Goal: Task Accomplishment & Management: Use online tool/utility

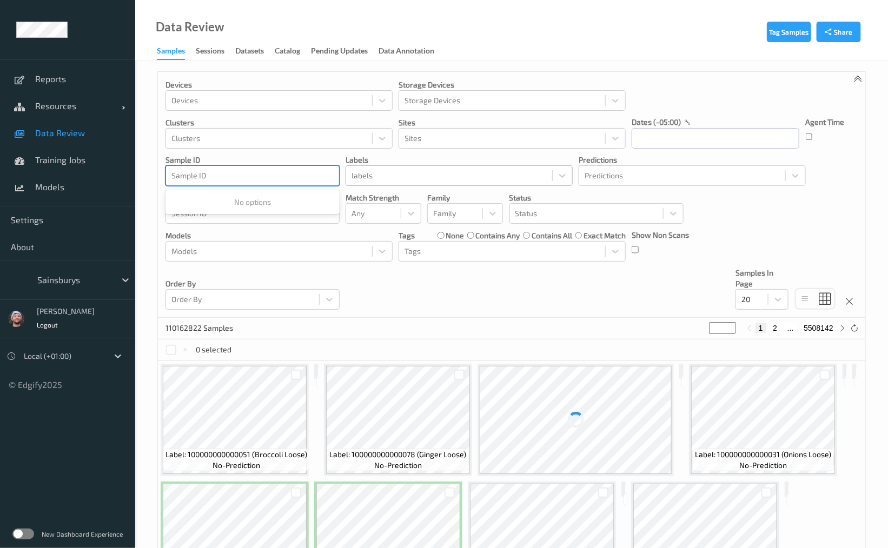
click at [347, 179] on div "labels" at bounding box center [449, 175] width 206 height 17
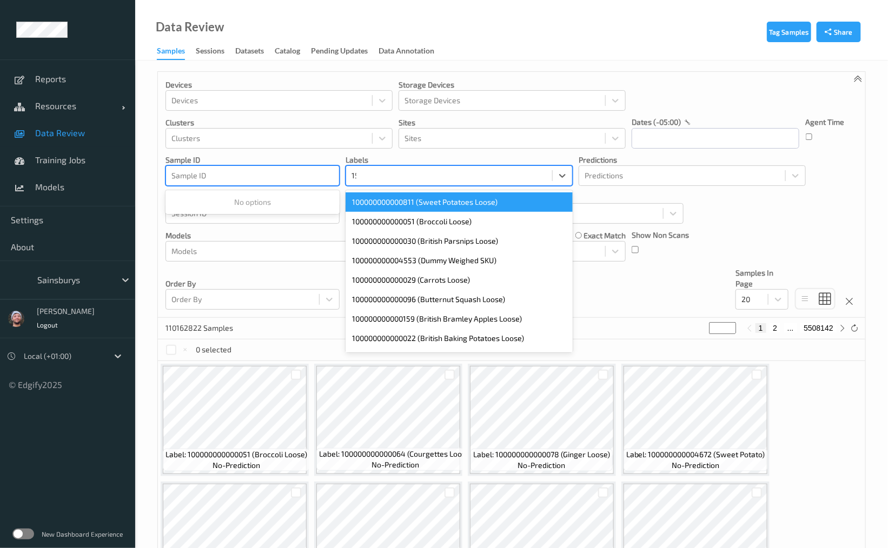
type input "159"
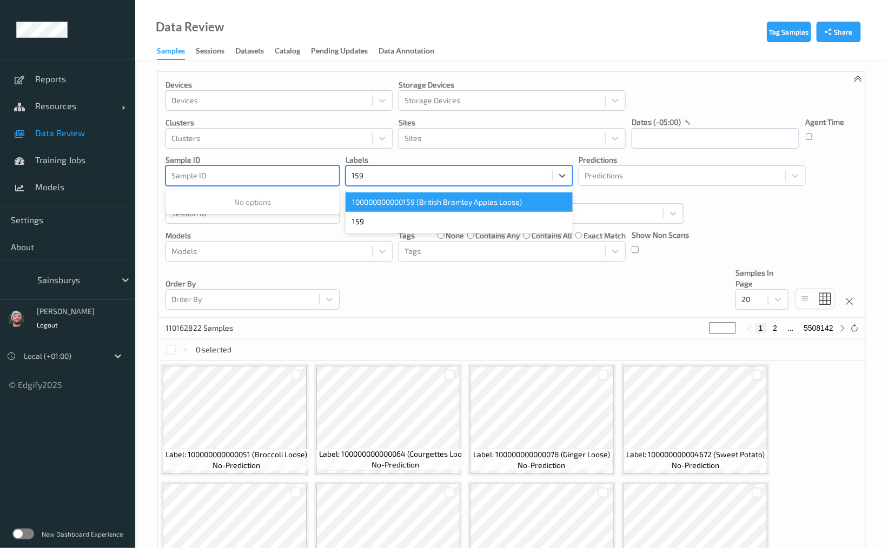
click at [440, 200] on div "100000000000159 (British Bramley Apples Loose)" at bounding box center [458, 201] width 227 height 19
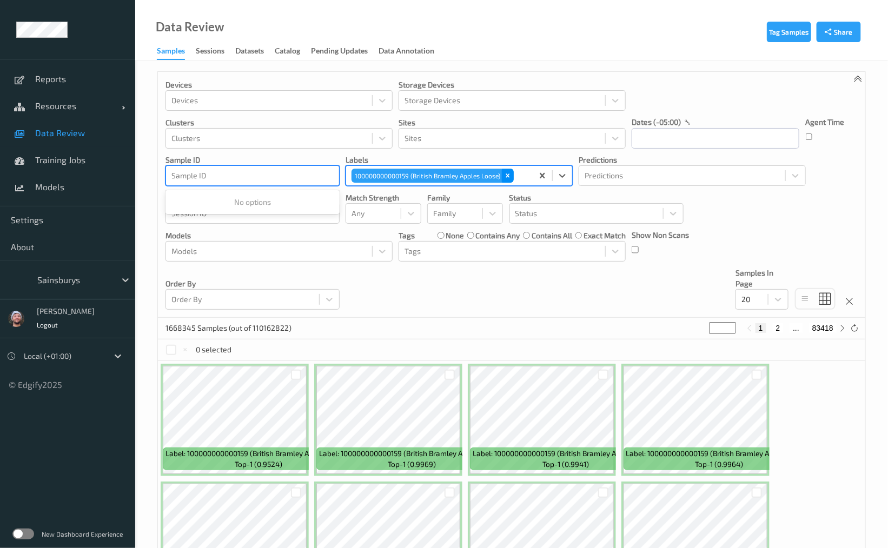
click at [508, 174] on icon "Remove 100000000000159 (British Bramley Apples Loose)" at bounding box center [508, 176] width 8 height 8
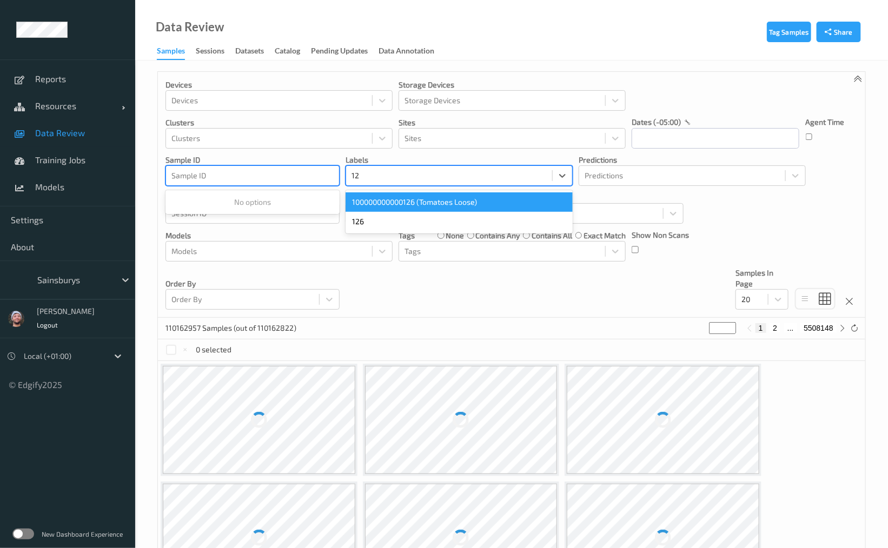
type input "126"
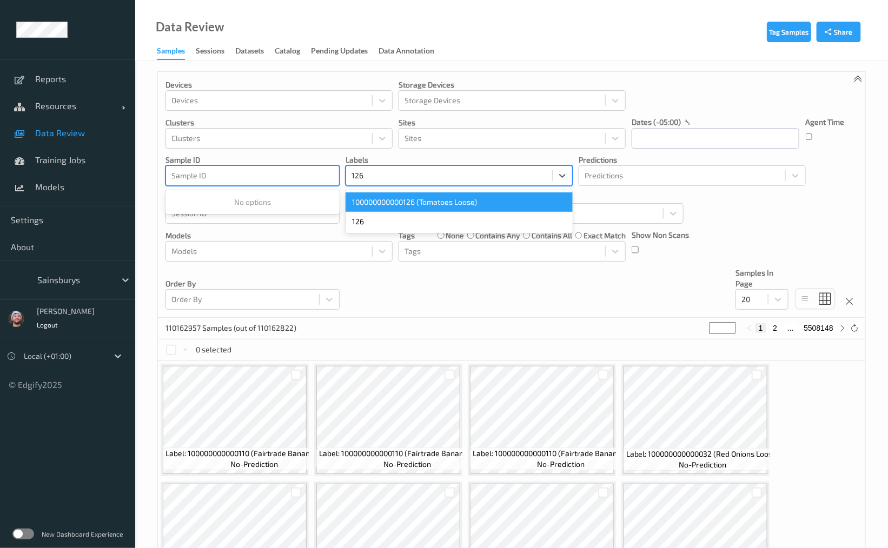
click at [473, 202] on div "100000000000126 (Tomatoes Loose)" at bounding box center [458, 201] width 227 height 19
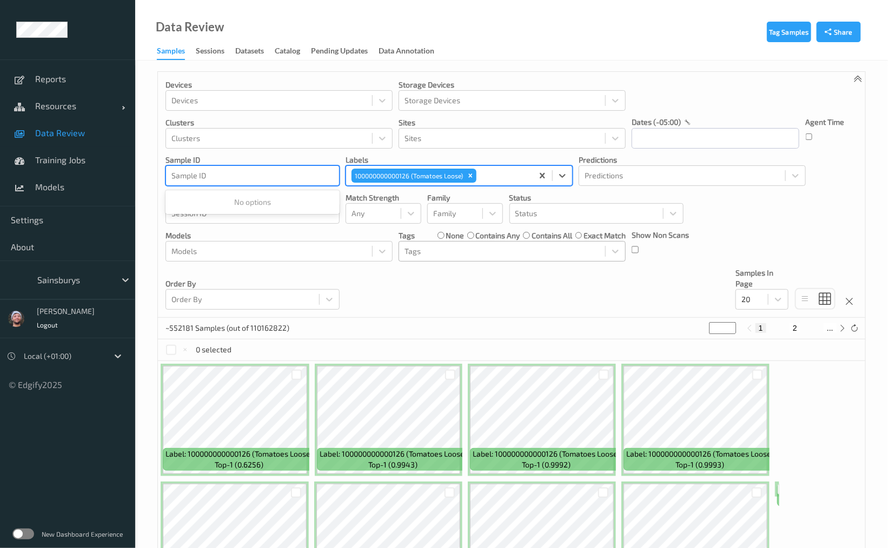
click at [425, 250] on div at bounding box center [501, 251] width 195 height 13
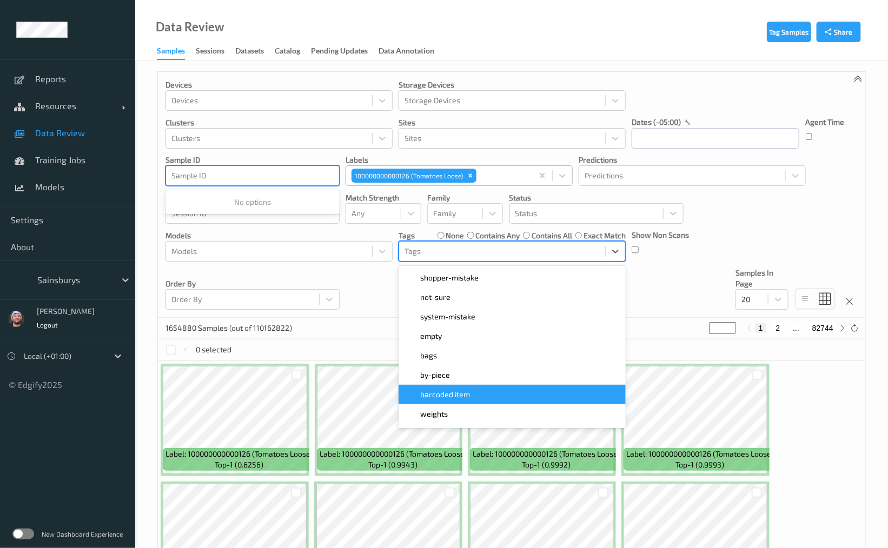
click at [464, 400] on span "barcoded item" at bounding box center [445, 394] width 50 height 11
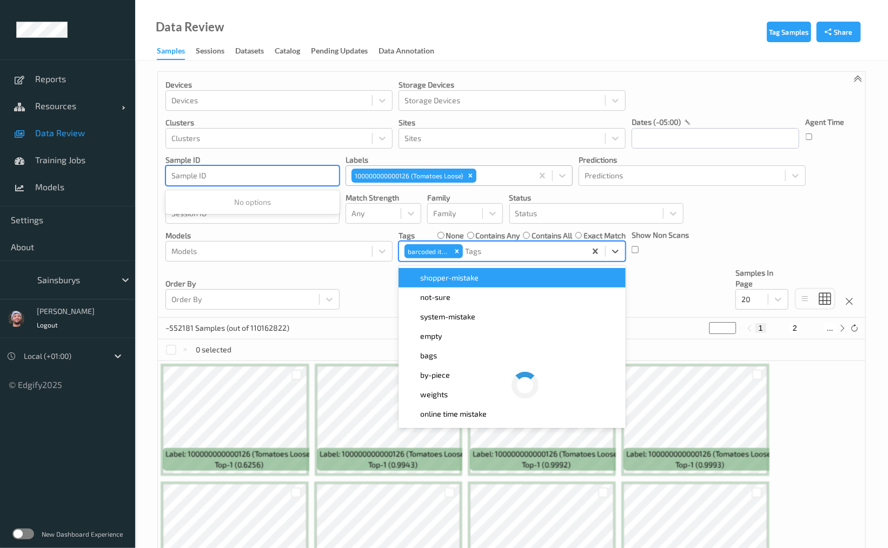
click at [650, 295] on div "Devices Devices Storage Devices Storage Devices Clusters Clusters Sites Sites d…" at bounding box center [511, 195] width 707 height 246
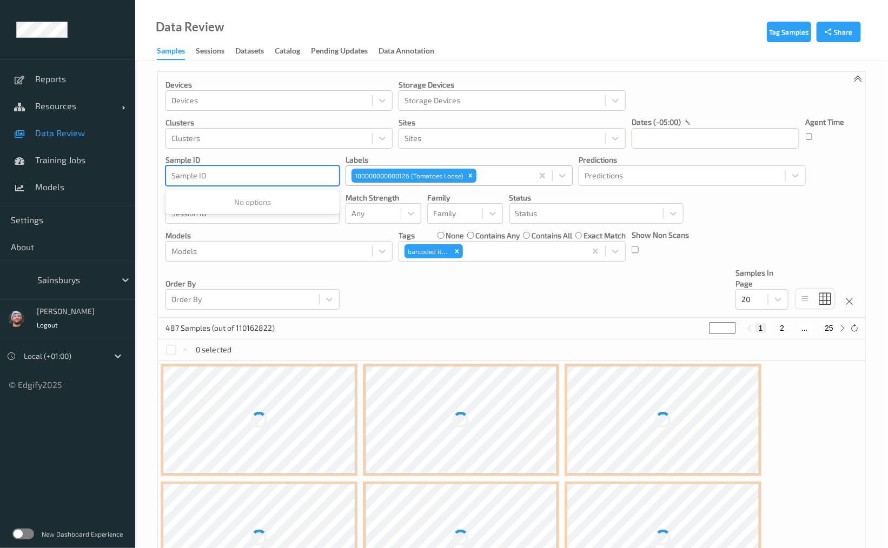
click at [468, 300] on div "Devices Devices Storage Devices Storage Devices Clusters Clusters Sites Sites d…" at bounding box center [511, 195] width 707 height 246
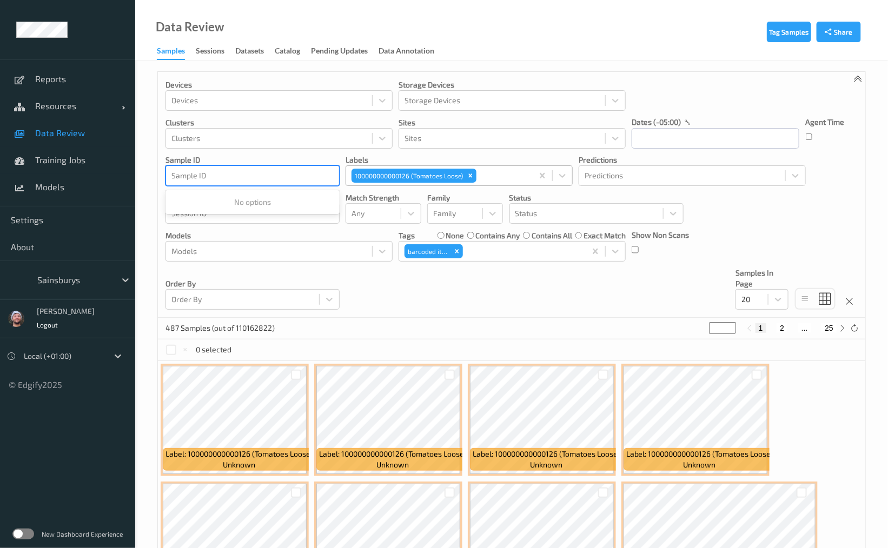
click at [468, 300] on div "Devices Devices Storage Devices Storage Devices Clusters Clusters Sites Sites d…" at bounding box center [511, 195] width 707 height 246
click at [482, 297] on div "Devices Devices Storage Devices Storage Devices Clusters Clusters Sites Sites d…" at bounding box center [511, 195] width 707 height 246
click at [769, 236] on div "Devices Devices Storage Devices Storage Devices Clusters Clusters Sites Sites d…" at bounding box center [511, 195] width 707 height 246
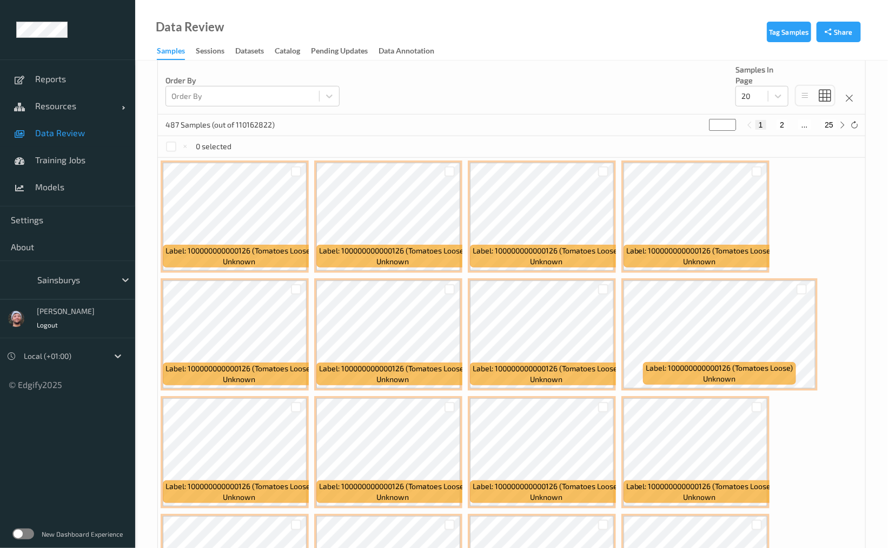
scroll to position [39, 0]
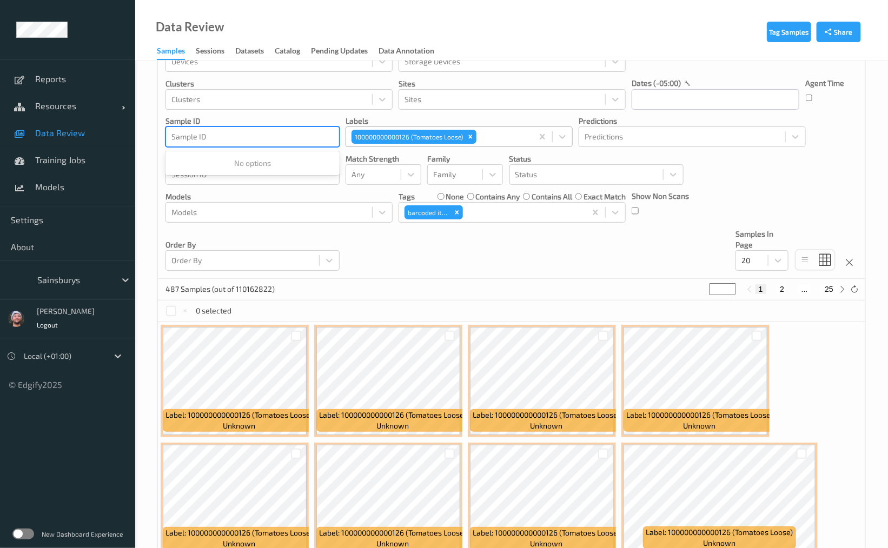
click at [766, 274] on div "Devices Devices Storage Devices Storage Devices Clusters Clusters Sites Sites d…" at bounding box center [511, 156] width 707 height 246
click at [766, 271] on div "20" at bounding box center [761, 260] width 53 height 21
click at [783, 362] on div "200" at bounding box center [761, 364] width 53 height 19
drag, startPoint x: 497, startPoint y: 301, endPoint x: 497, endPoint y: 307, distance: 5.9
click at [497, 301] on div "487 Samples (out of 110162822) * 1 2 3" at bounding box center [511, 290] width 707 height 22
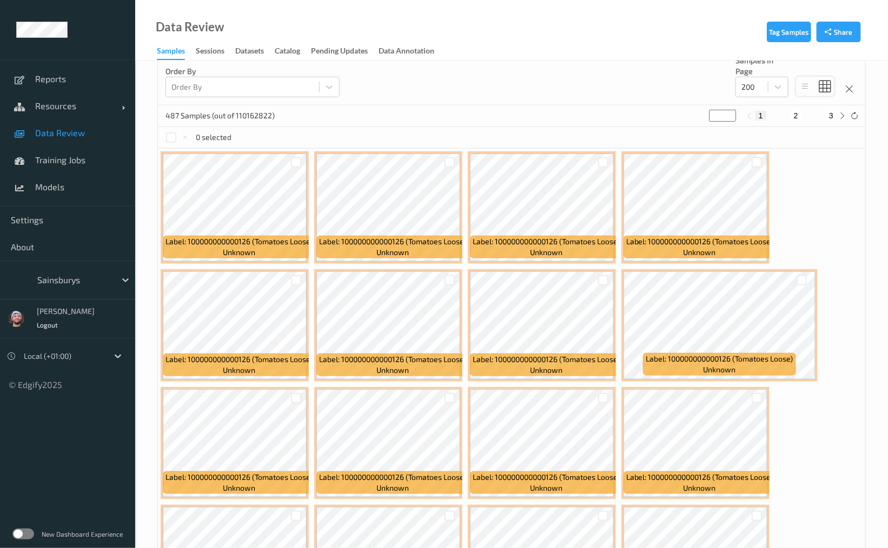
scroll to position [0, 0]
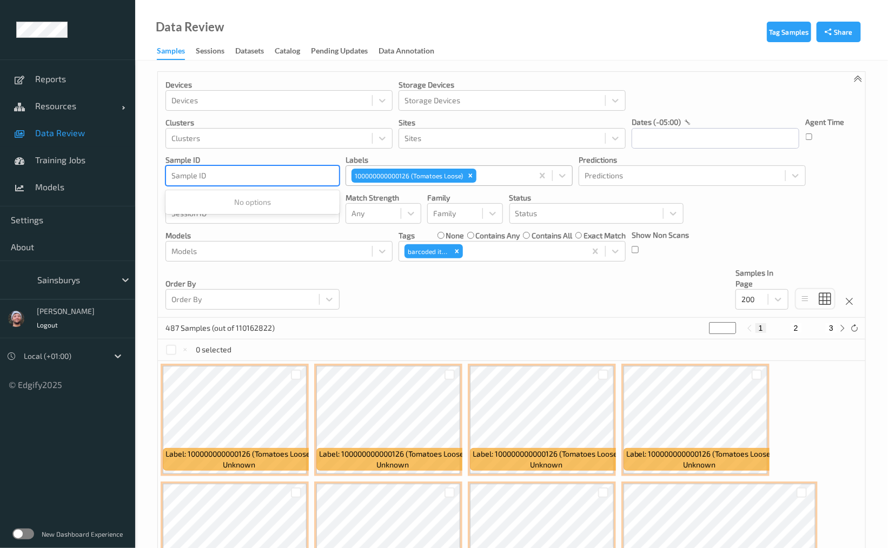
click at [475, 180] on div "Remove 100000000000126 (Tomatoes Loose)" at bounding box center [470, 176] width 12 height 14
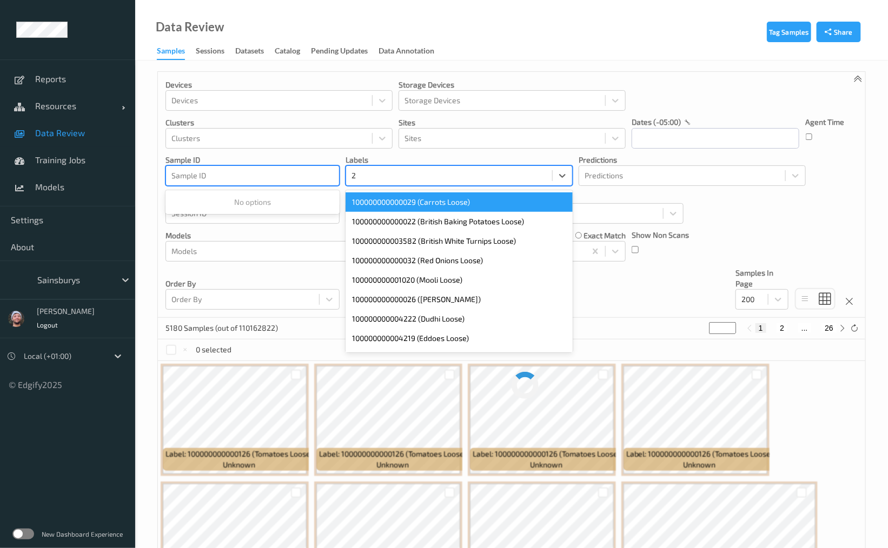
type input "29"
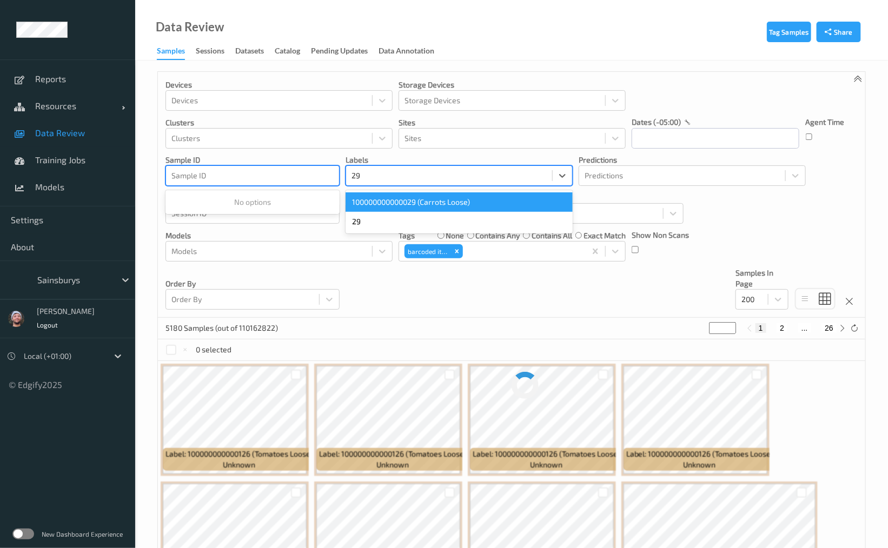
click at [464, 195] on div "100000000000029 (Carrots Loose)" at bounding box center [458, 201] width 227 height 19
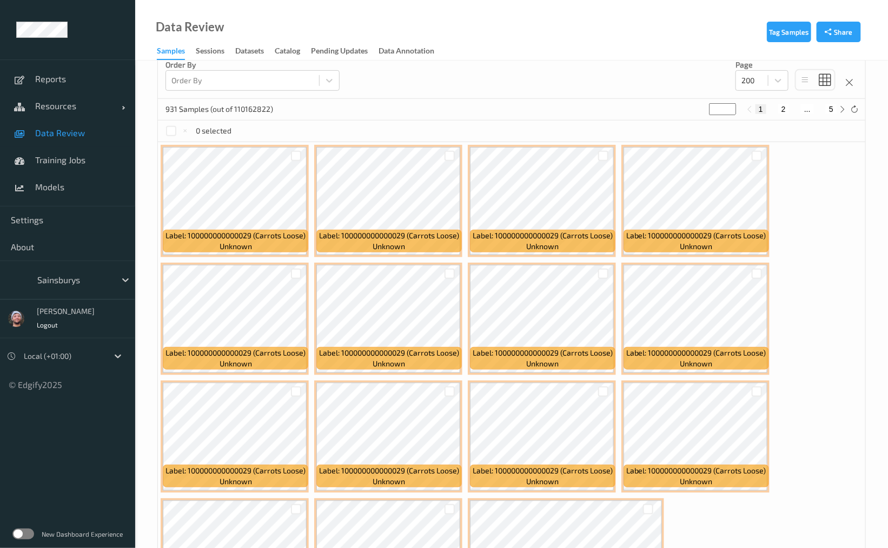
scroll to position [2, 0]
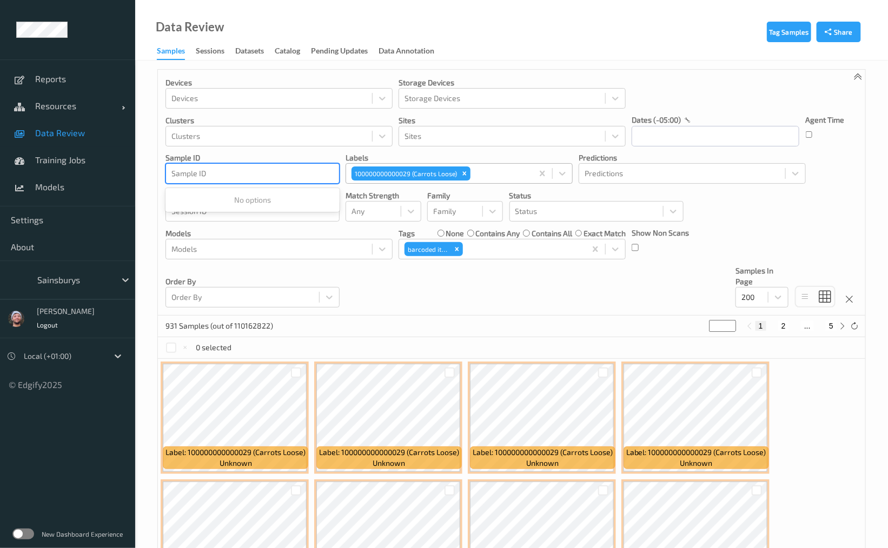
click at [469, 179] on div "Remove 100000000000029 (Carrots Loose)" at bounding box center [464, 174] width 12 height 14
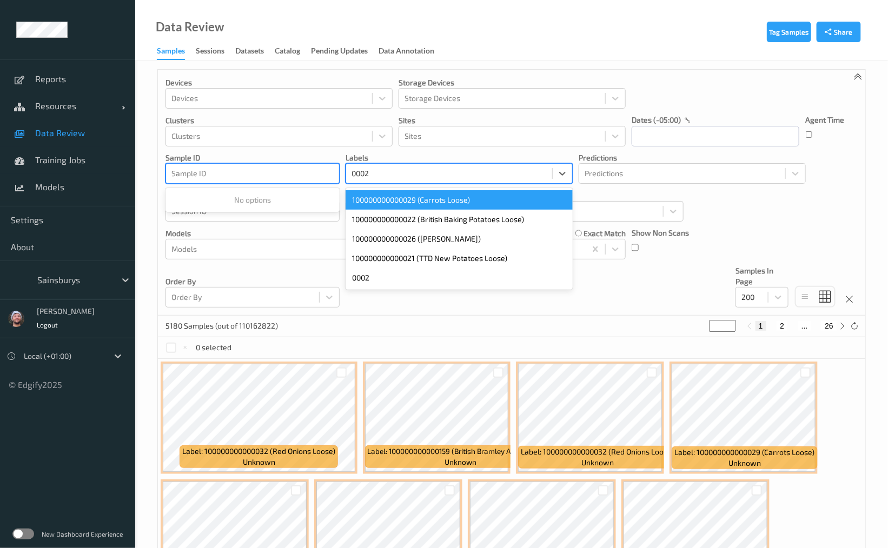
type input "00022"
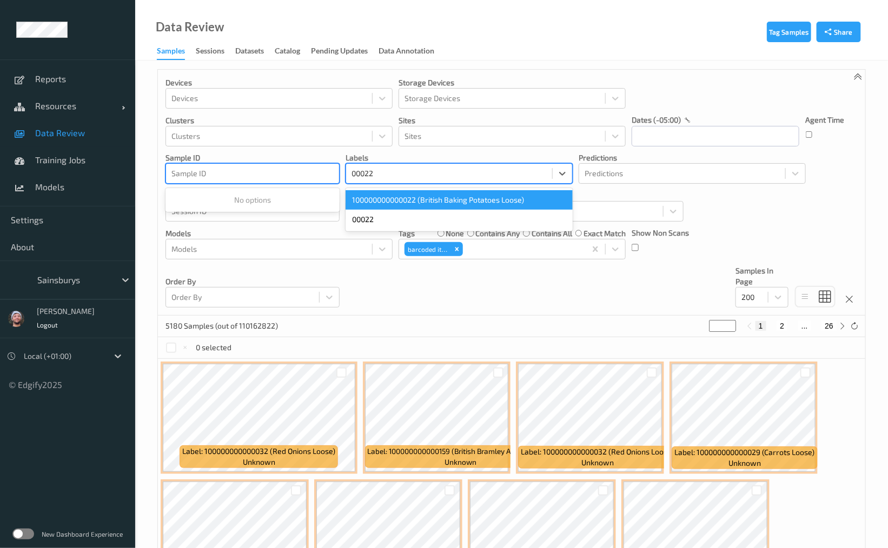
click at [469, 195] on div "100000000000022 (British Baking Potatoes Loose)" at bounding box center [458, 199] width 227 height 19
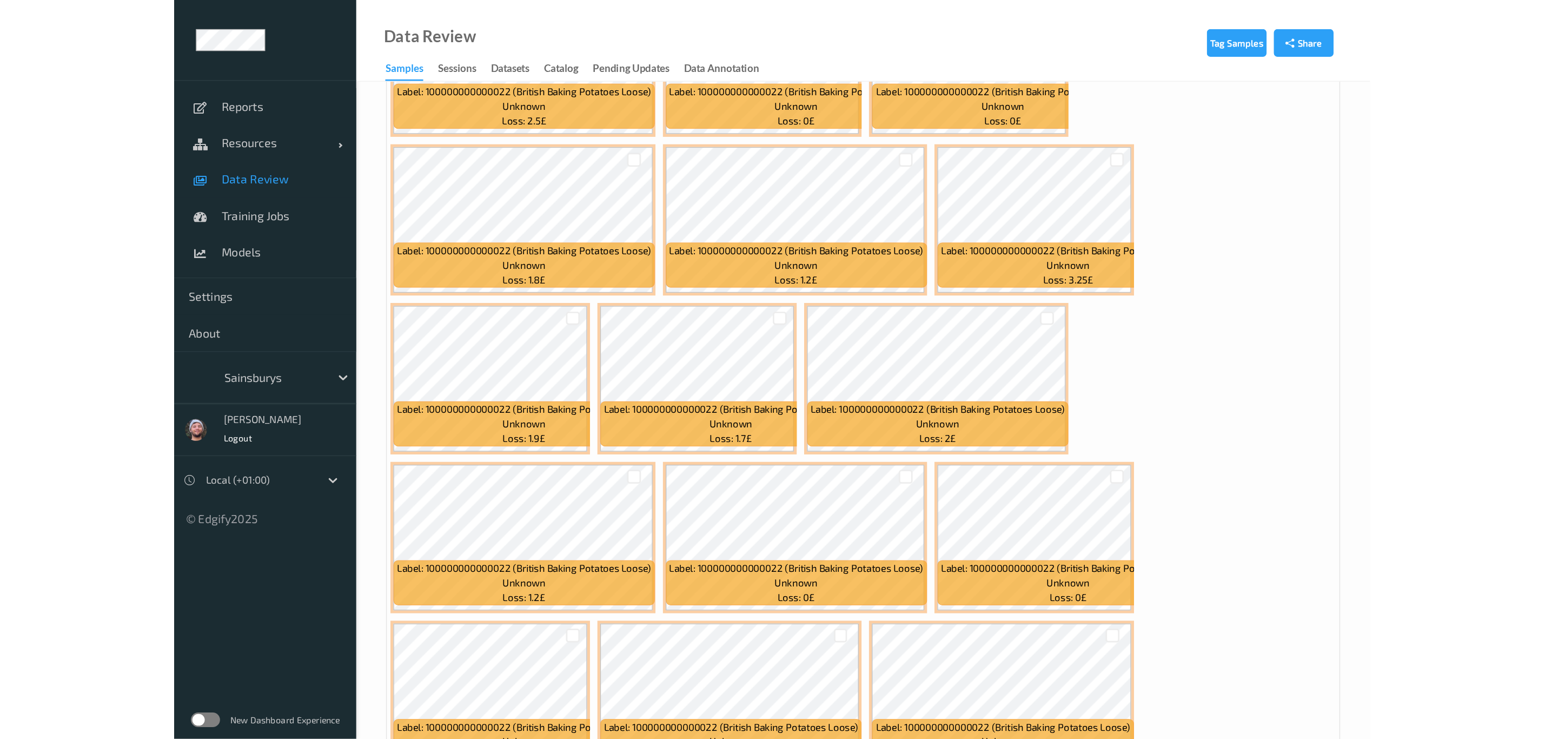
scroll to position [2709, 0]
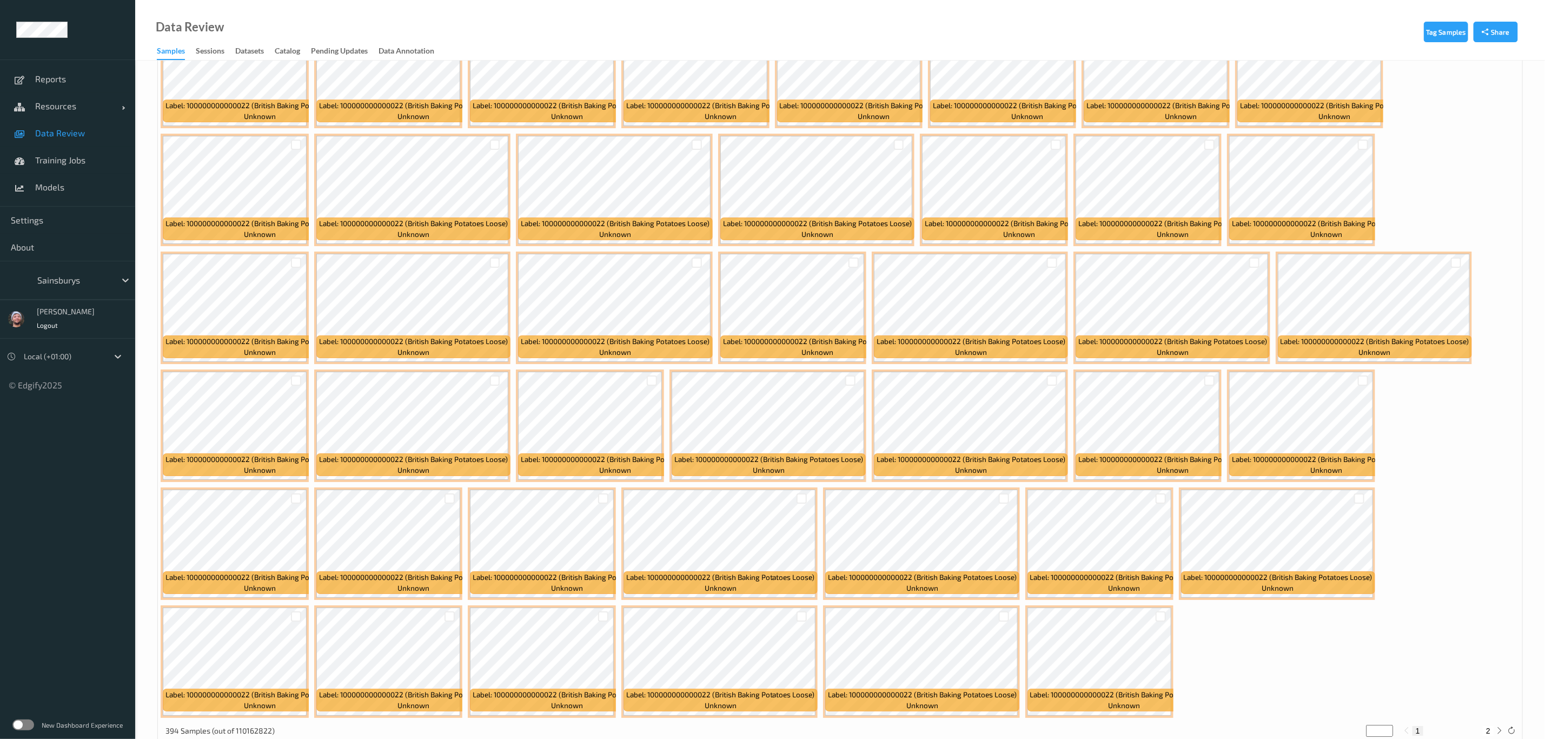
click at [70, 282] on div at bounding box center [73, 280] width 73 height 13
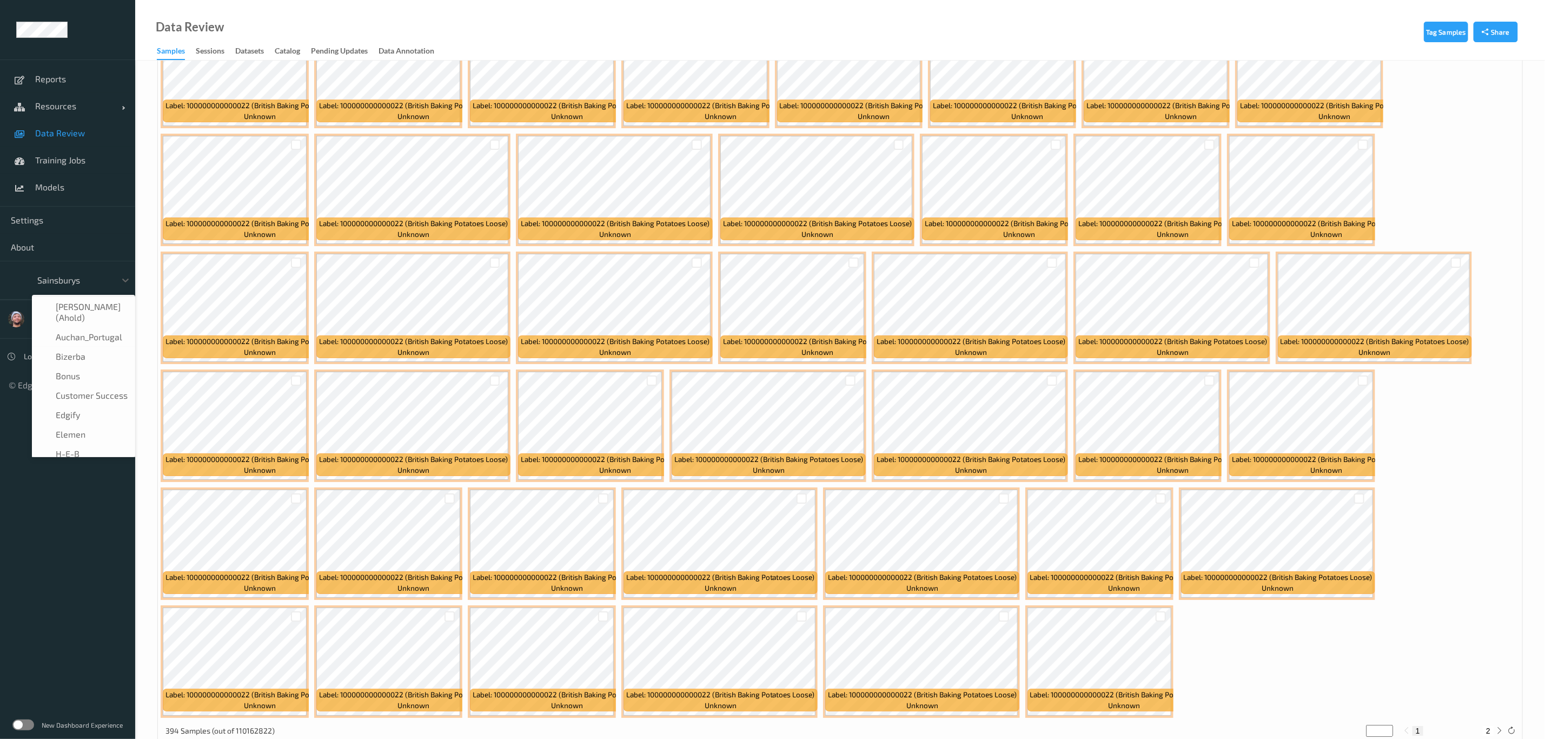
scroll to position [130, 0]
type input "h-"
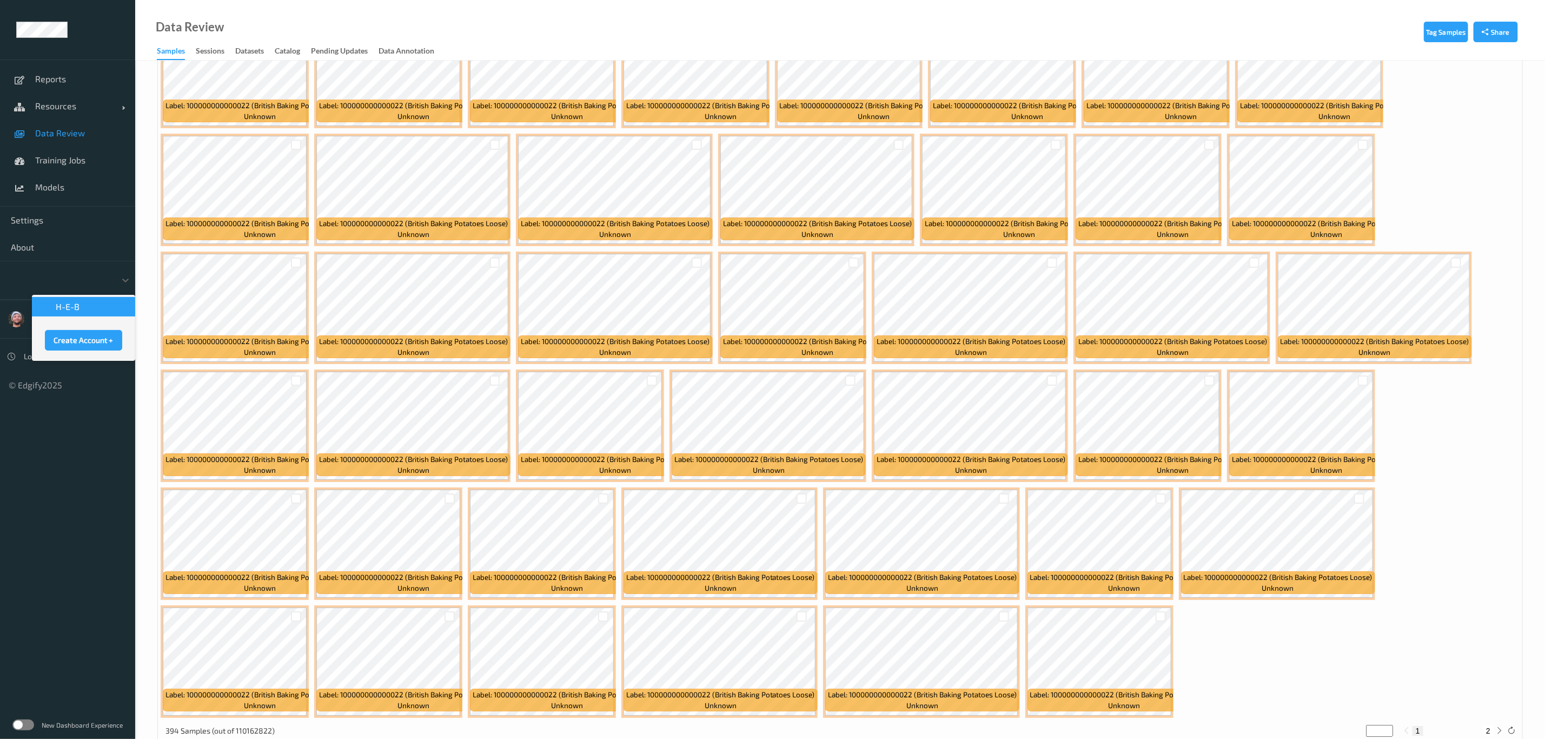
click at [78, 308] on div "[PERSON_NAME]" at bounding box center [66, 311] width 58 height 7
click at [62, 307] on div "Ciaran Kimberlin Logout" at bounding box center [65, 319] width 66 height 30
click at [96, 309] on div "Ciaran Kimberlin Logout" at bounding box center [65, 319] width 66 height 30
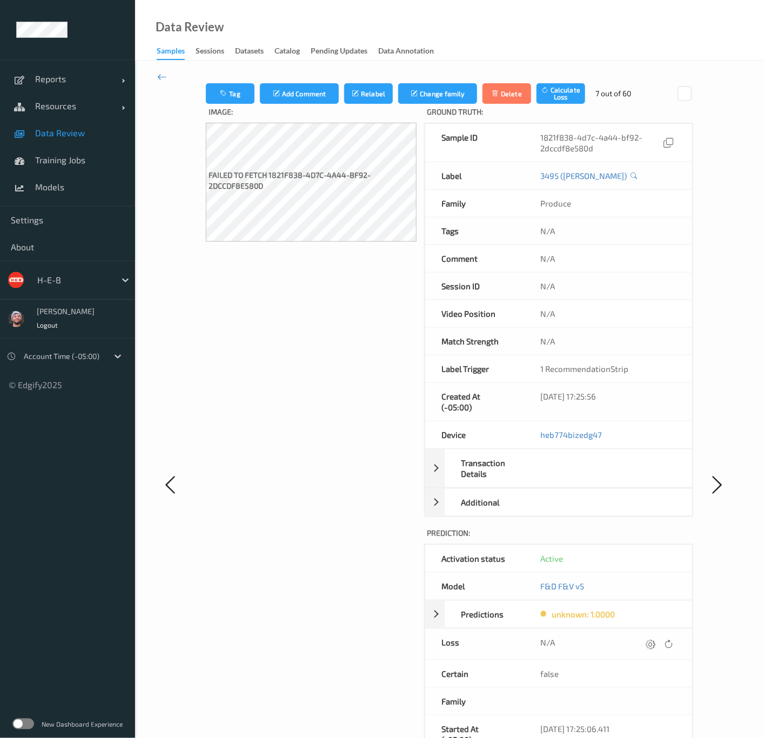
drag, startPoint x: 357, startPoint y: 281, endPoint x: 224, endPoint y: 223, distance: 145.0
click at [361, 281] on div "Image: Failed to fetch 1821f838-4d7c-4a44-bf92-2dccdf8e580d" at bounding box center [311, 495] width 211 height 782
click at [101, 137] on span "Data Review" at bounding box center [79, 133] width 89 height 11
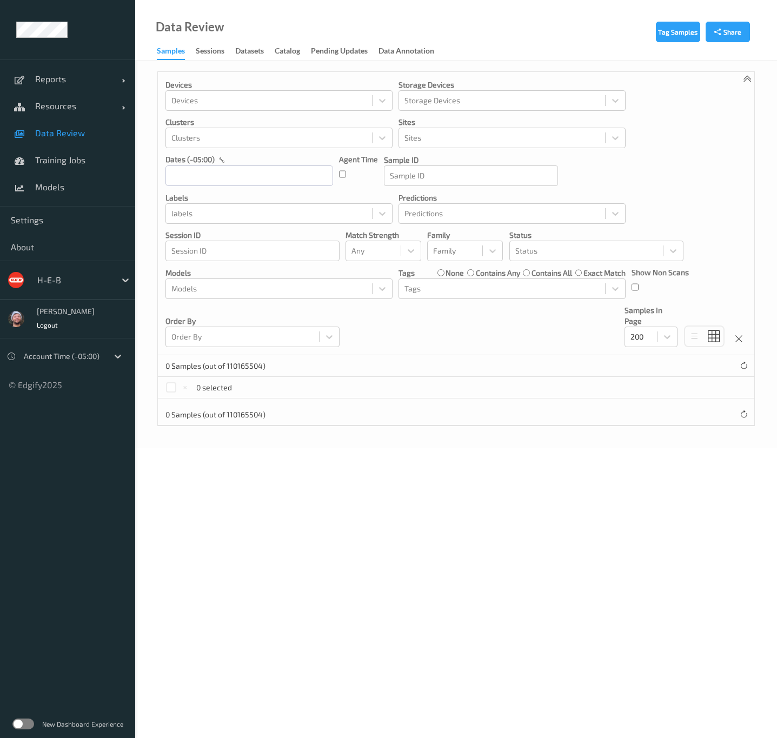
click at [198, 30] on div "Data Review" at bounding box center [190, 27] width 68 height 11
click at [245, 26] on div "Data Review Samples Sessions Datasets Catalog Pending Updates Data Annotation" at bounding box center [456, 30] width 642 height 61
click at [74, 278] on div at bounding box center [73, 280] width 73 height 13
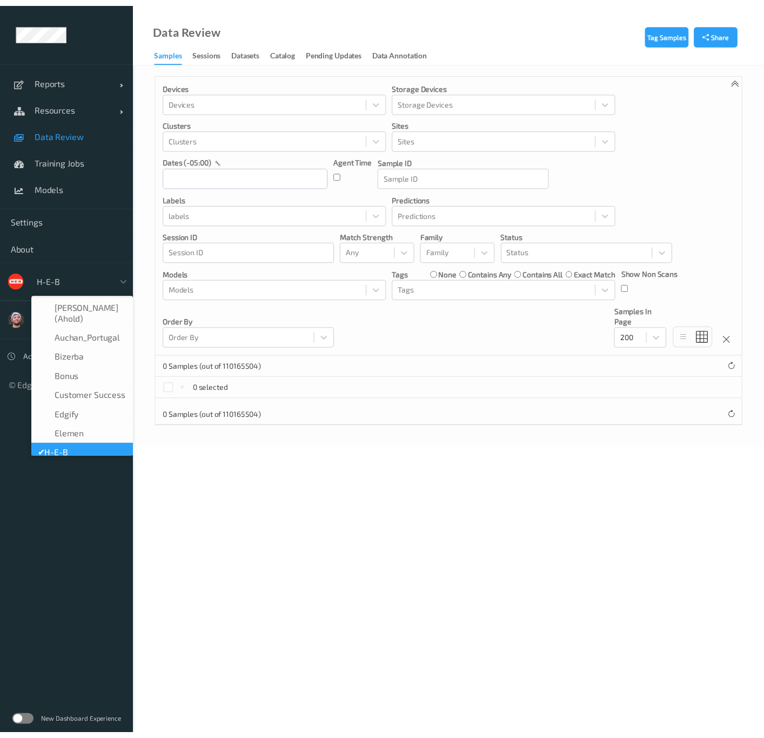
scroll to position [13, 0]
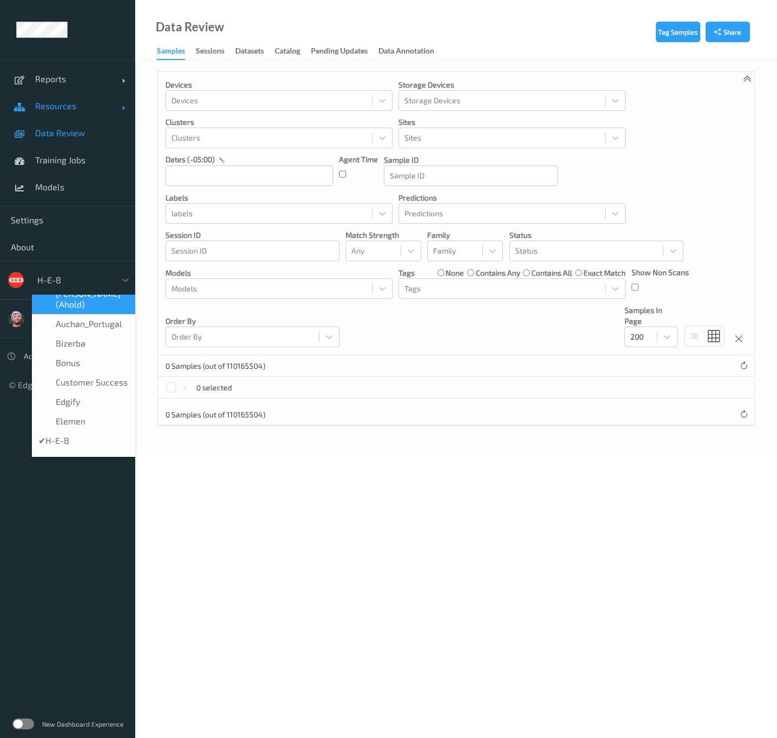
click at [51, 109] on span "Resources" at bounding box center [78, 106] width 87 height 11
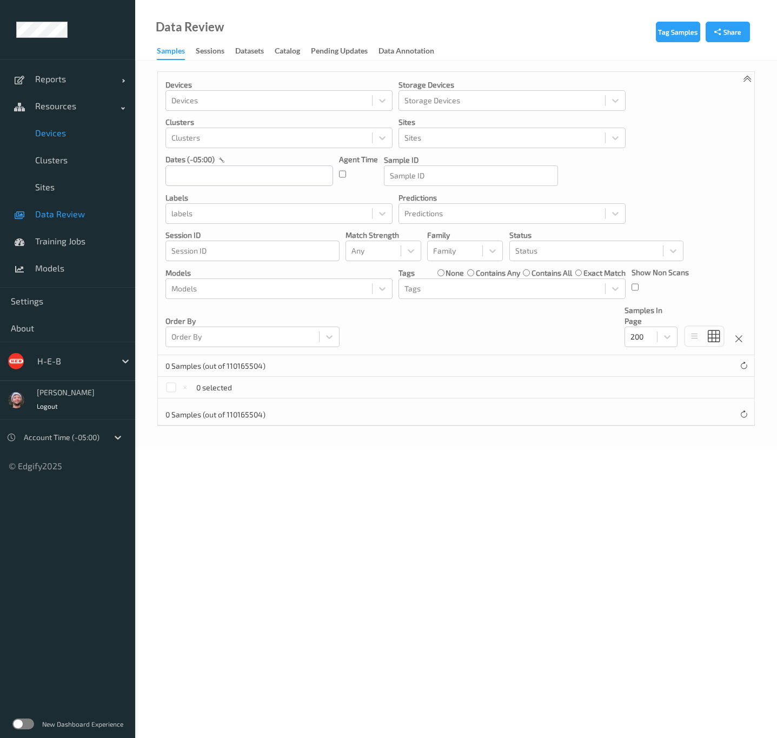
click at [57, 137] on span "Devices" at bounding box center [79, 133] width 89 height 11
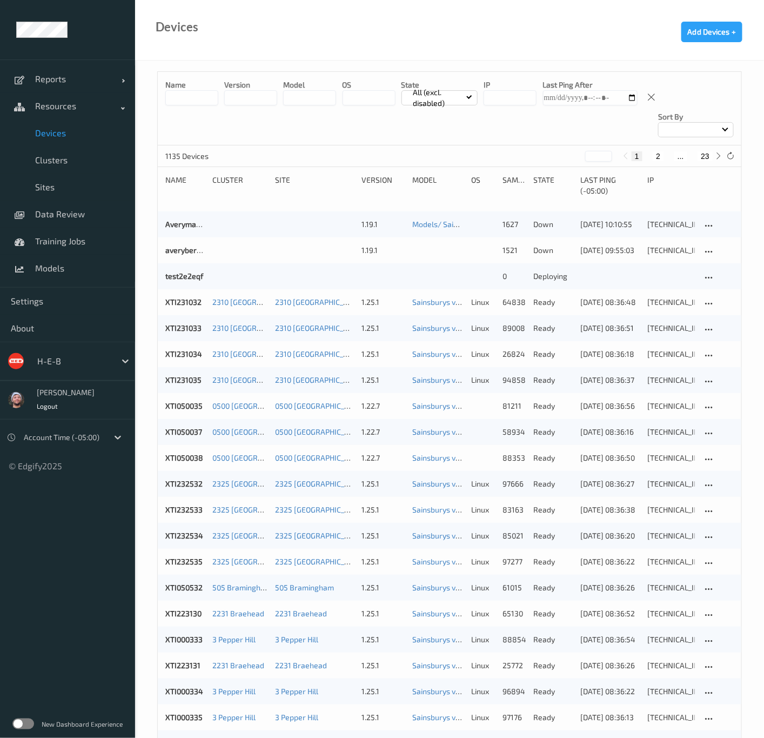
click at [706, 151] on button "23" at bounding box center [705, 156] width 15 height 10
type input "**"
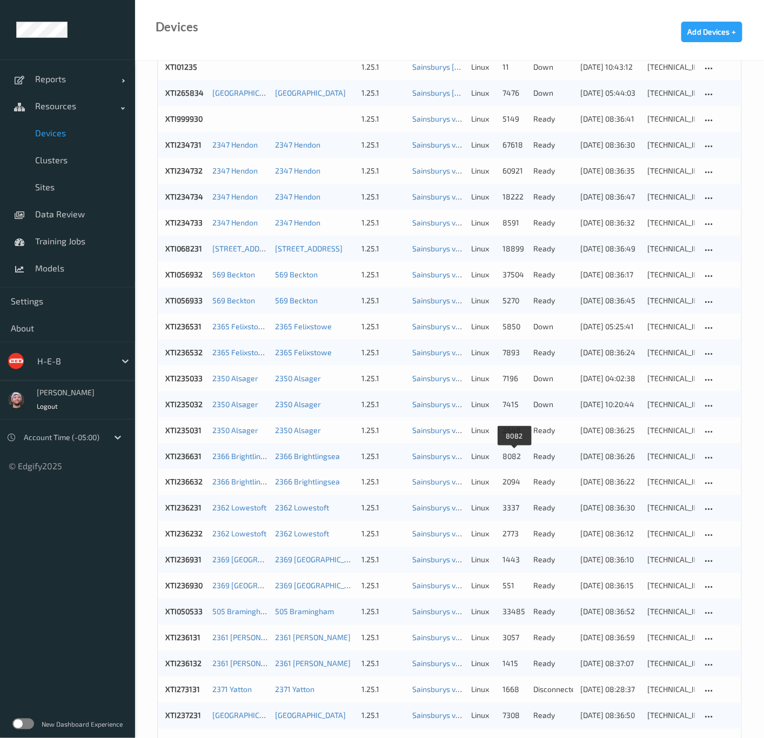
scroll to position [373, 0]
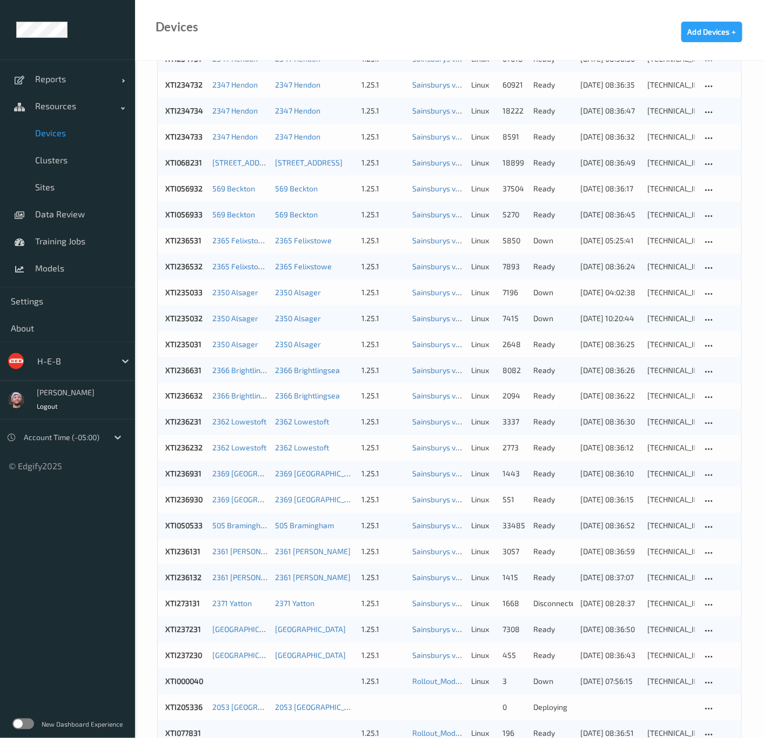
click at [88, 363] on div at bounding box center [73, 361] width 73 height 13
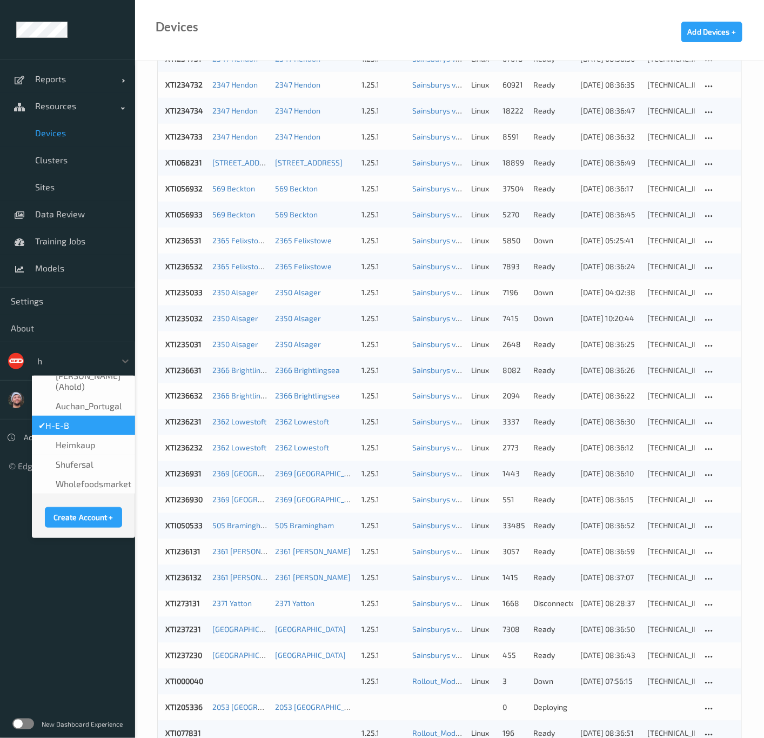
scroll to position [5, 0]
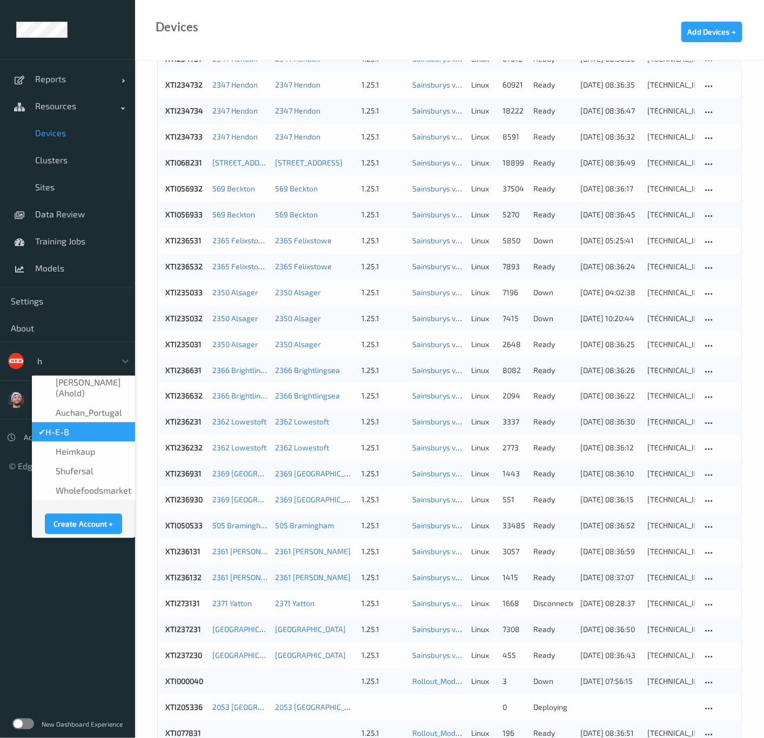
type input "h-"
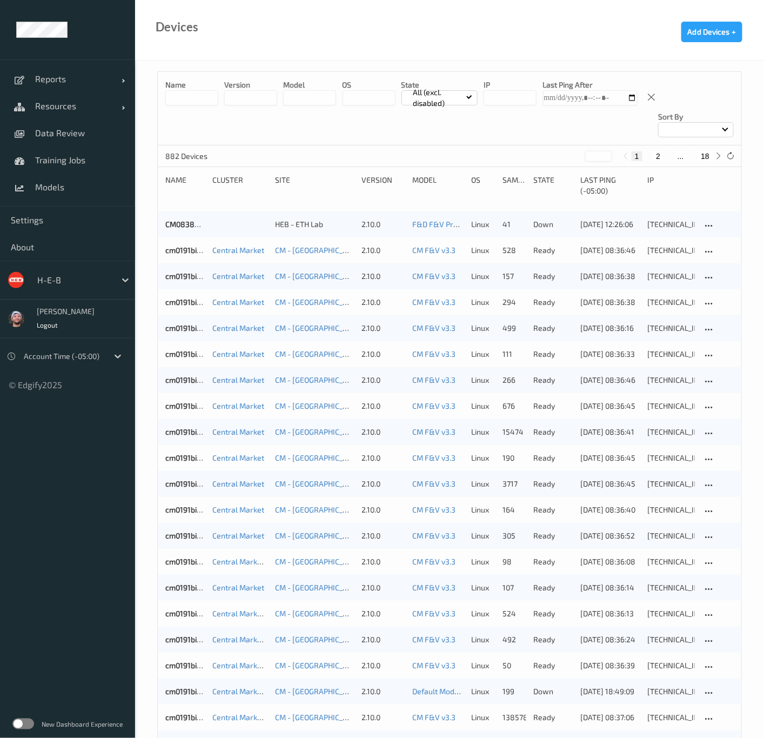
click at [704, 151] on button "18" at bounding box center [705, 156] width 15 height 10
type input "**"
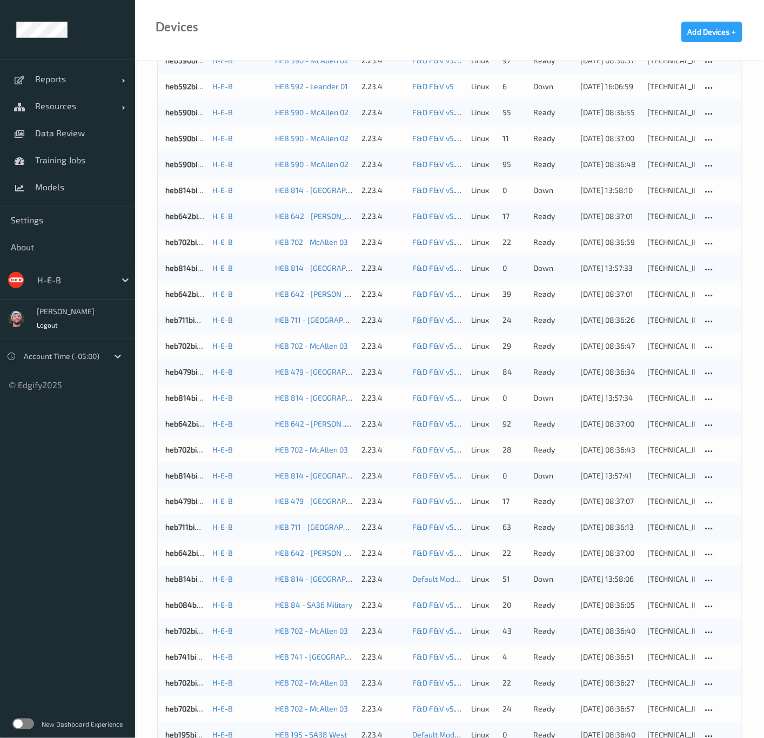
scroll to position [295, 0]
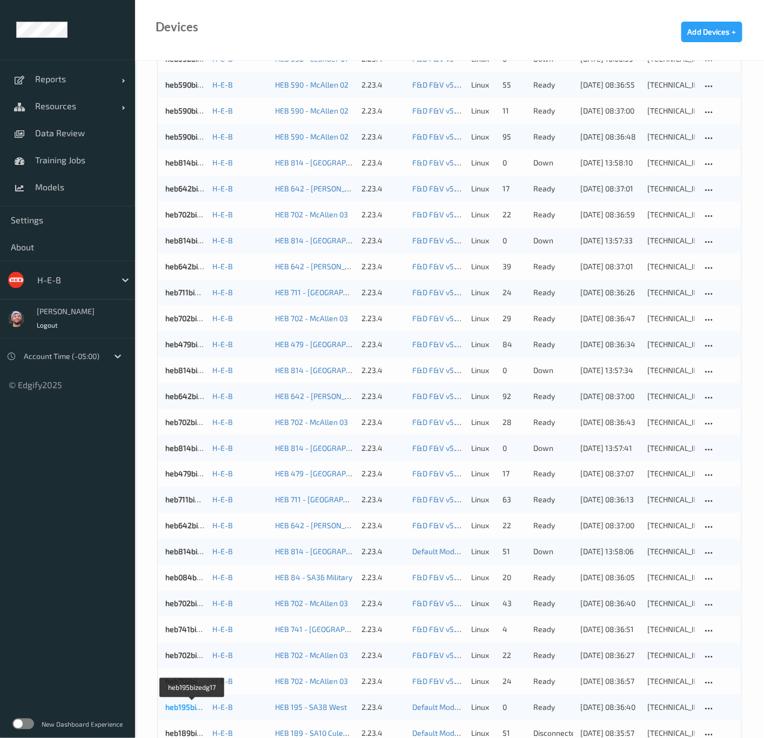
click at [185, 703] on link "heb195bizedg17" at bounding box center [192, 707] width 55 height 9
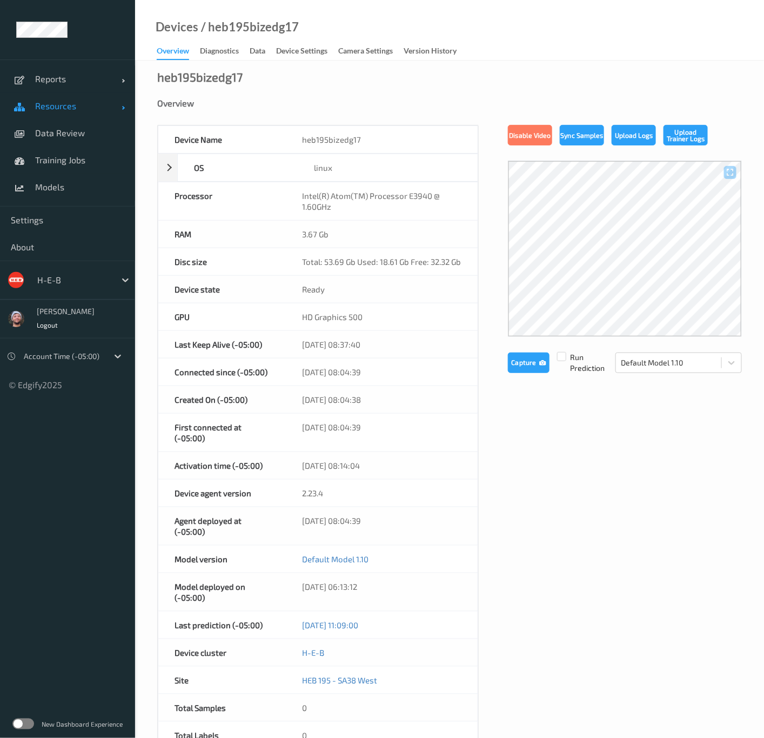
click at [88, 114] on link "Resources" at bounding box center [67, 105] width 135 height 27
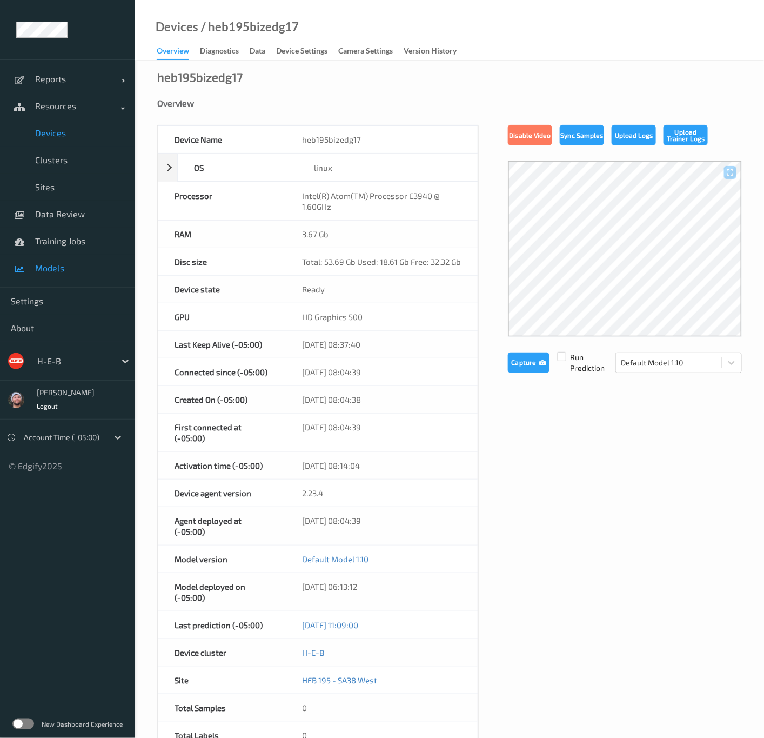
click at [70, 276] on link "Models" at bounding box center [67, 268] width 135 height 27
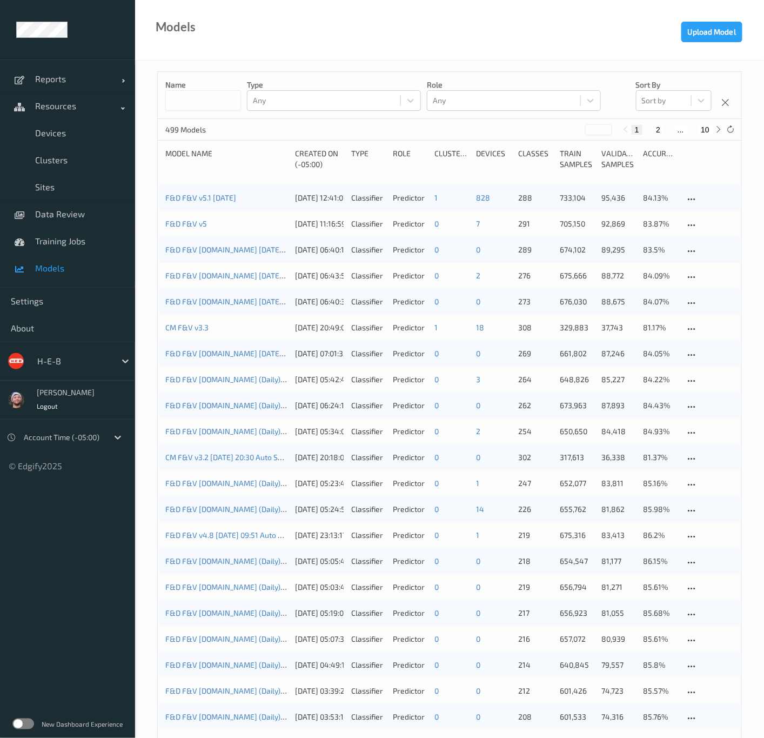
drag, startPoint x: 699, startPoint y: 129, endPoint x: 646, endPoint y: 193, distance: 83.3
click at [699, 128] on button "10" at bounding box center [705, 130] width 15 height 10
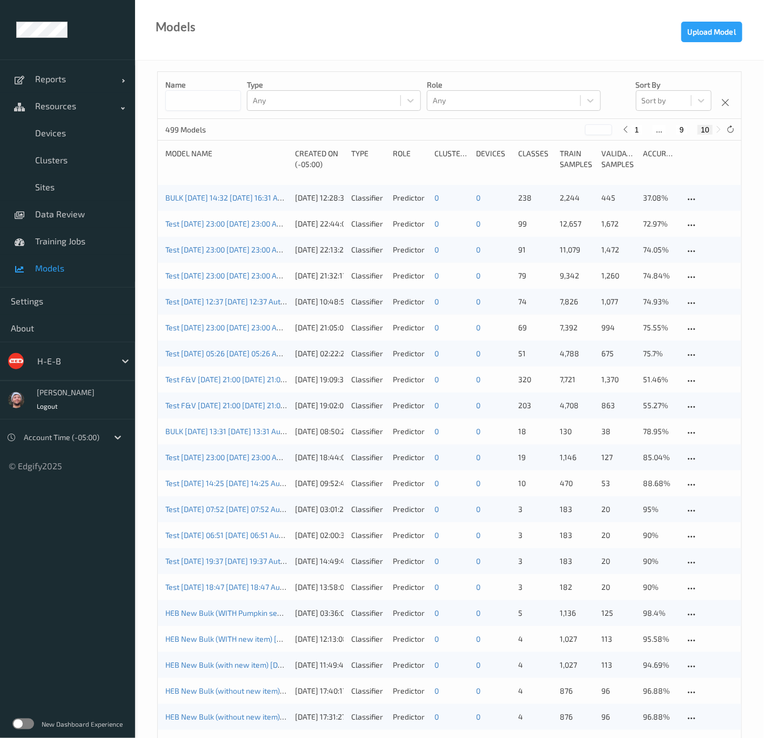
click at [641, 133] on button "1" at bounding box center [637, 130] width 11 height 10
type input "*"
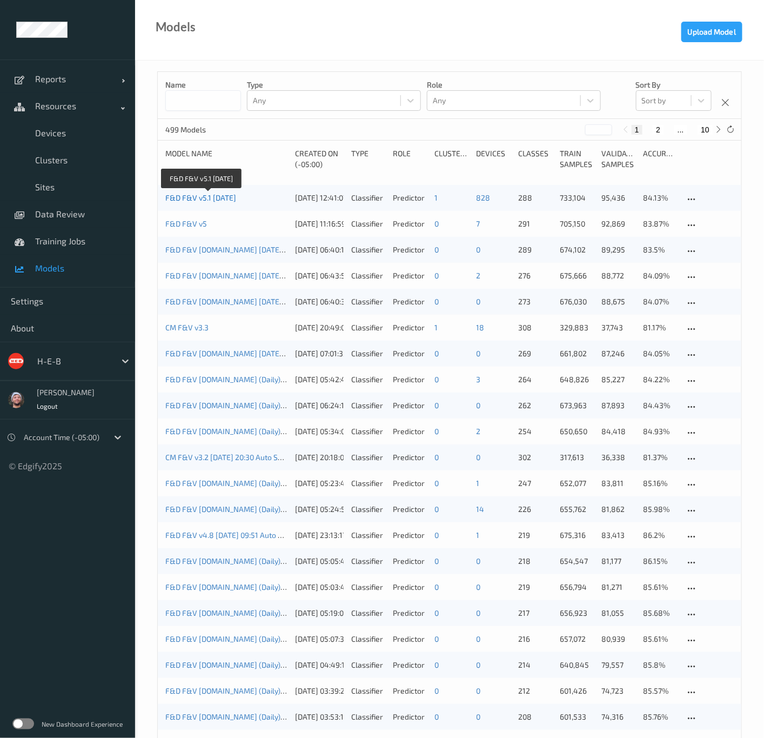
click at [215, 202] on link "F&D F&V v5.1 [DATE]" at bounding box center [200, 197] width 71 height 9
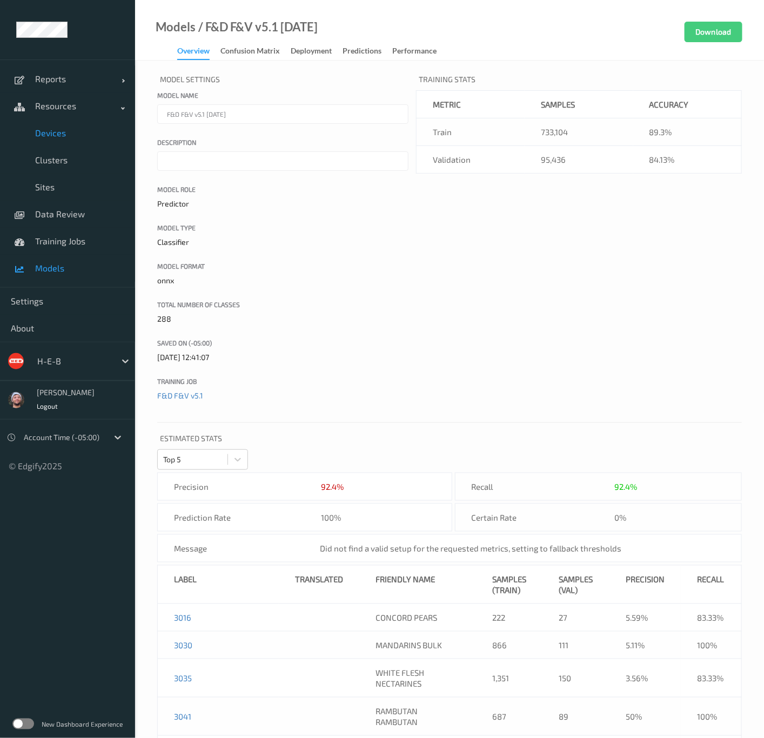
click at [89, 136] on span "Devices" at bounding box center [79, 133] width 89 height 11
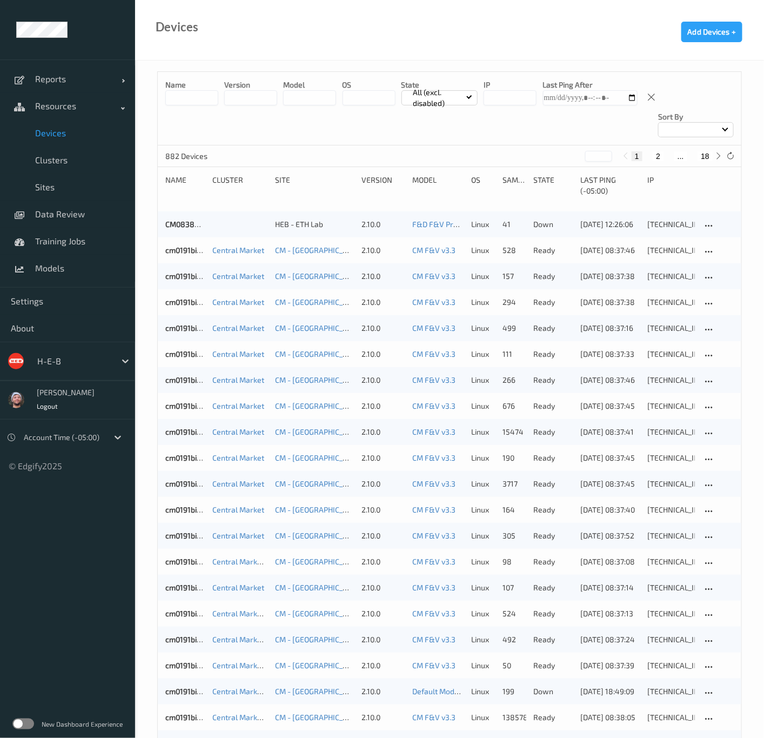
click at [706, 151] on button "18" at bounding box center [705, 156] width 15 height 10
type input "**"
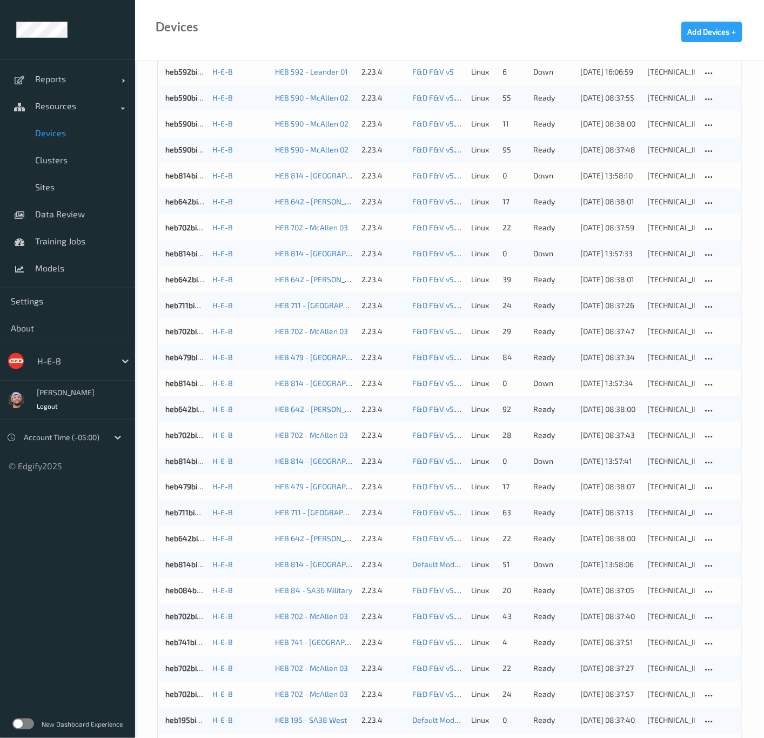
scroll to position [295, 0]
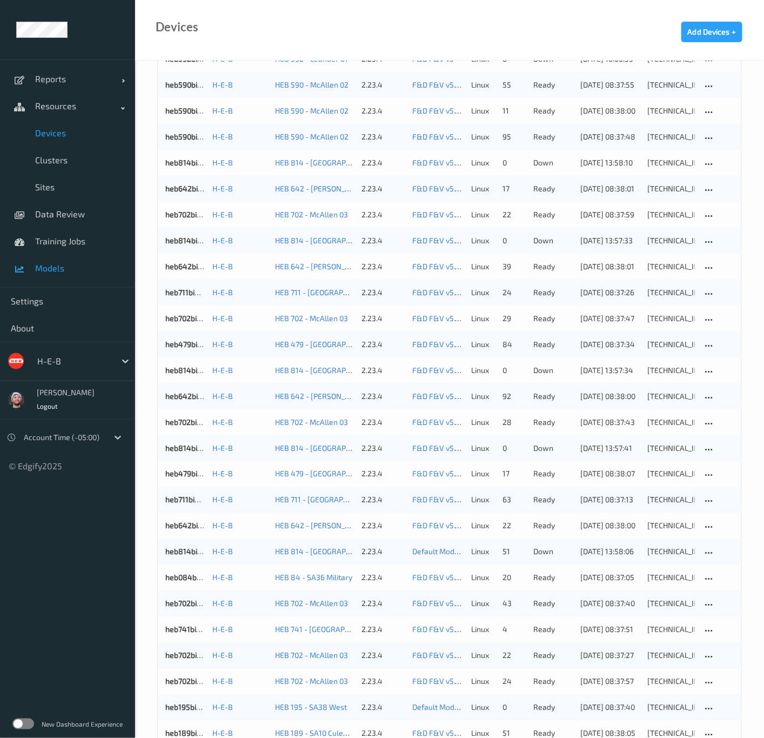
click at [68, 260] on link "Models" at bounding box center [67, 268] width 135 height 27
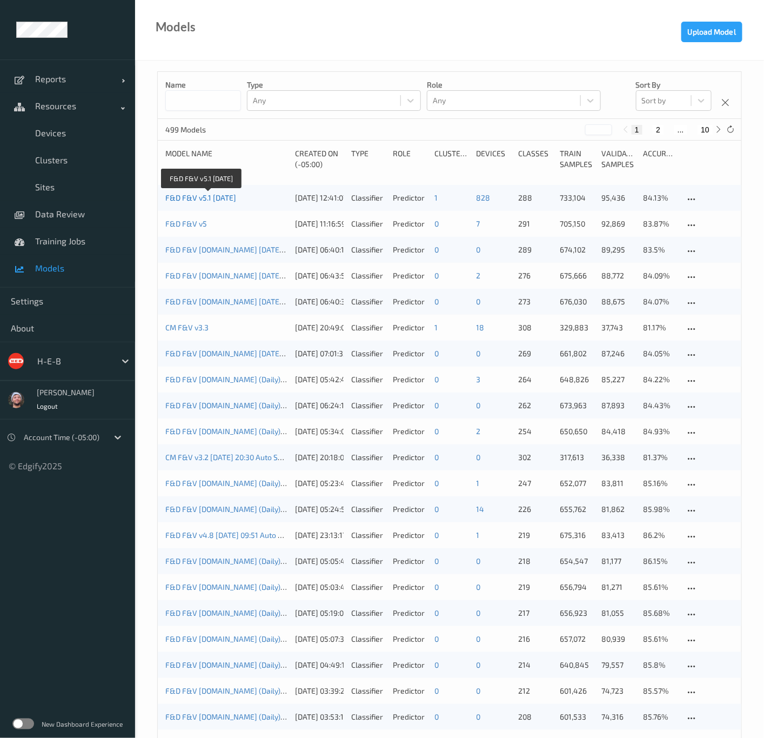
click at [201, 201] on link "F&D F&V v5.1 [DATE]" at bounding box center [200, 197] width 71 height 9
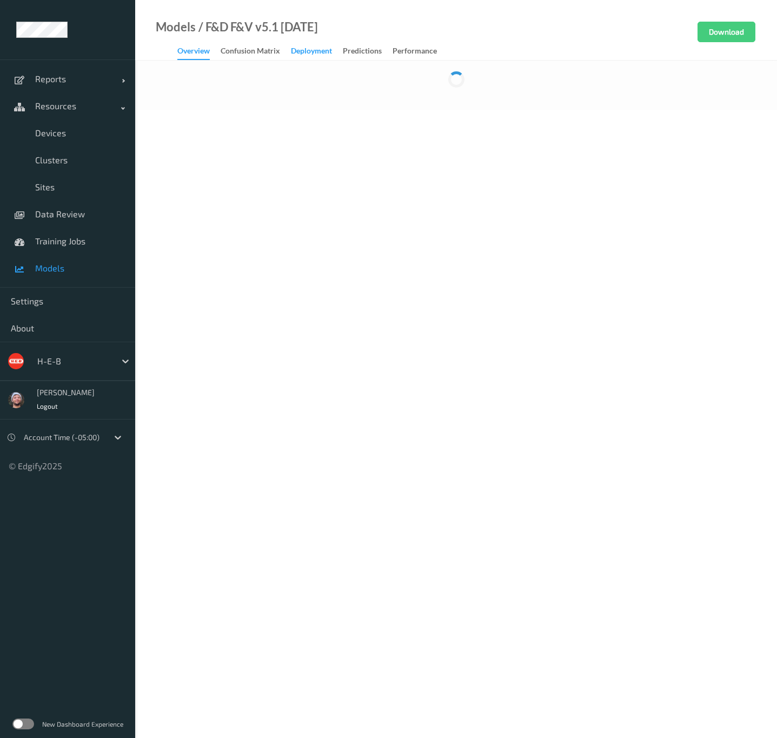
click at [313, 56] on div "Deployment" at bounding box center [311, 52] width 41 height 14
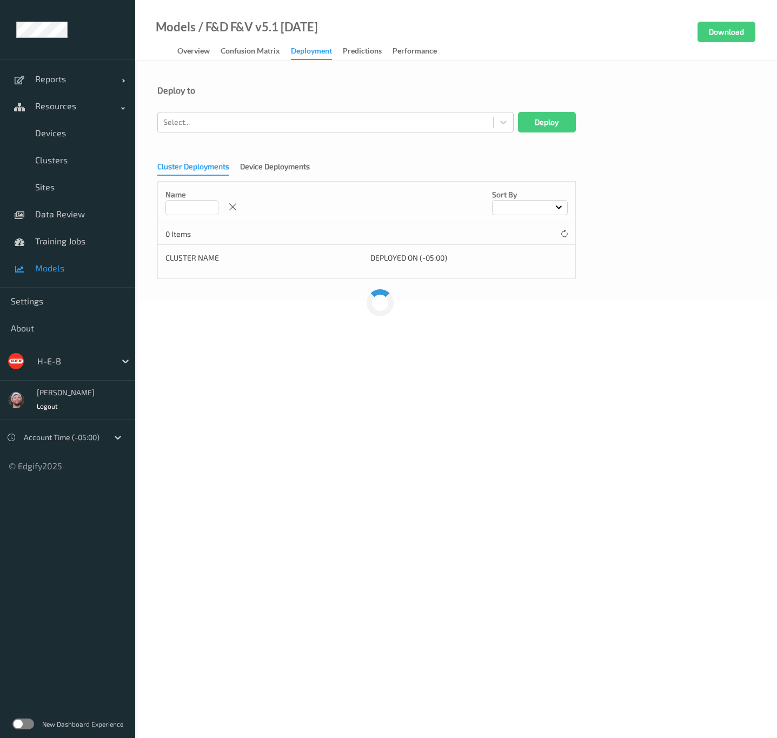
click at [313, 52] on div "Deployment" at bounding box center [311, 52] width 41 height 15
click at [263, 123] on div at bounding box center [325, 122] width 324 height 13
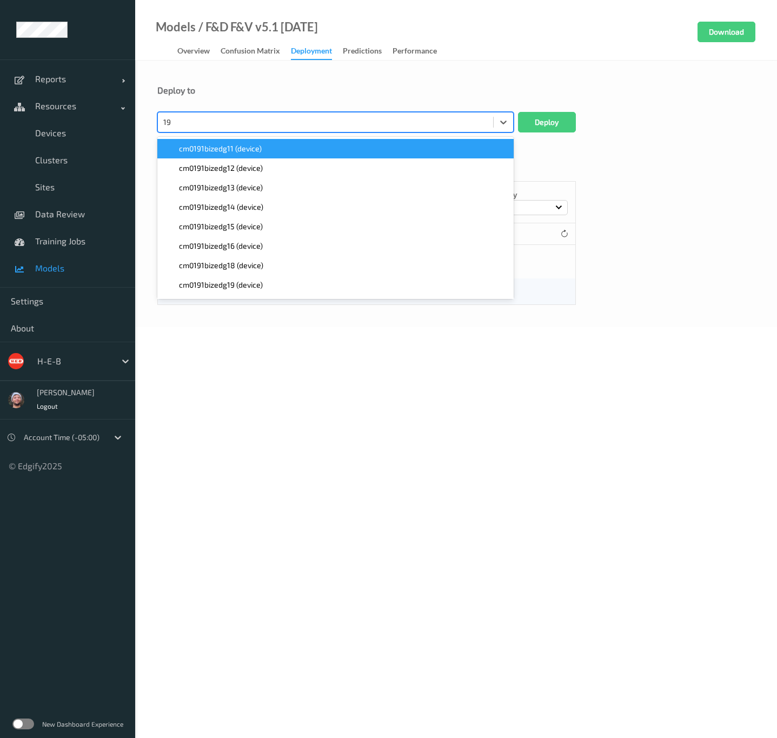
type input "195"
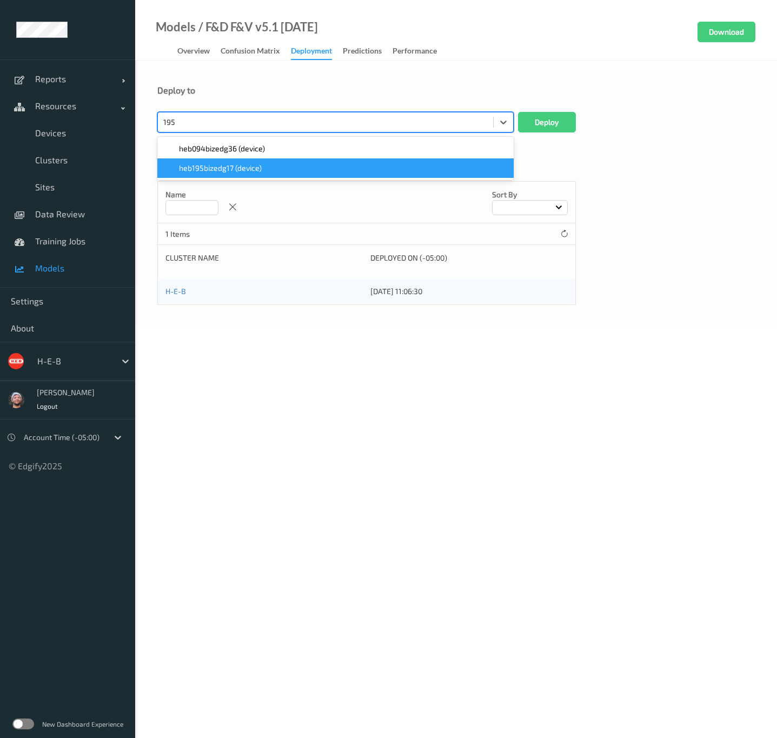
click at [251, 159] on div "heb195bizedg17 (device)" at bounding box center [335, 167] width 356 height 19
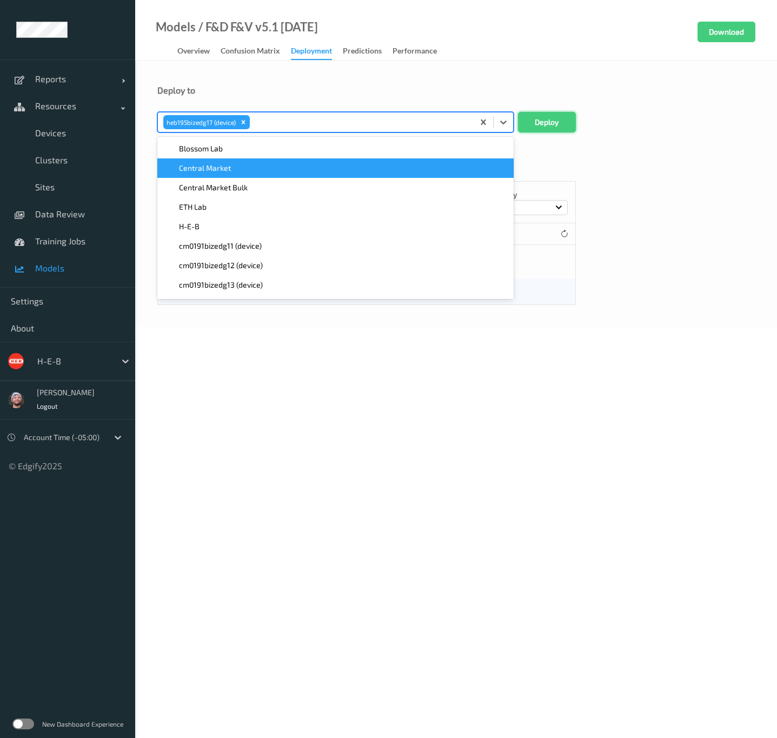
click at [570, 115] on button "Deploy" at bounding box center [547, 122] width 58 height 21
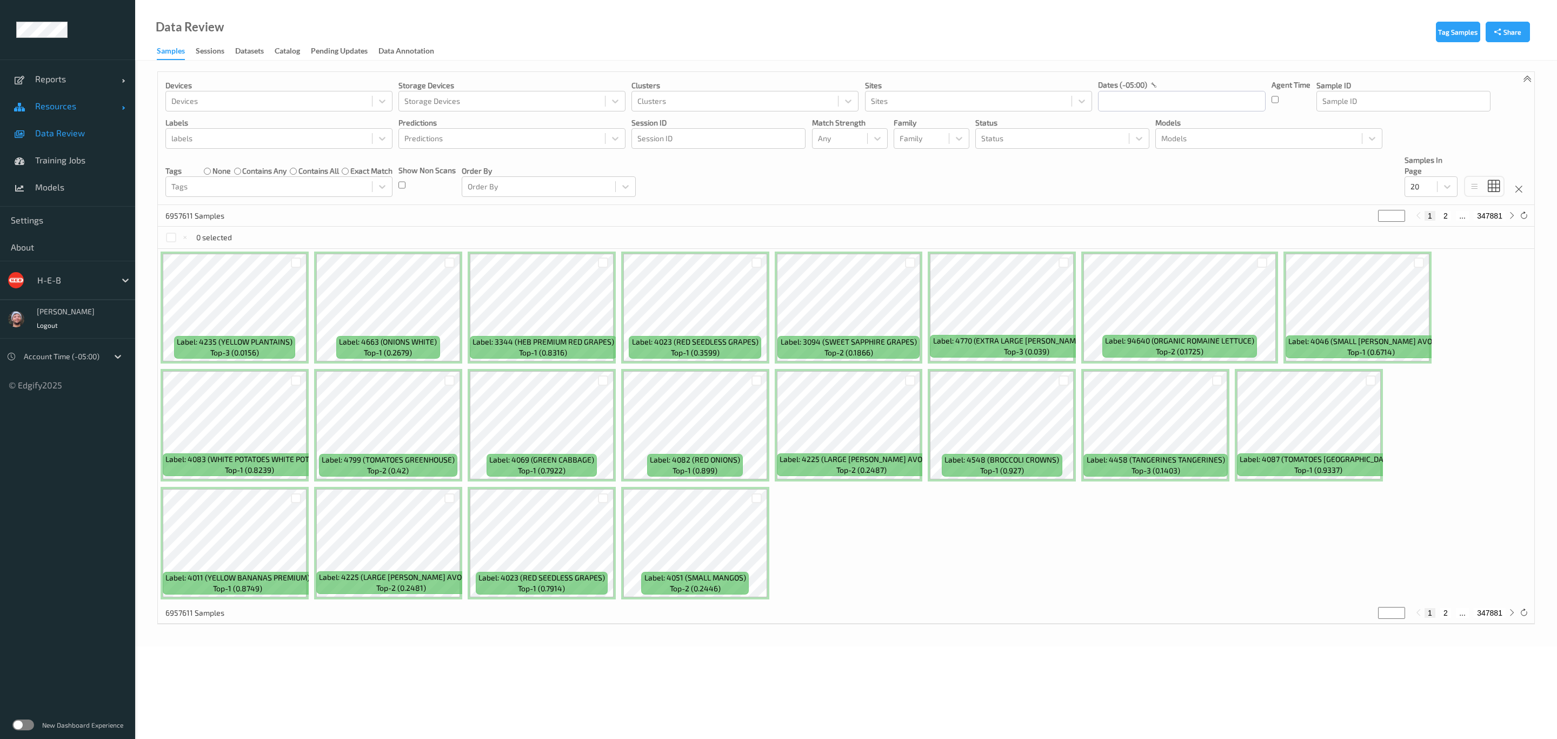
click at [67, 117] on link "Resources" at bounding box center [67, 105] width 135 height 27
click at [67, 135] on span "Devices" at bounding box center [79, 133] width 89 height 11
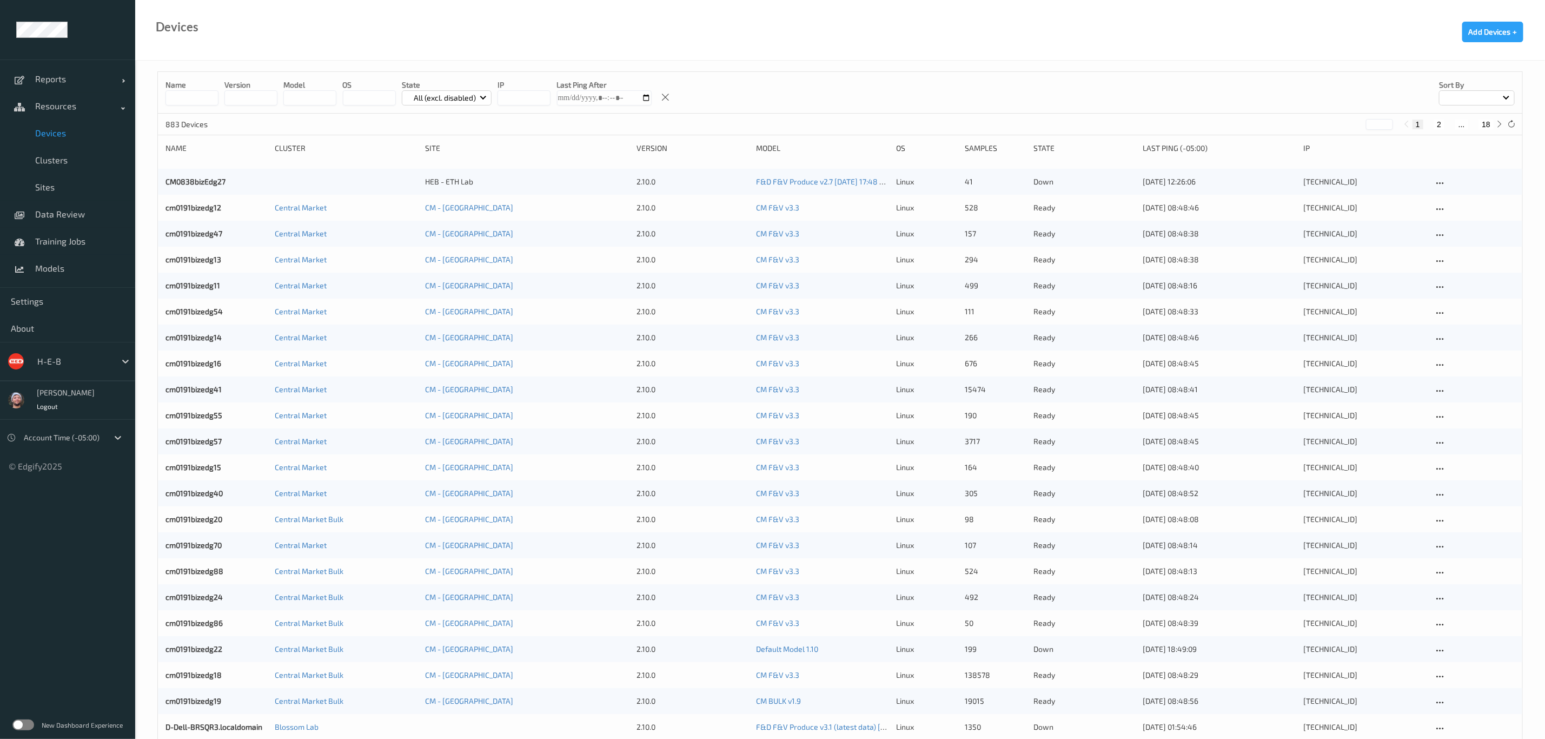
click at [1478, 125] on button "18" at bounding box center [1485, 124] width 15 height 10
type input "**"
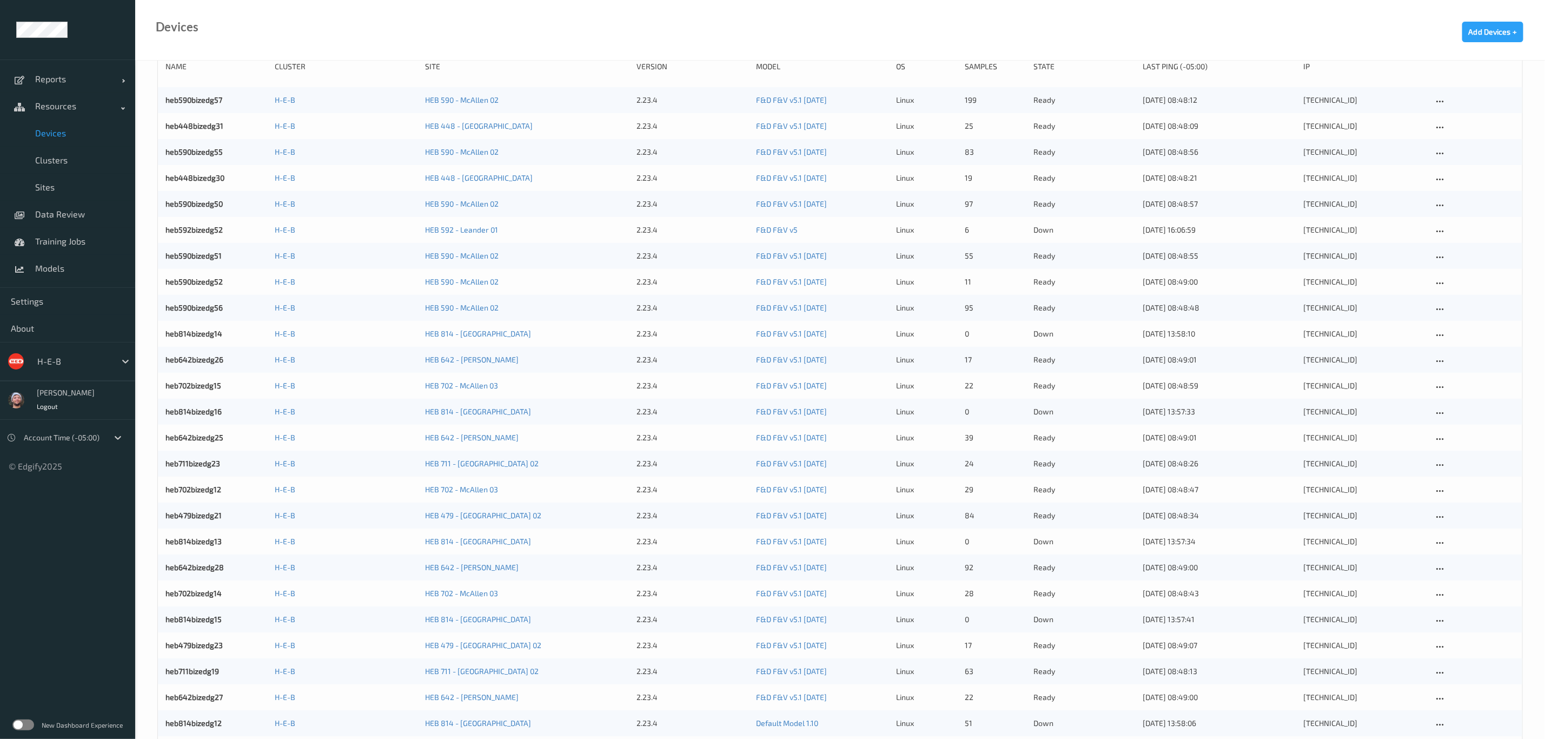
scroll to position [310, 0]
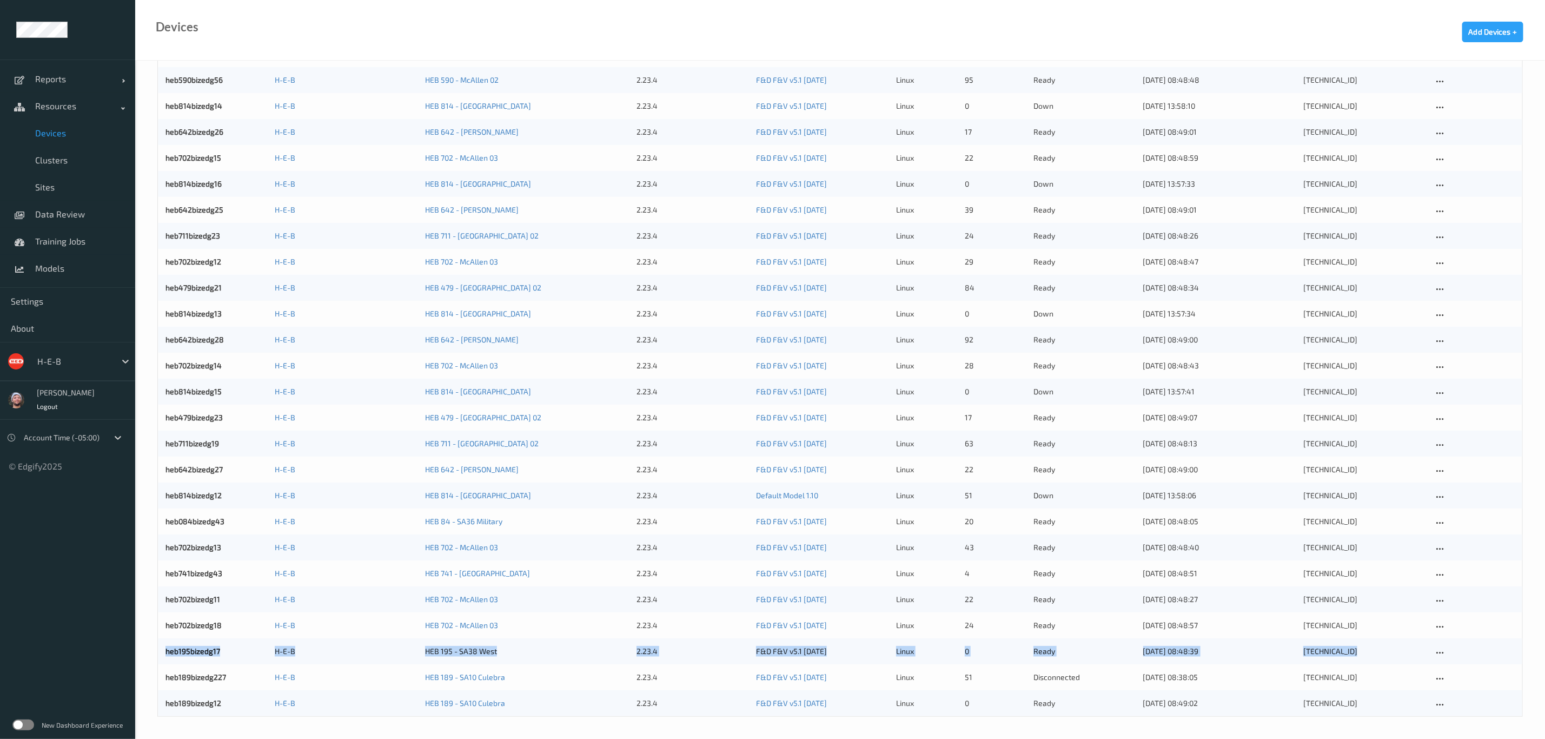
drag, startPoint x: 148, startPoint y: 662, endPoint x: 155, endPoint y: 677, distance: 16.5
click at [163, 682] on div "Name version model OS State All (excl. disabled) IP Last Ping After Sort by 883…" at bounding box center [839, 244] width 1409 height 987
click at [150, 665] on div "Name version model OS State All (excl. disabled) IP Last Ping After Sort by 883…" at bounding box center [839, 244] width 1409 height 987
click at [28, 724] on label at bounding box center [23, 724] width 22 height 11
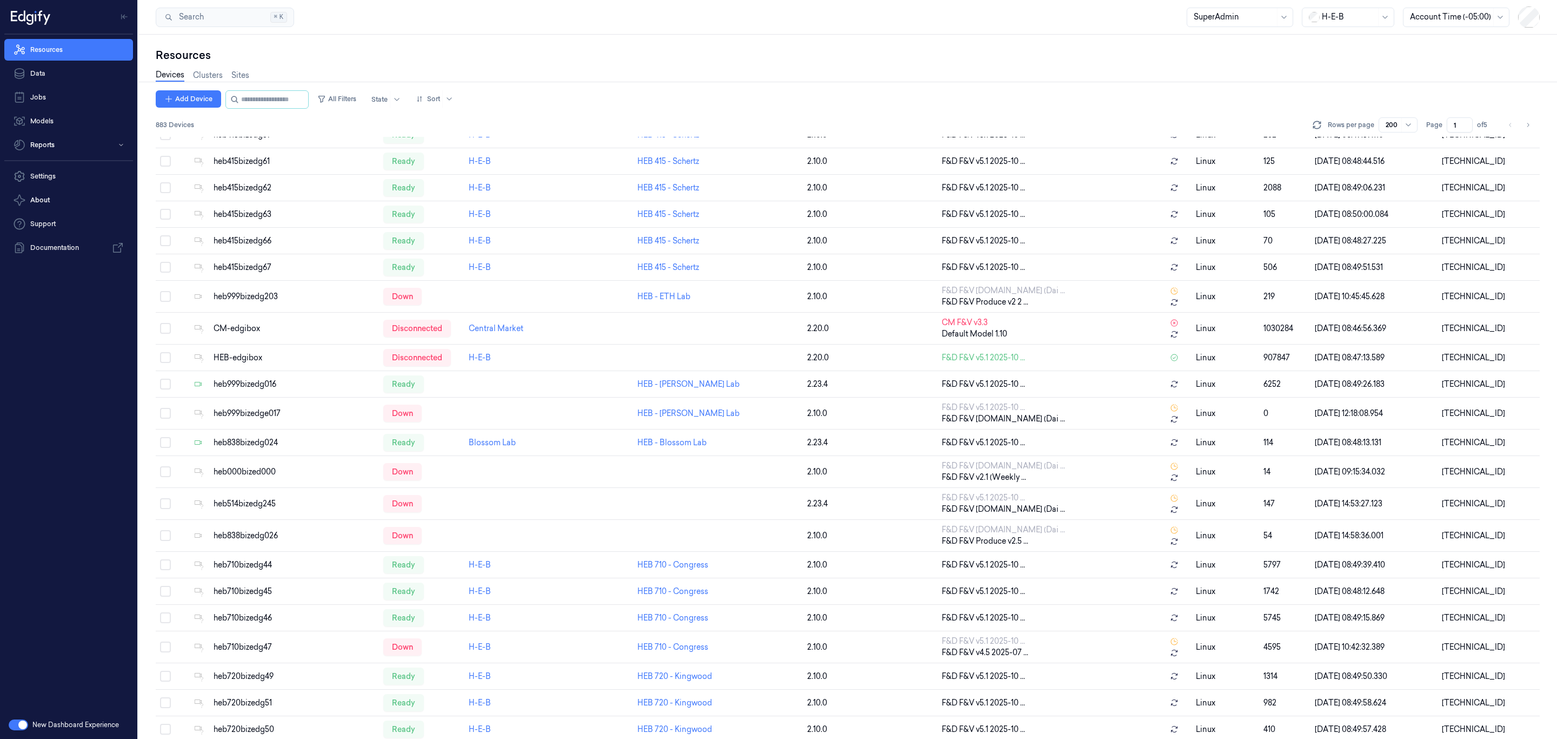
scroll to position [243, 0]
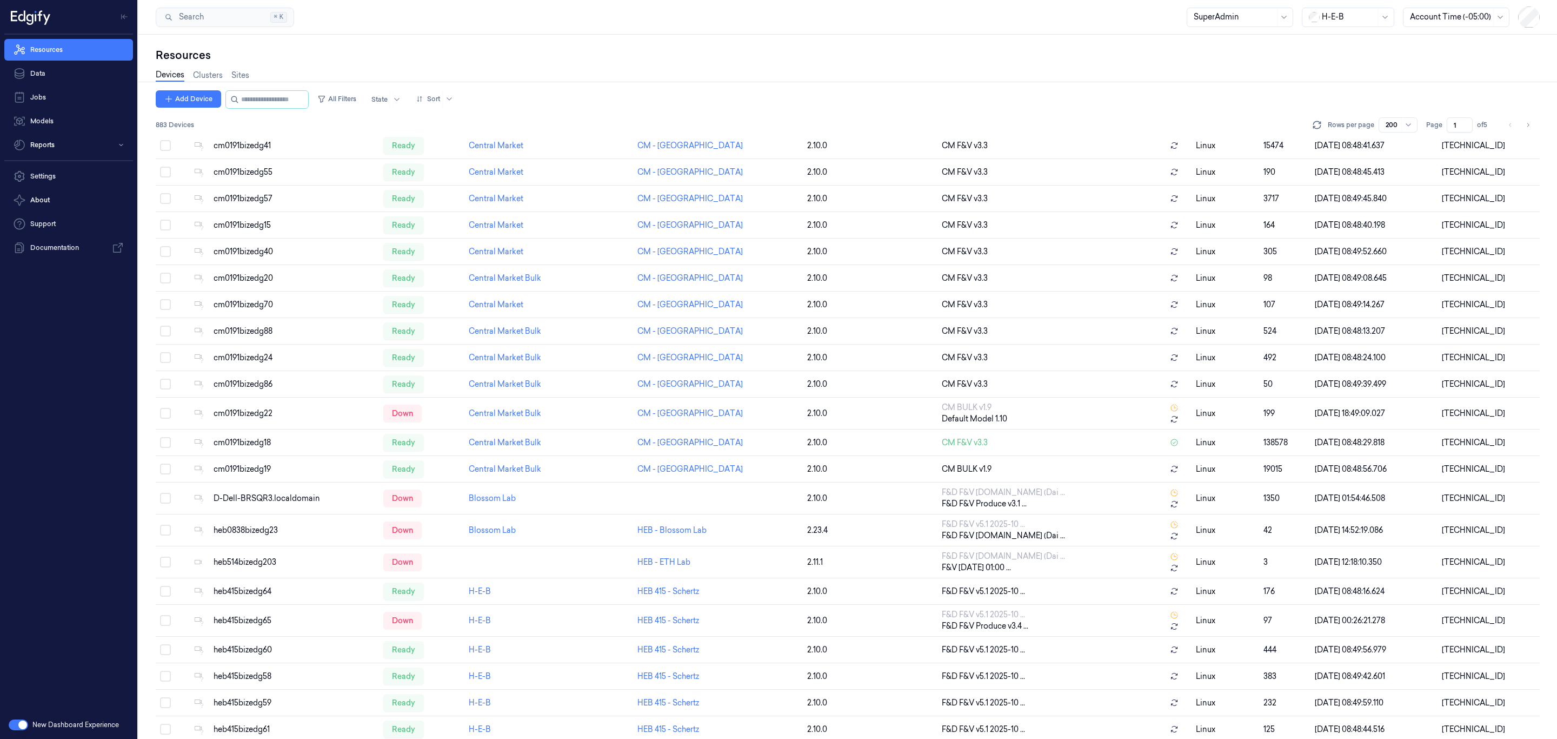
click at [1460, 127] on input "1" at bounding box center [1460, 124] width 26 height 15
click at [1465, 124] on input "2" at bounding box center [1460, 124] width 26 height 15
click at [1465, 124] on input "3" at bounding box center [1460, 124] width 26 height 15
click at [1465, 124] on input "4" at bounding box center [1460, 124] width 26 height 15
type input "5"
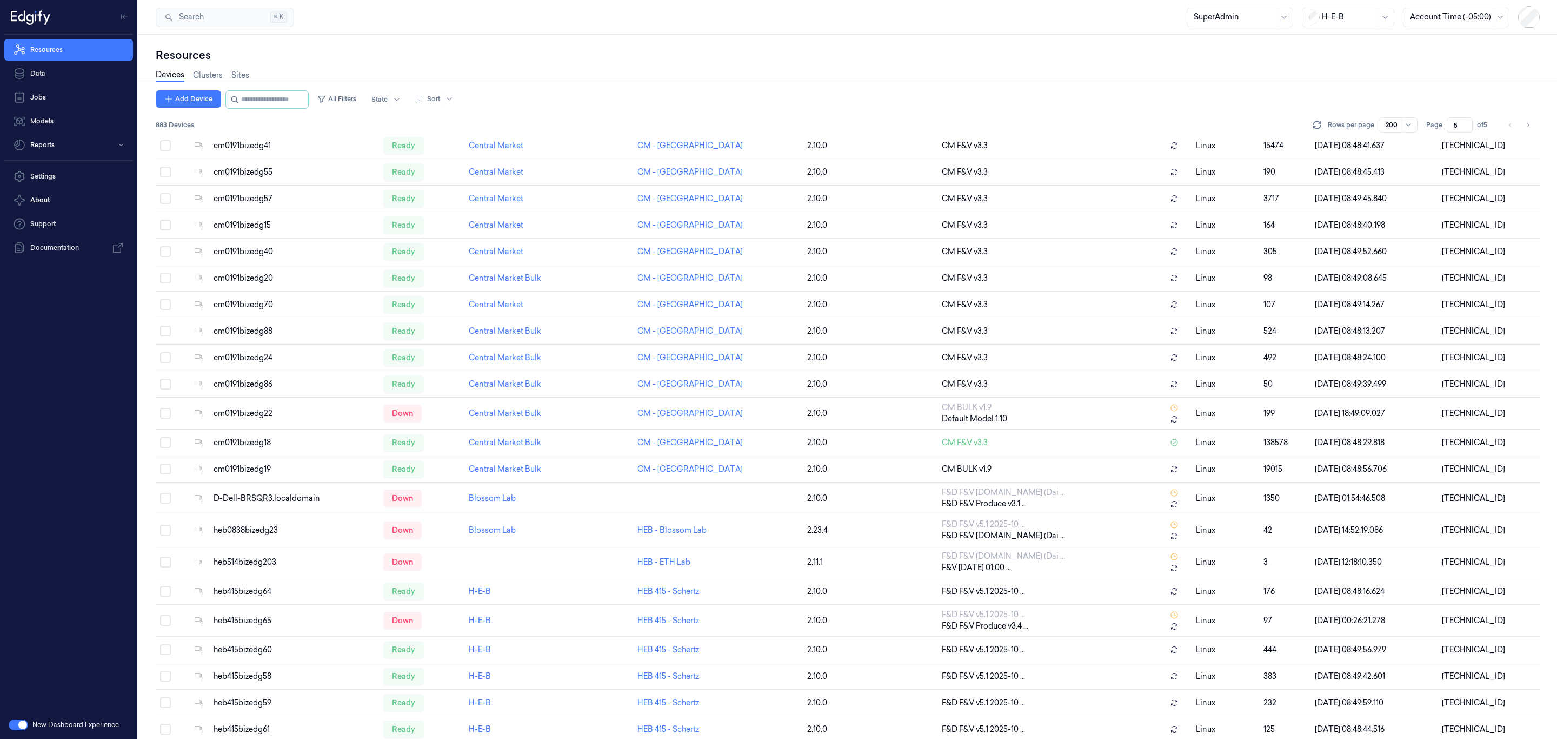
click at [1465, 124] on input "5" at bounding box center [1460, 124] width 26 height 15
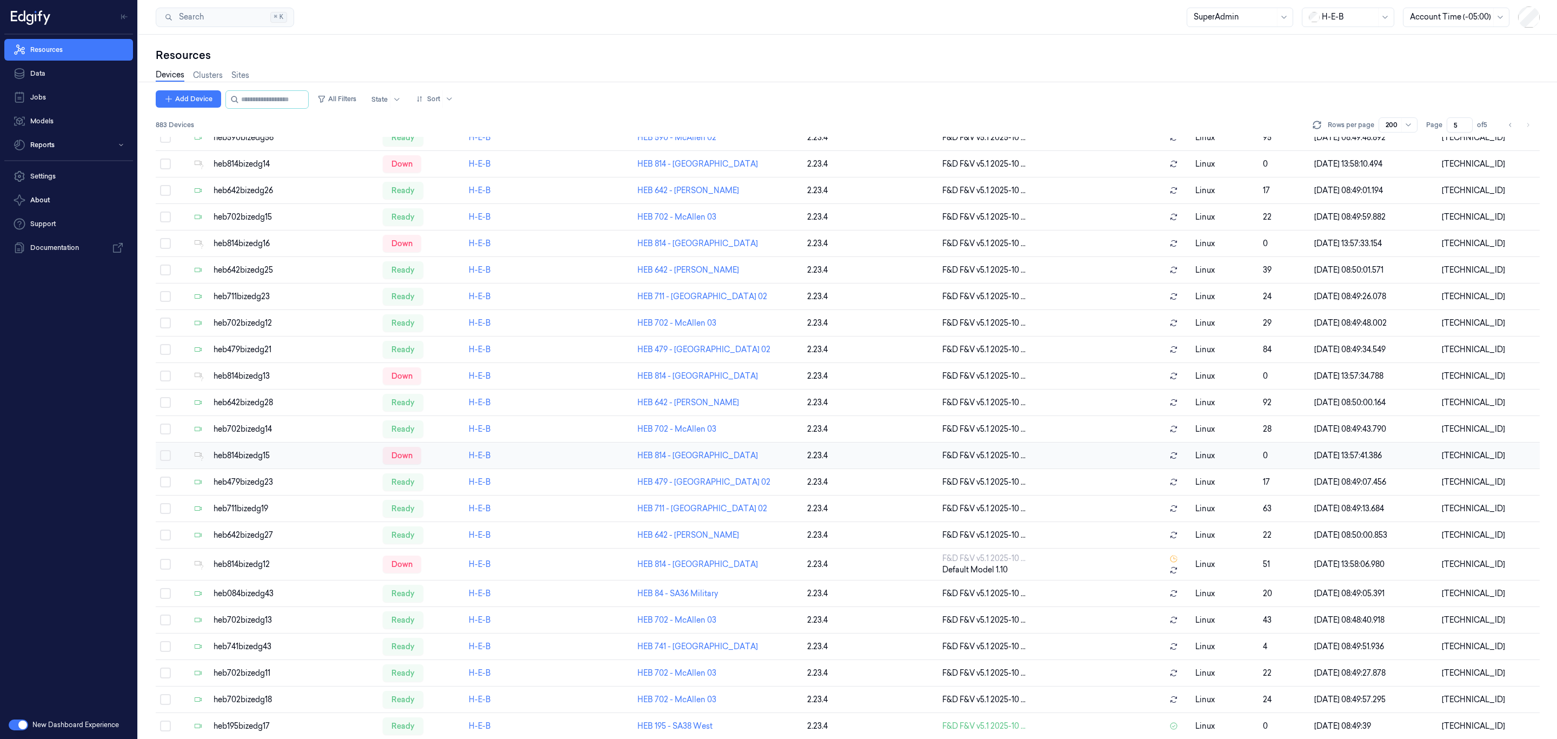
scroll to position [1664, 0]
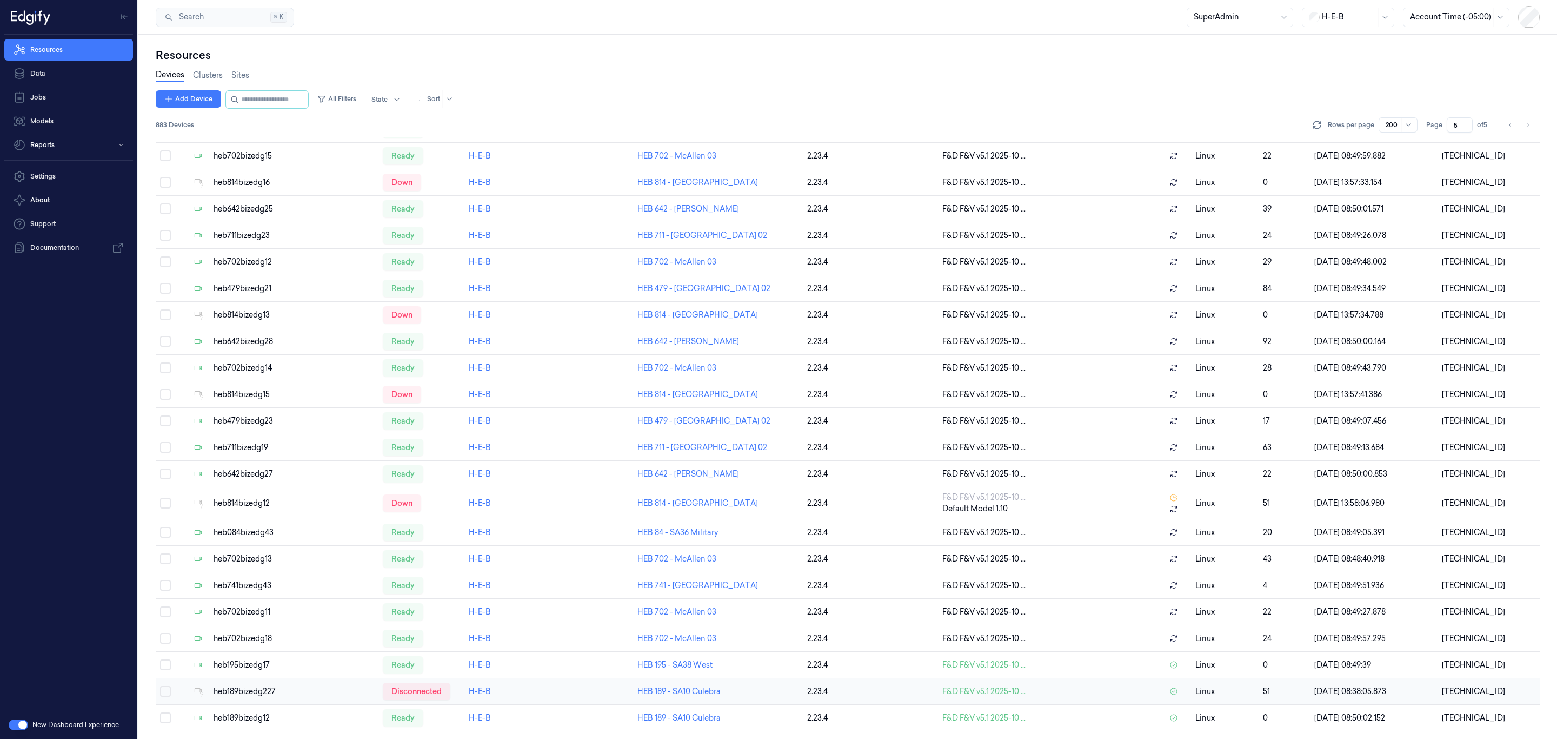
drag, startPoint x: 301, startPoint y: 694, endPoint x: 331, endPoint y: 683, distance: 32.7
click at [301, 694] on div "heb189bizedg227" at bounding box center [294, 691] width 161 height 11
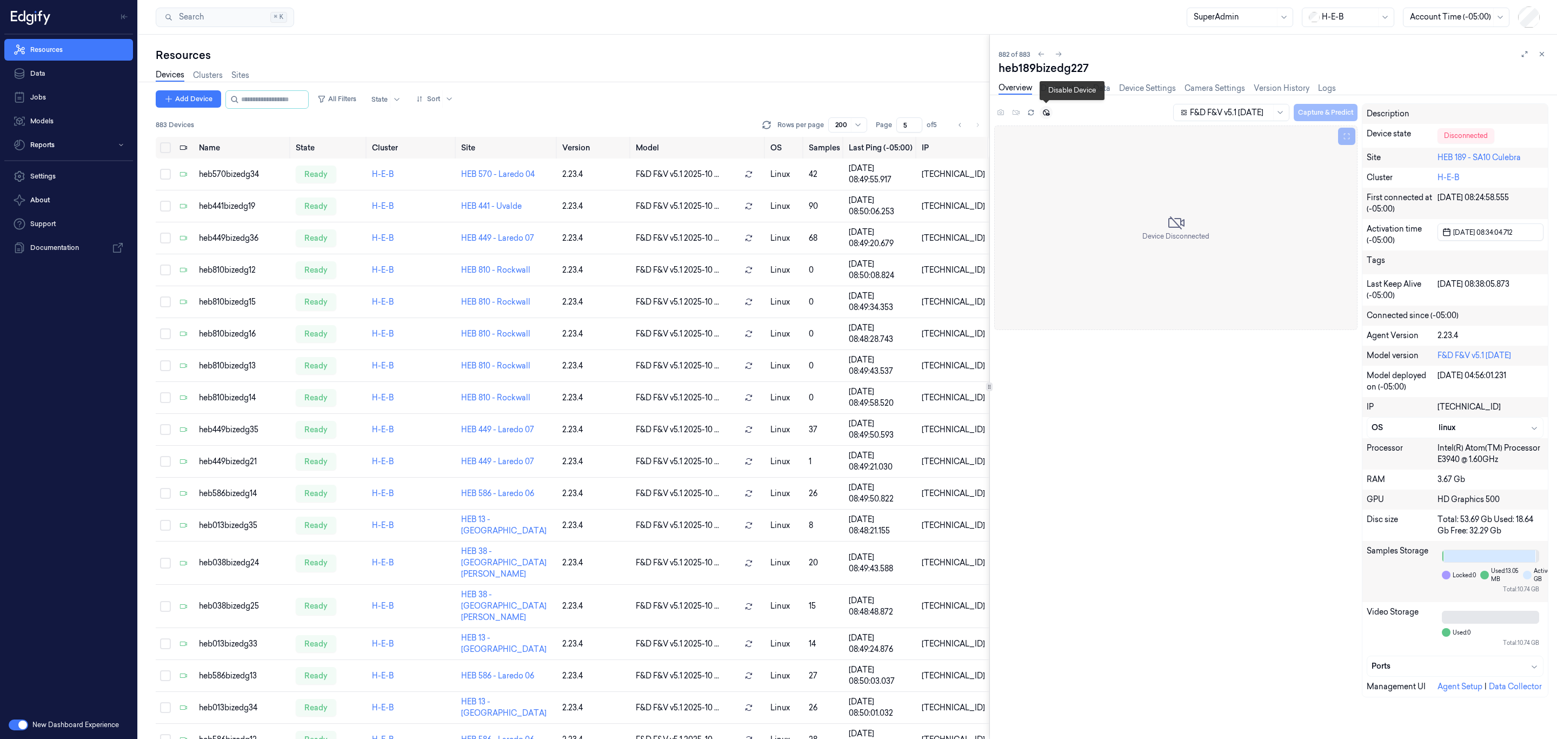
click at [1049, 112] on icon at bounding box center [1046, 113] width 8 height 8
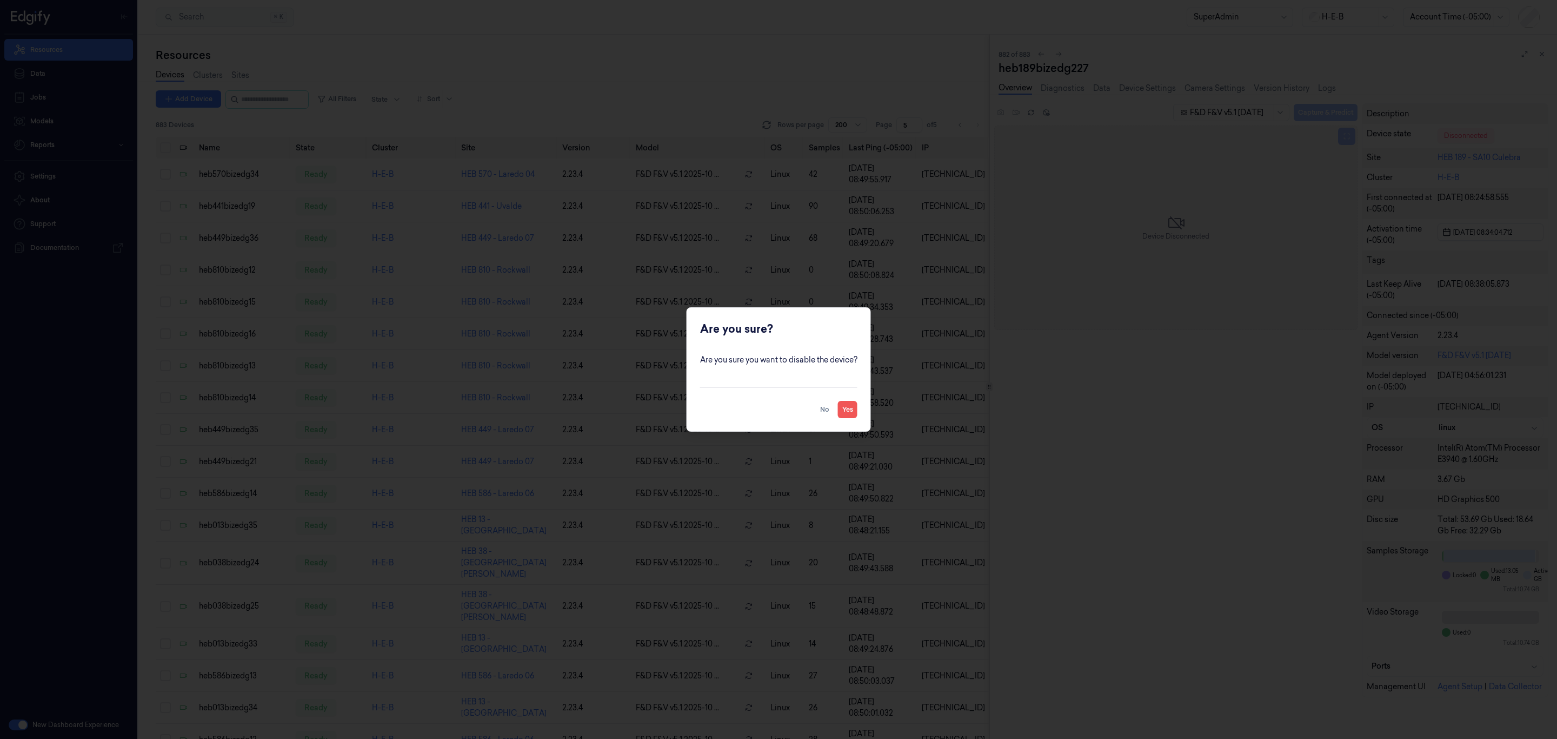
click at [852, 411] on button "Yes" at bounding box center [847, 409] width 19 height 17
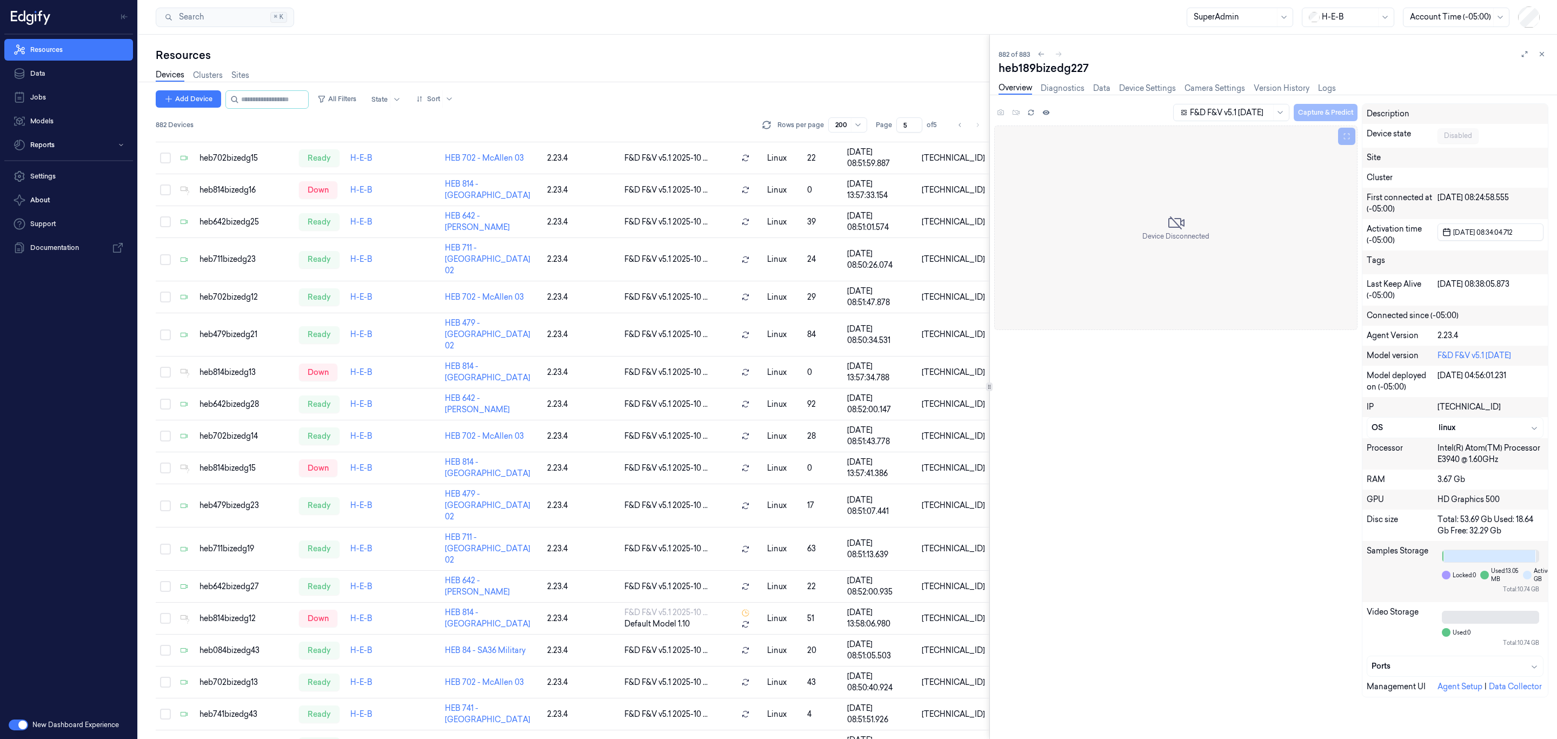
scroll to position [2063, 0]
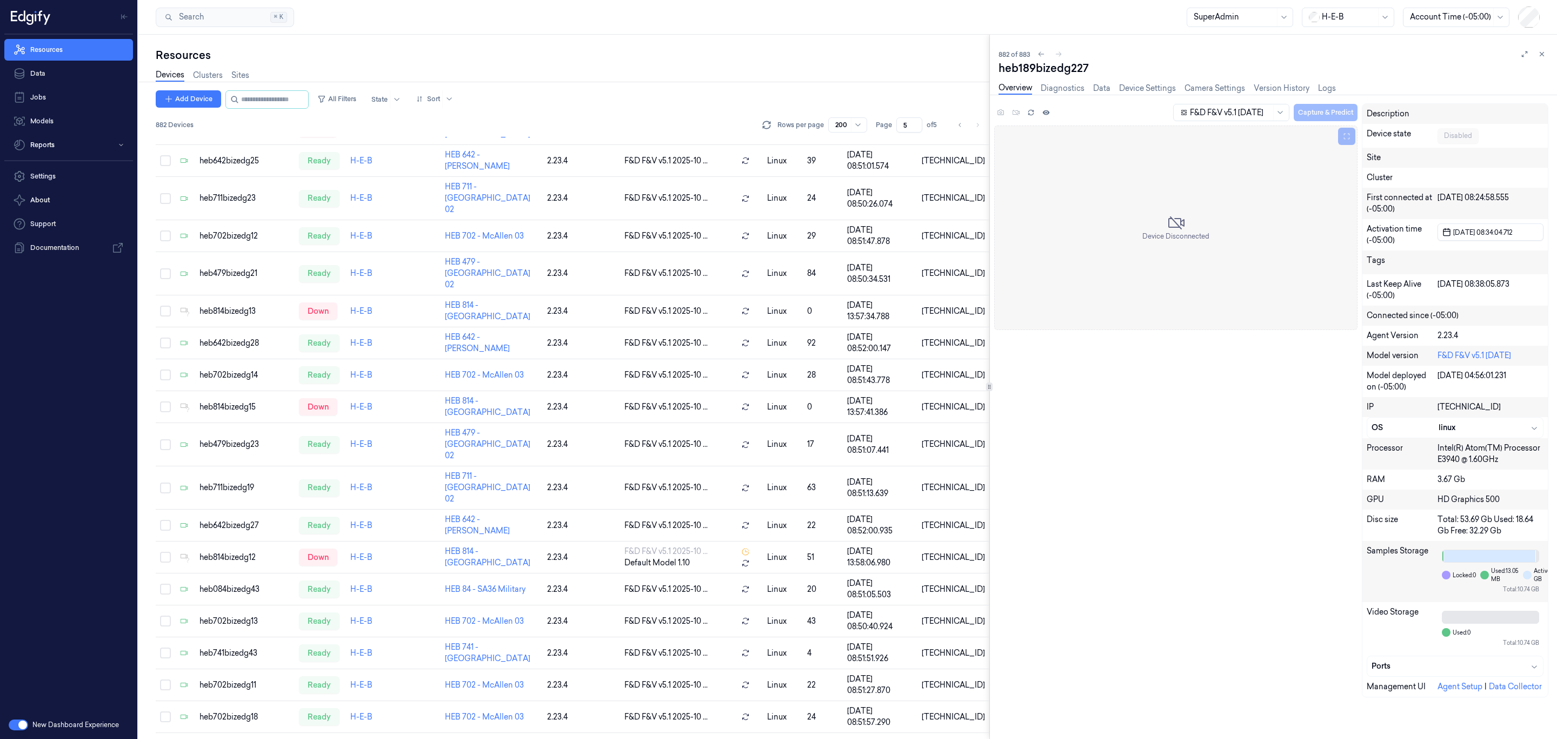
click at [1109, 545] on div "F&D F&V v5.1 2025-10-10 Capture & Predict Device Disconnected Description Devic…" at bounding box center [1271, 404] width 554 height 602
click at [1539, 58] on button at bounding box center [1541, 54] width 13 height 13
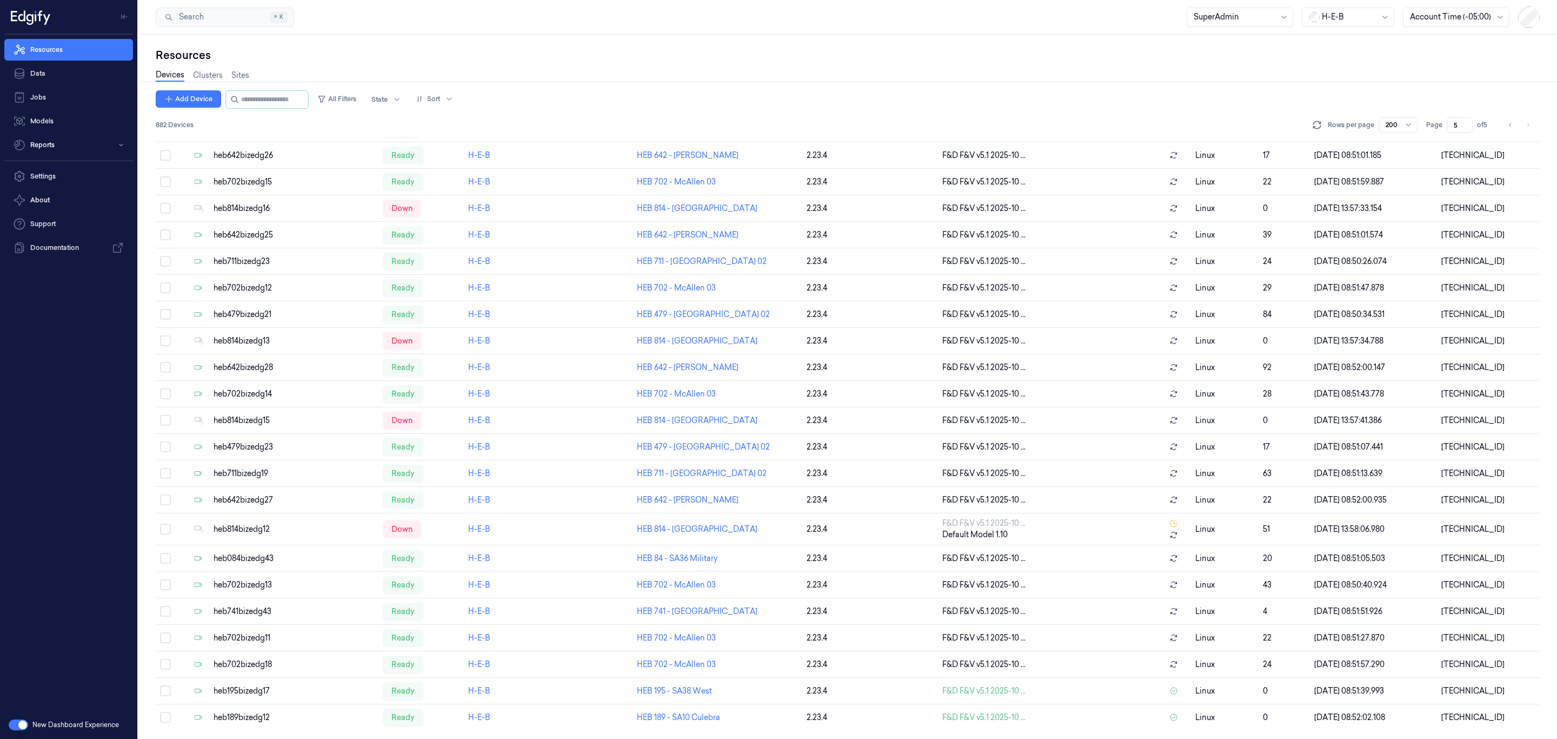
scroll to position [1637, 0]
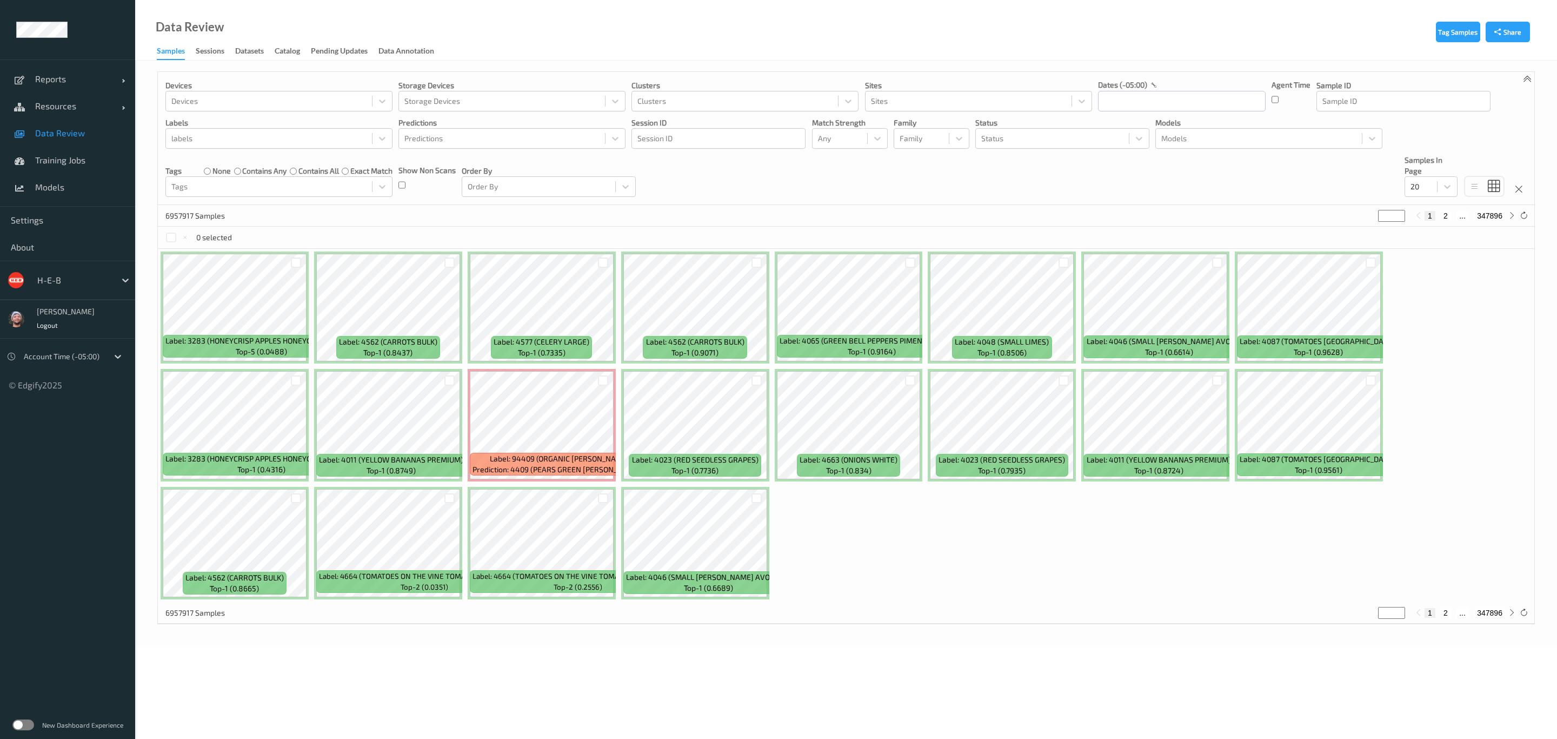
click at [84, 270] on div "H-E-B" at bounding box center [83, 280] width 103 height 21
type input "sains"
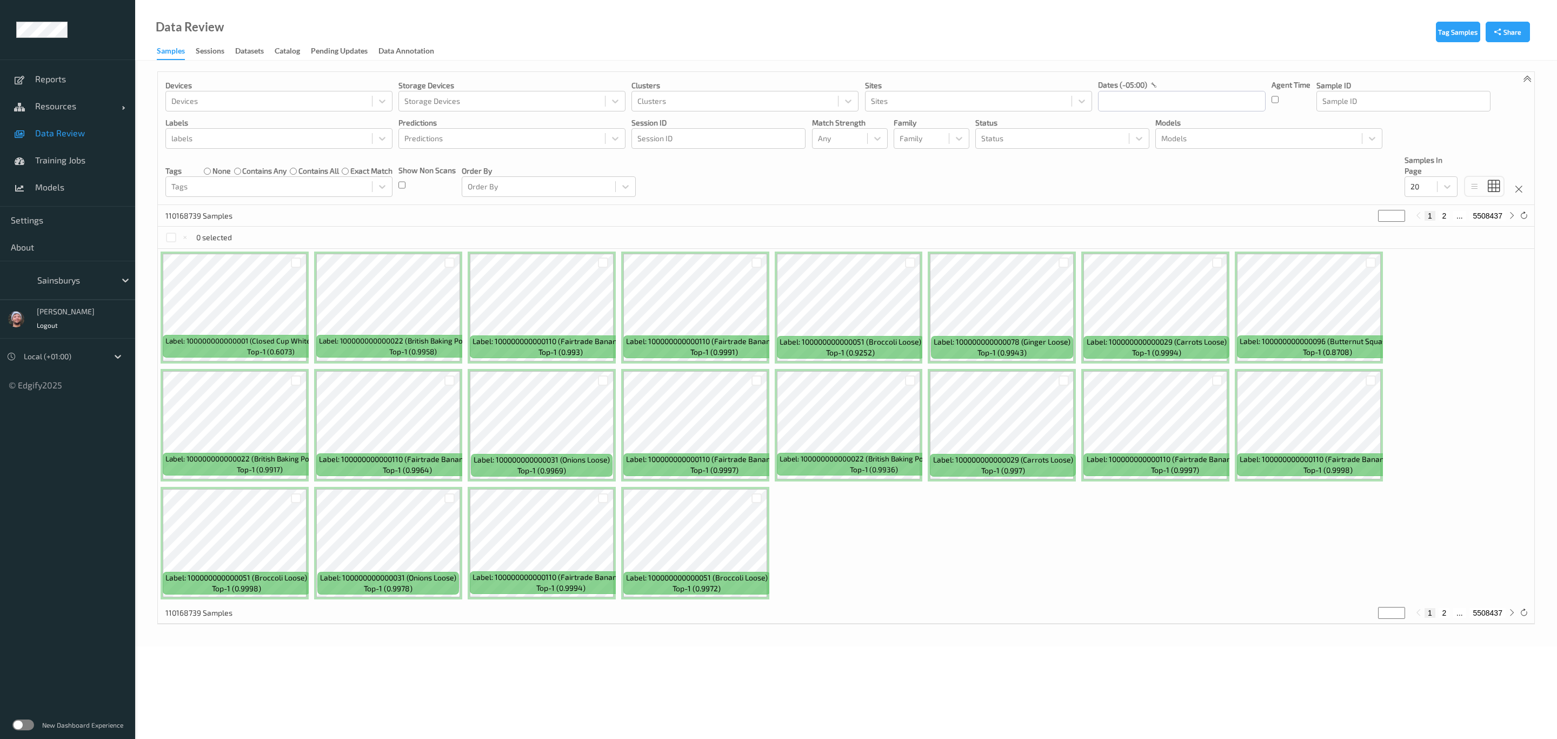
click at [794, 607] on div "110168739 Samples * 1 2 ... 5508437" at bounding box center [846, 613] width 1376 height 22
click at [318, 128] on div "labels" at bounding box center [278, 138] width 227 height 21
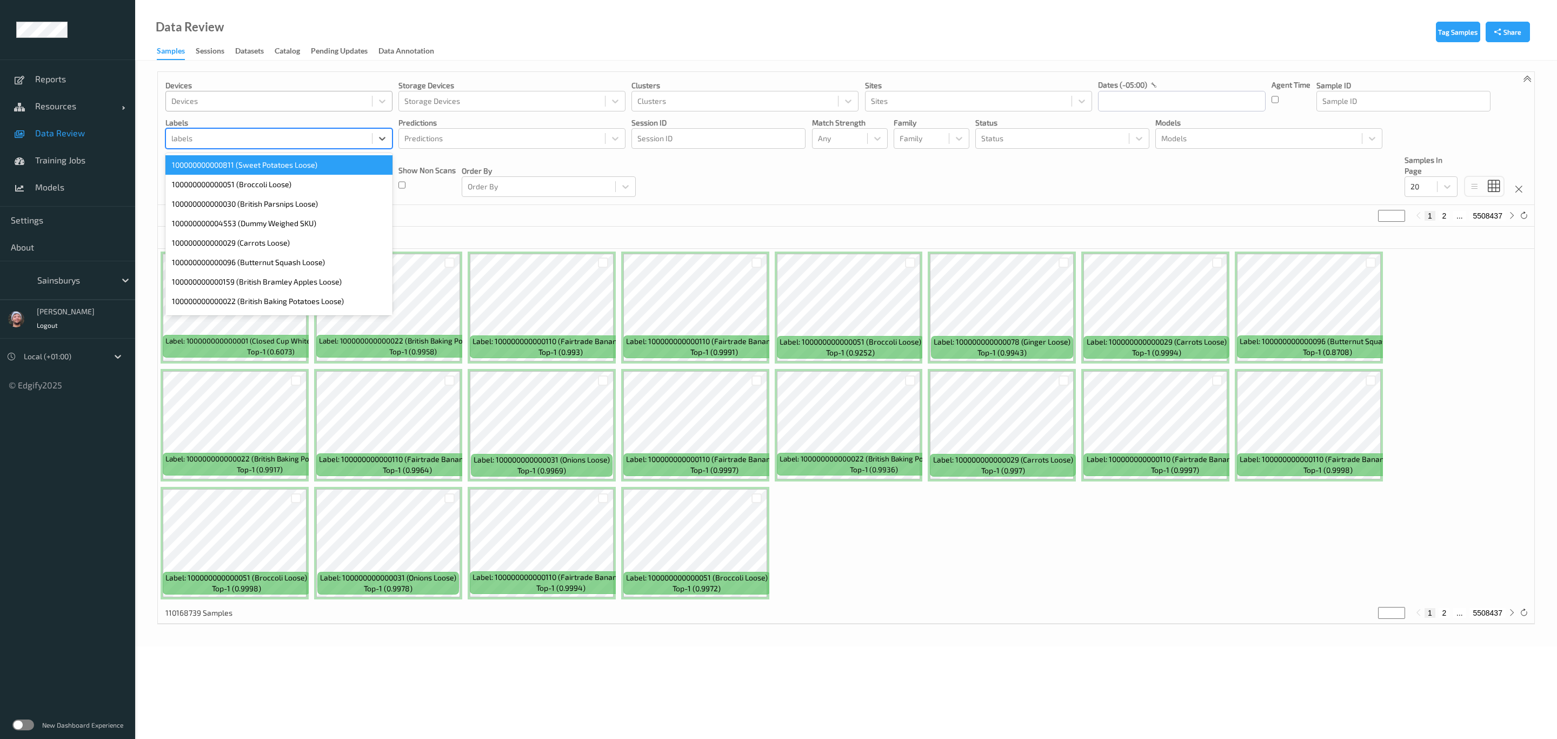
paste input ""thumbnail": "<img src=\"" + file_path + "\">" }) # print(status) else: print(f…"
type input ""thumbnail": "<img src=\"" + file_path + "\">" }) # print(status) else: print(f…"
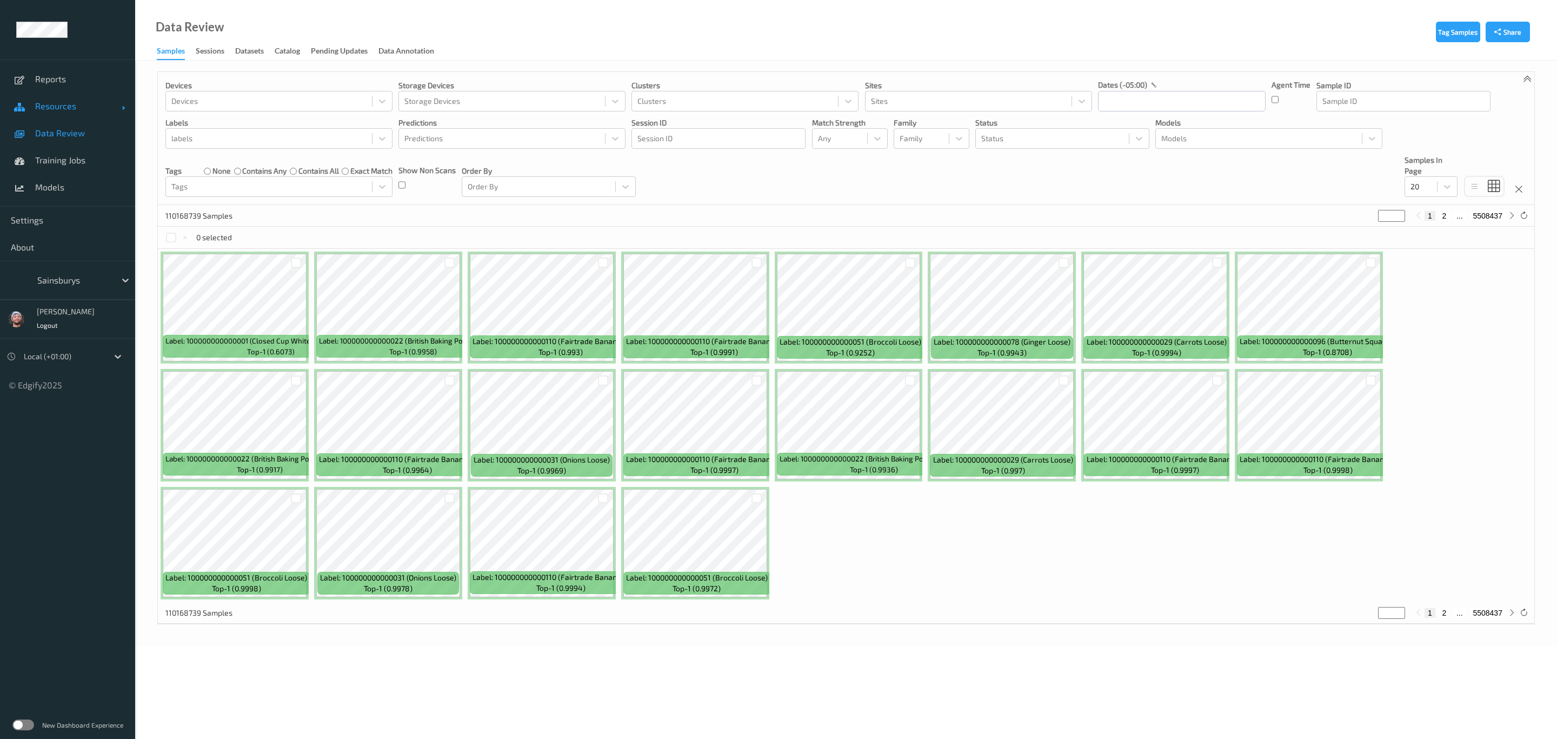
click at [59, 114] on link "Resources" at bounding box center [67, 105] width 135 height 27
click at [83, 356] on div at bounding box center [73, 361] width 73 height 13
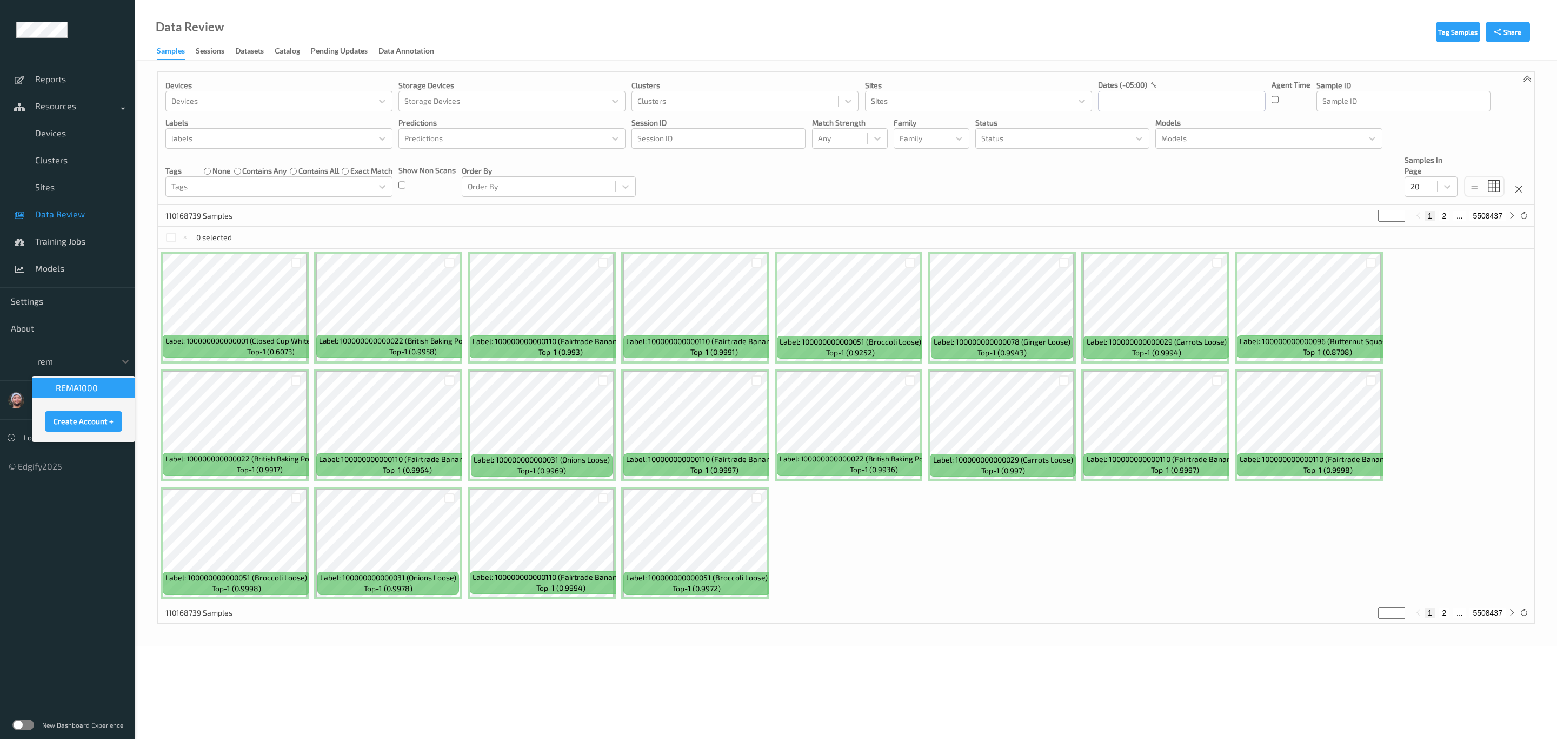
type input "rema"
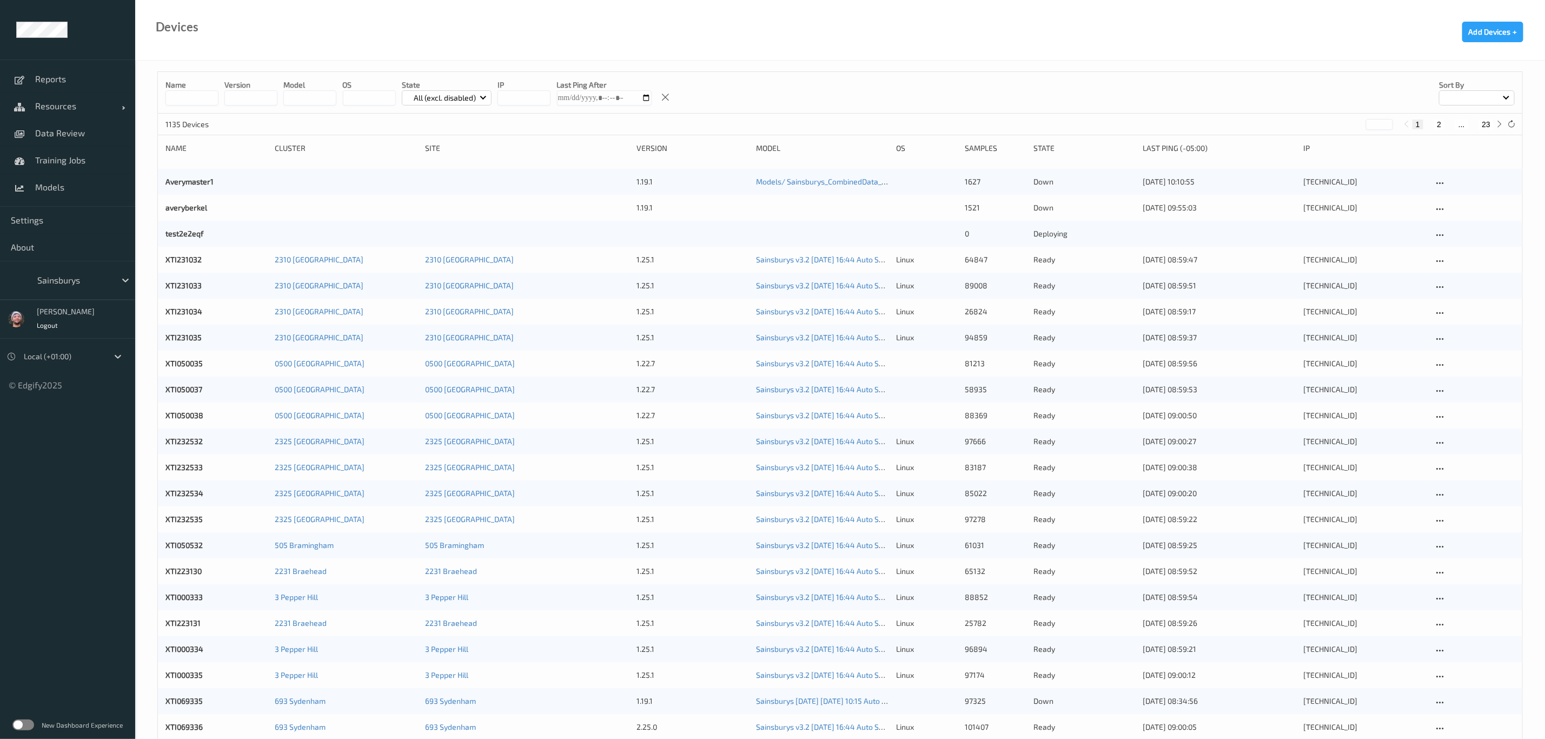
click at [1482, 121] on button "23" at bounding box center [1485, 124] width 15 height 10
type input "**"
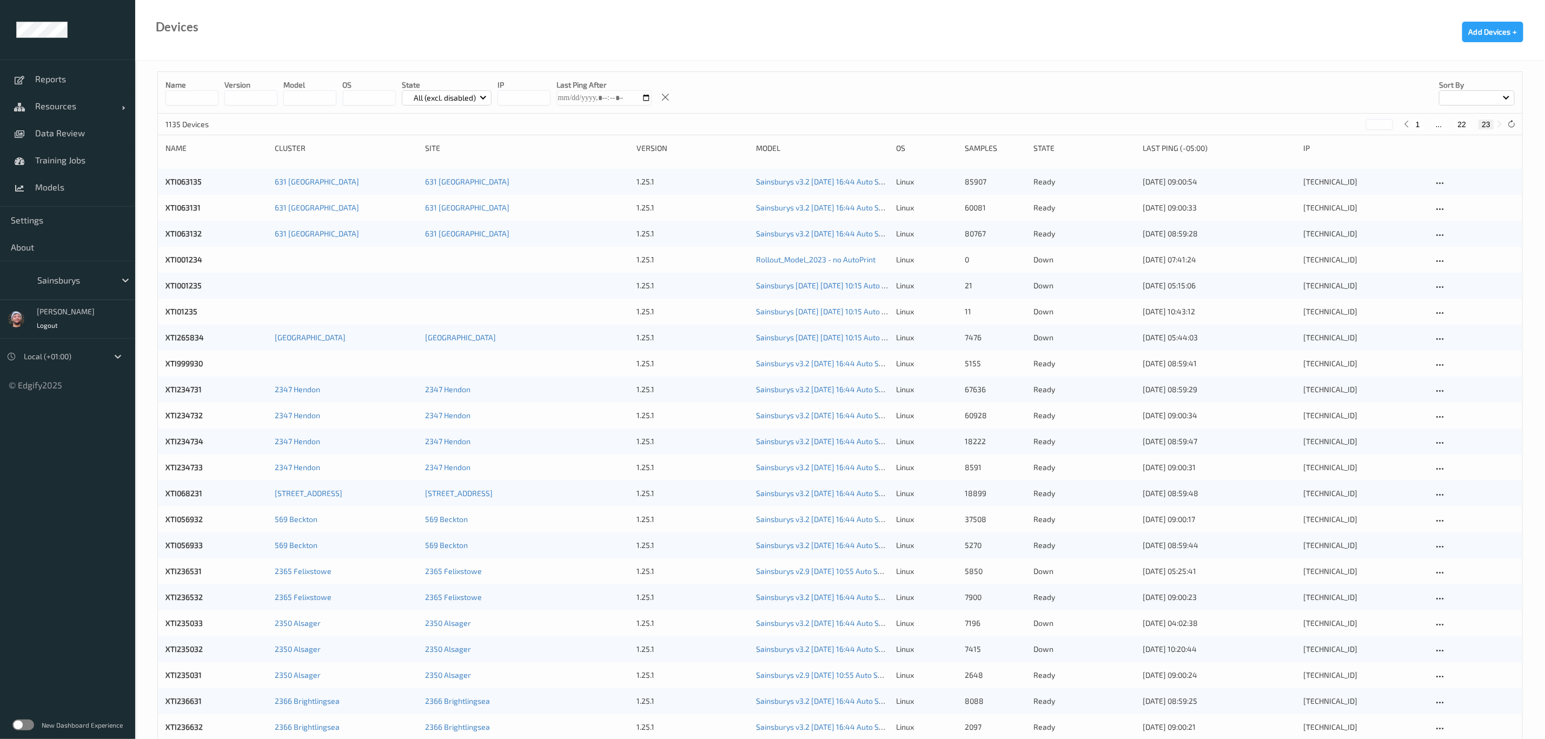
scroll to position [362, 0]
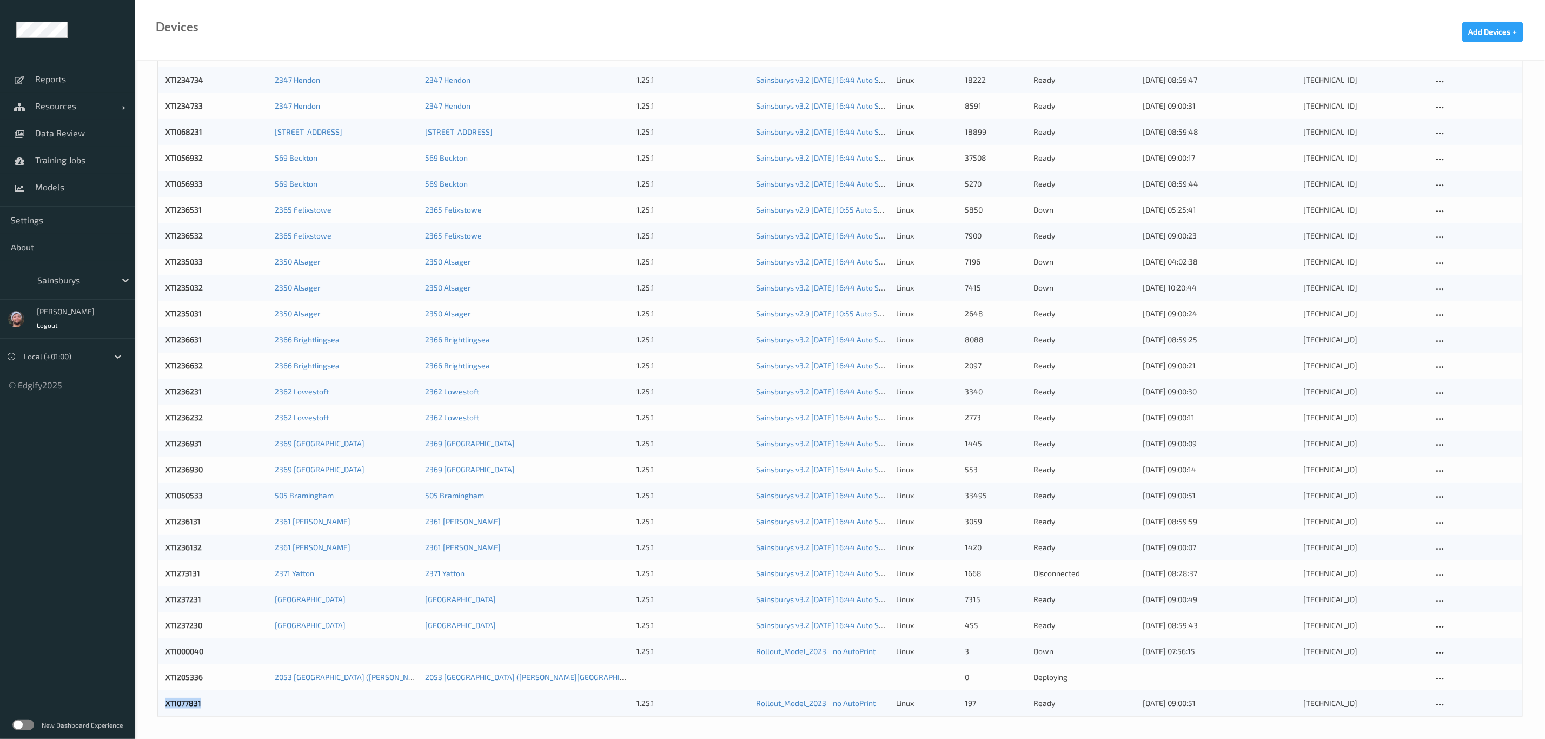
copy link "XTI077831"
drag, startPoint x: 204, startPoint y: 706, endPoint x: 149, endPoint y: 423, distance: 288.1
click at [164, 556] on div "XTI063135 631 [GEOGRAPHIC_DATA] 631 [GEOGRAPHIC_DATA] 1.25.1 Sainsburys v3.2 [D…" at bounding box center [840, 262] width 1364 height 908
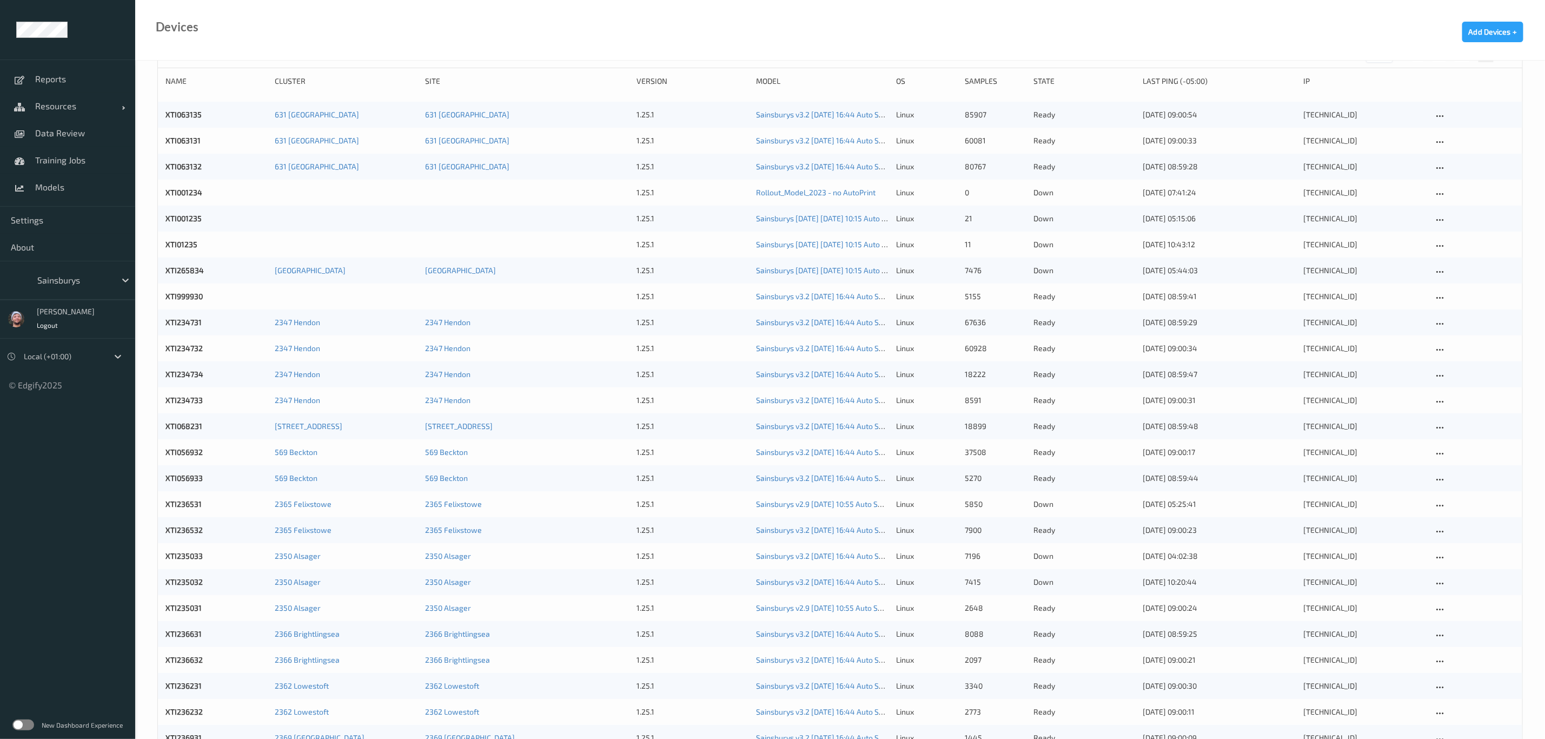
scroll to position [0, 0]
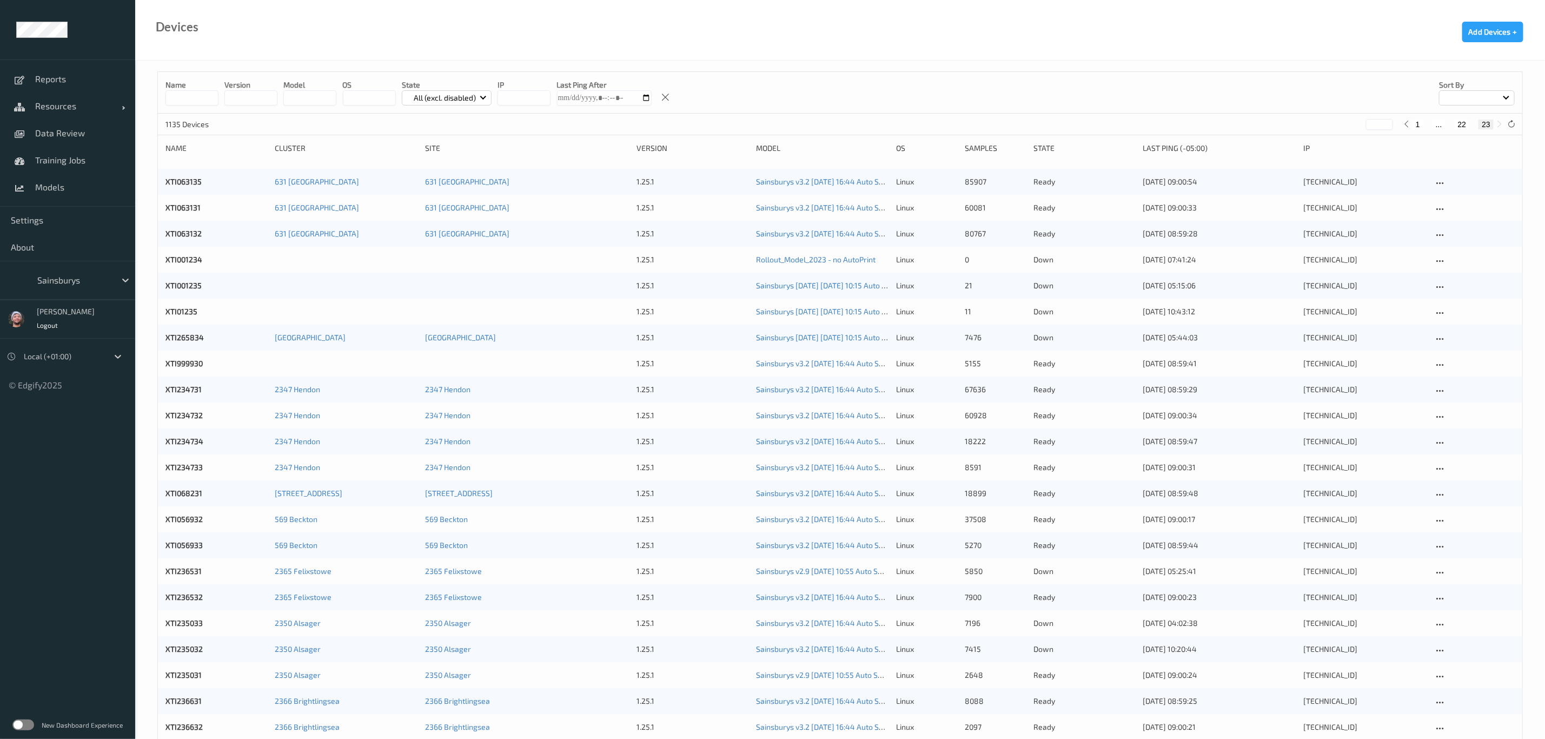
click at [299, 102] on input "string" at bounding box center [309, 97] width 53 height 15
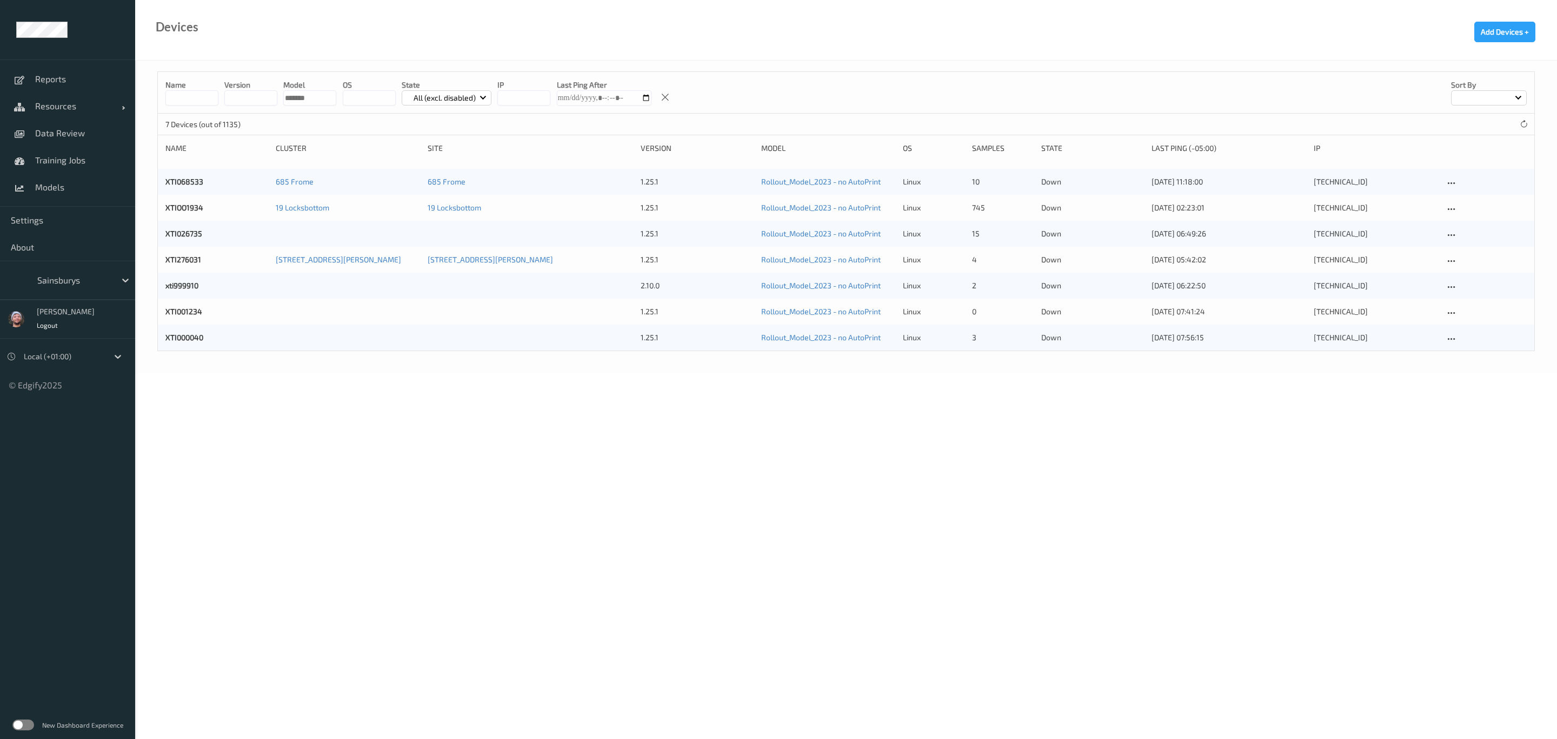
type input "*******"
click at [895, 442] on body "Reports Resources Devices Clusters Sites Data Review Training Jobs Models Setti…" at bounding box center [778, 369] width 1557 height 739
click at [66, 109] on span "Resources" at bounding box center [78, 106] width 87 height 11
click at [66, 130] on span "Devices" at bounding box center [79, 133] width 89 height 11
click at [311, 96] on input "string" at bounding box center [309, 97] width 53 height 15
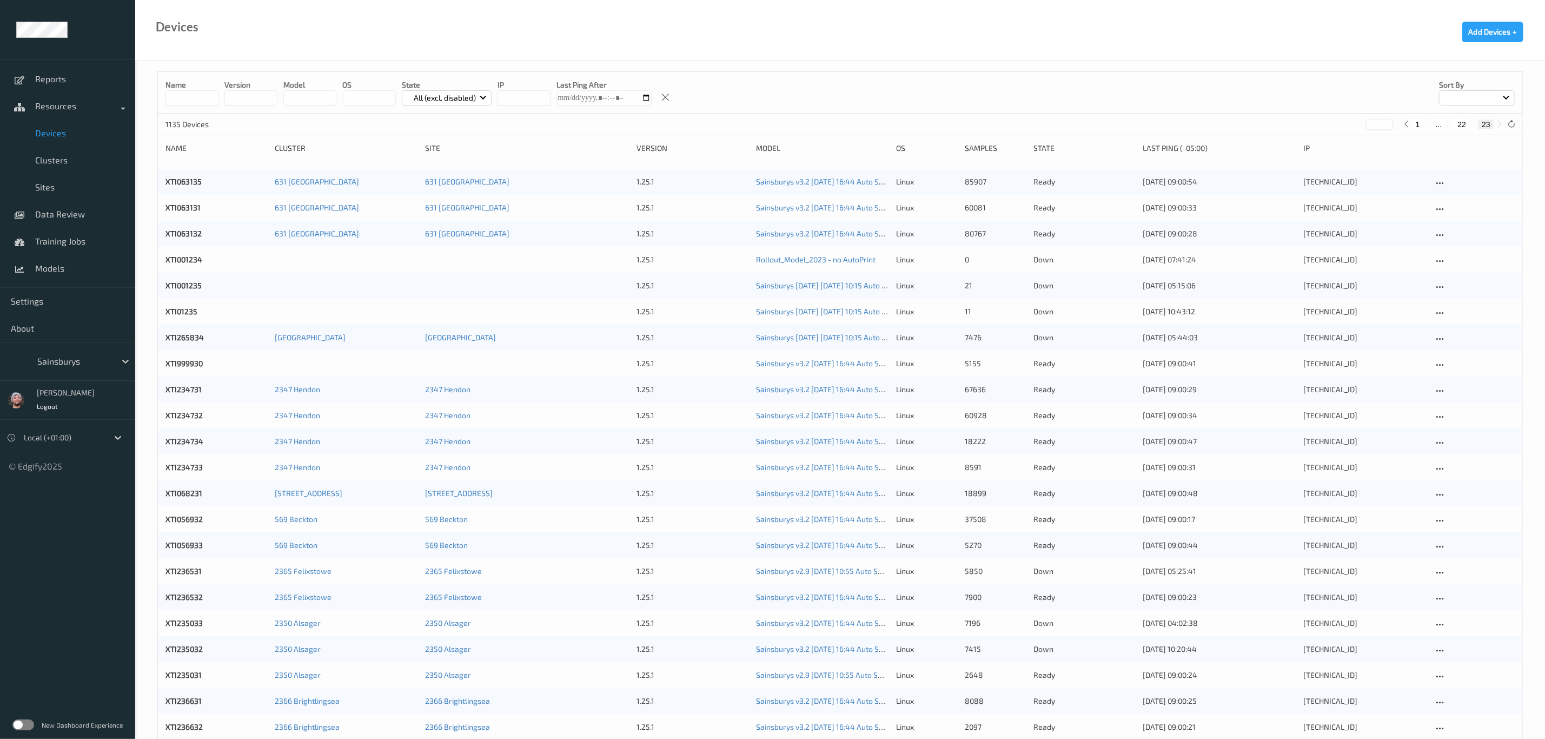
scroll to position [362, 0]
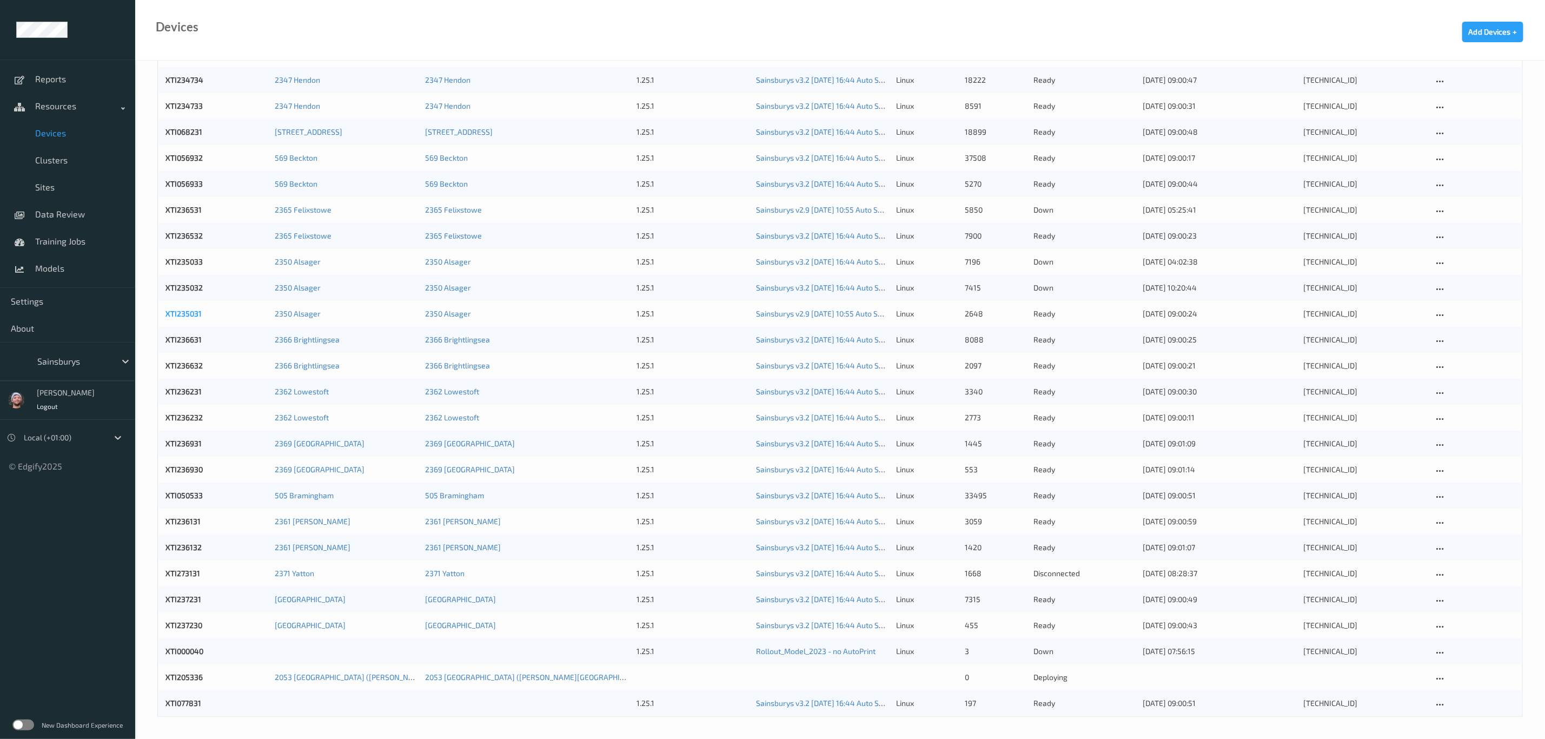
click at [182, 317] on link "XTI235031" at bounding box center [183, 313] width 36 height 9
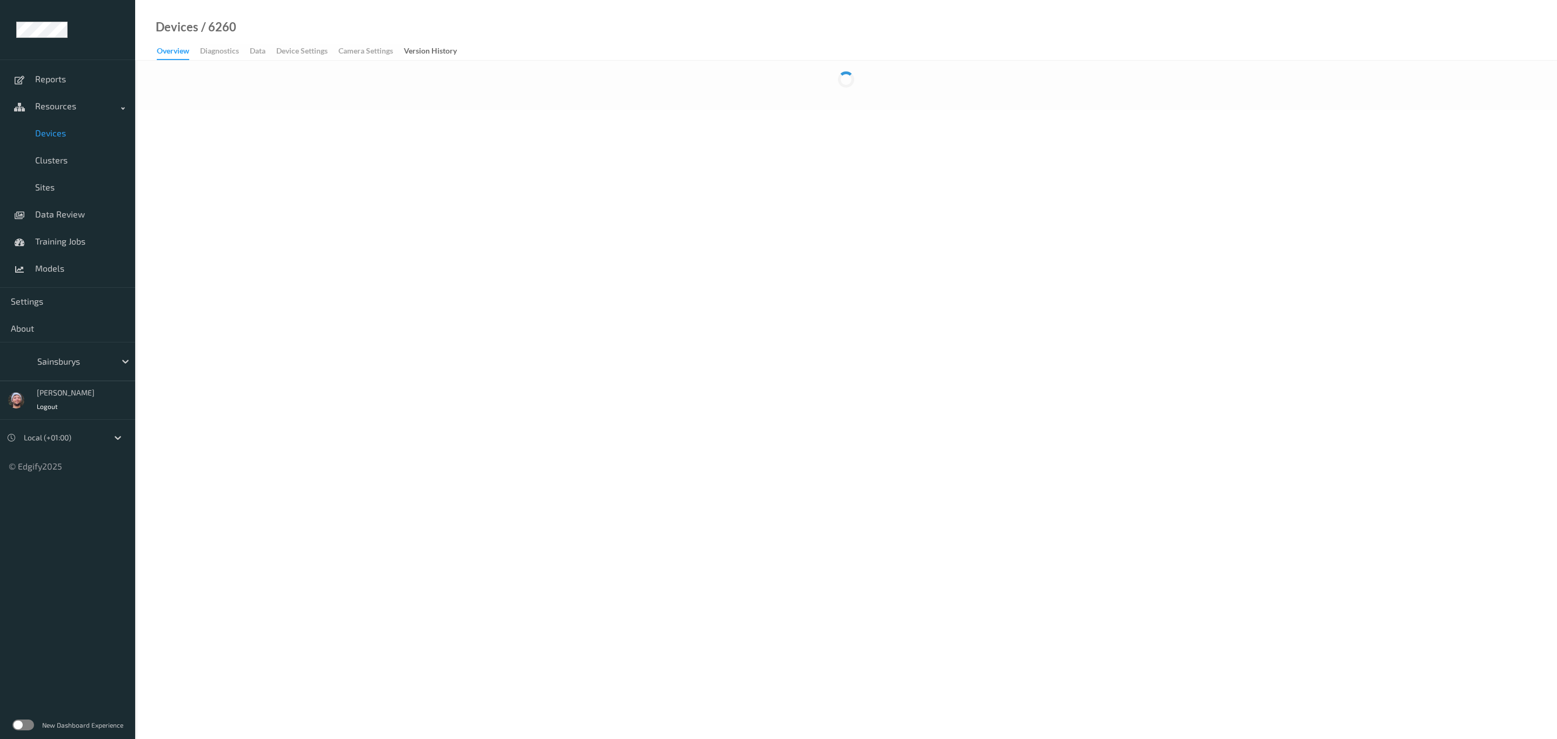
click at [182, 317] on body "Reports Resources Devices Clusters Sites Data Review Training Jobs Models Setti…" at bounding box center [778, 369] width 1557 height 739
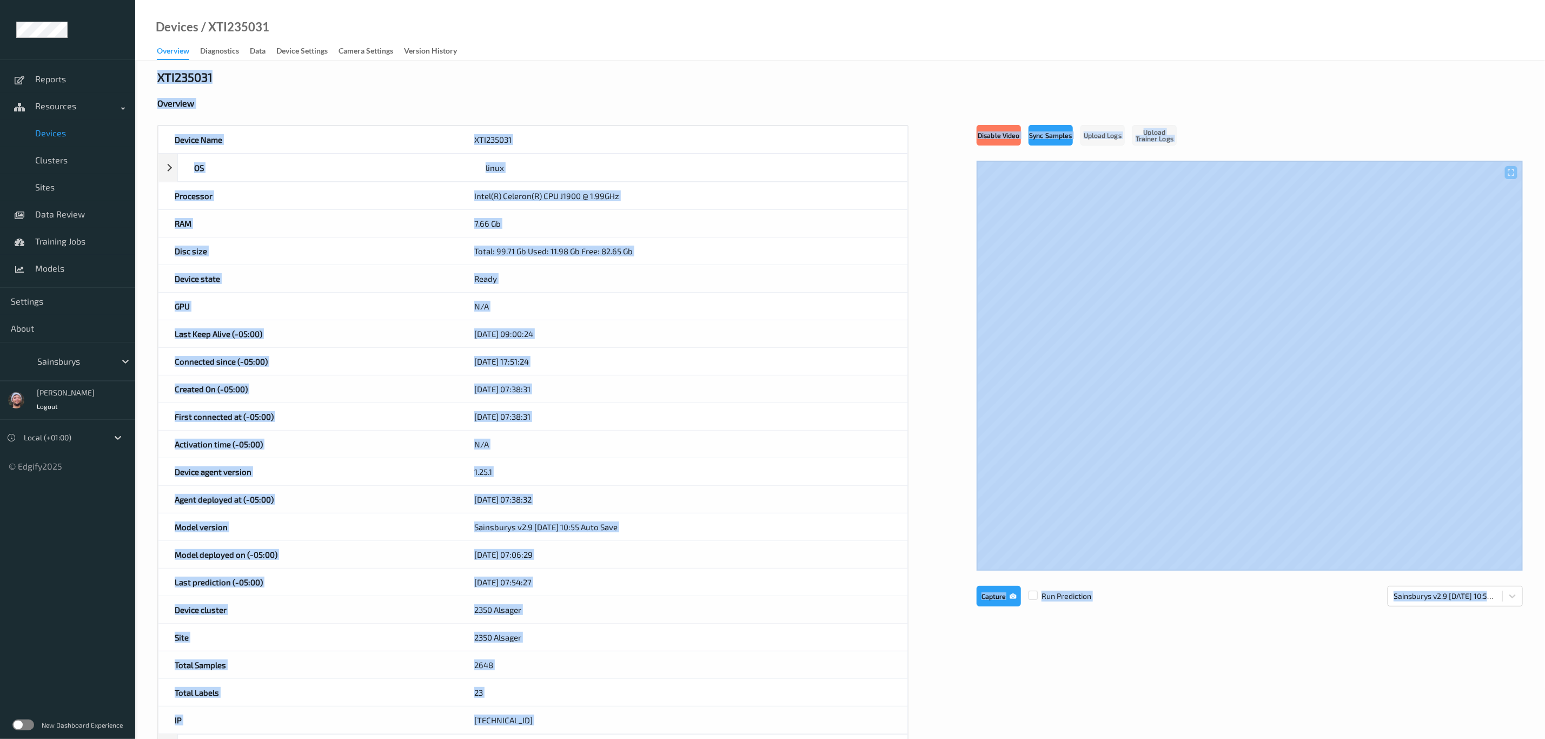
click at [941, 217] on div "Device Name XTI235031 OS linux Platform ubuntu Platform Version 20.04 Platform …" at bounding box center [839, 471] width 1365 height 693
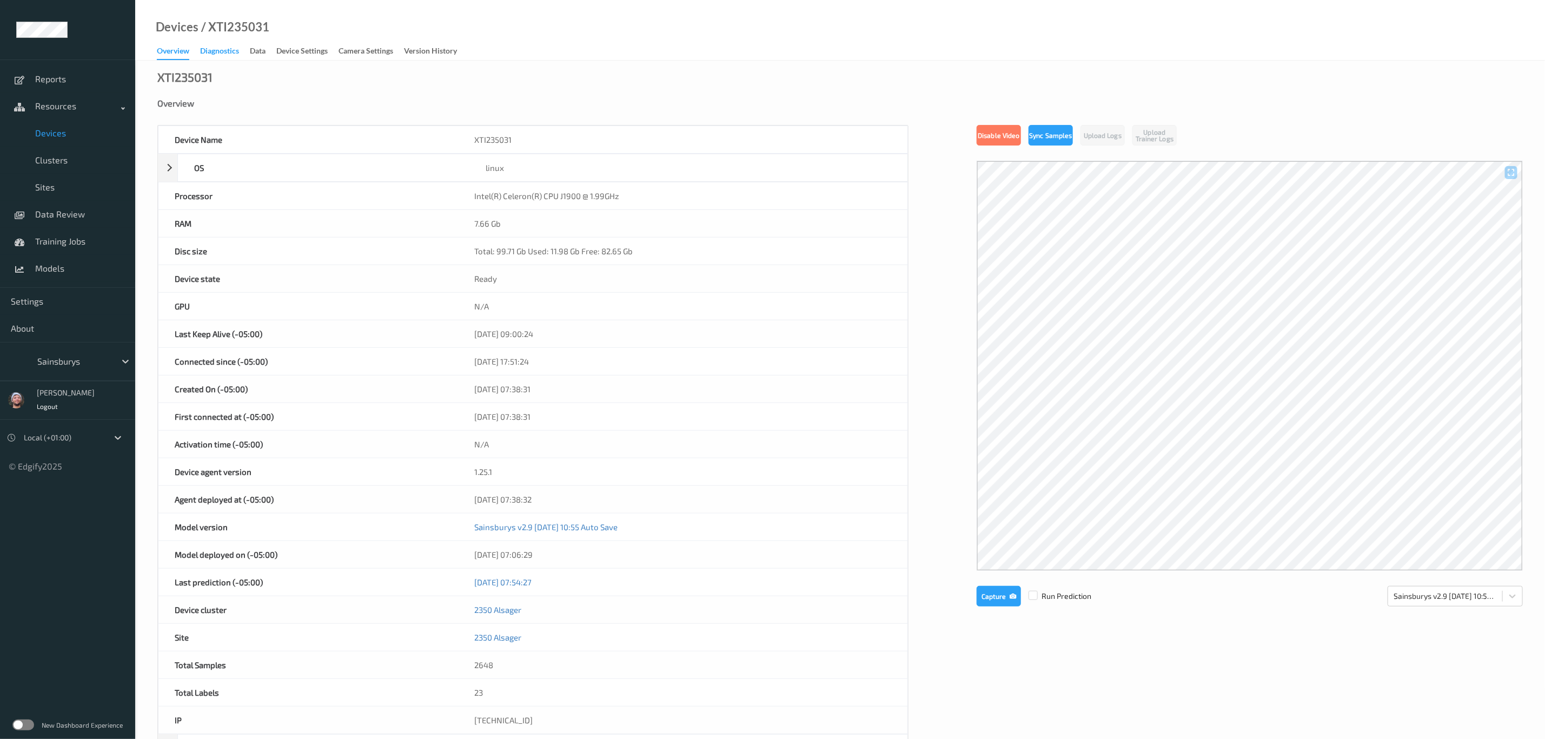
click at [230, 49] on div "Diagnostics" at bounding box center [219, 52] width 39 height 14
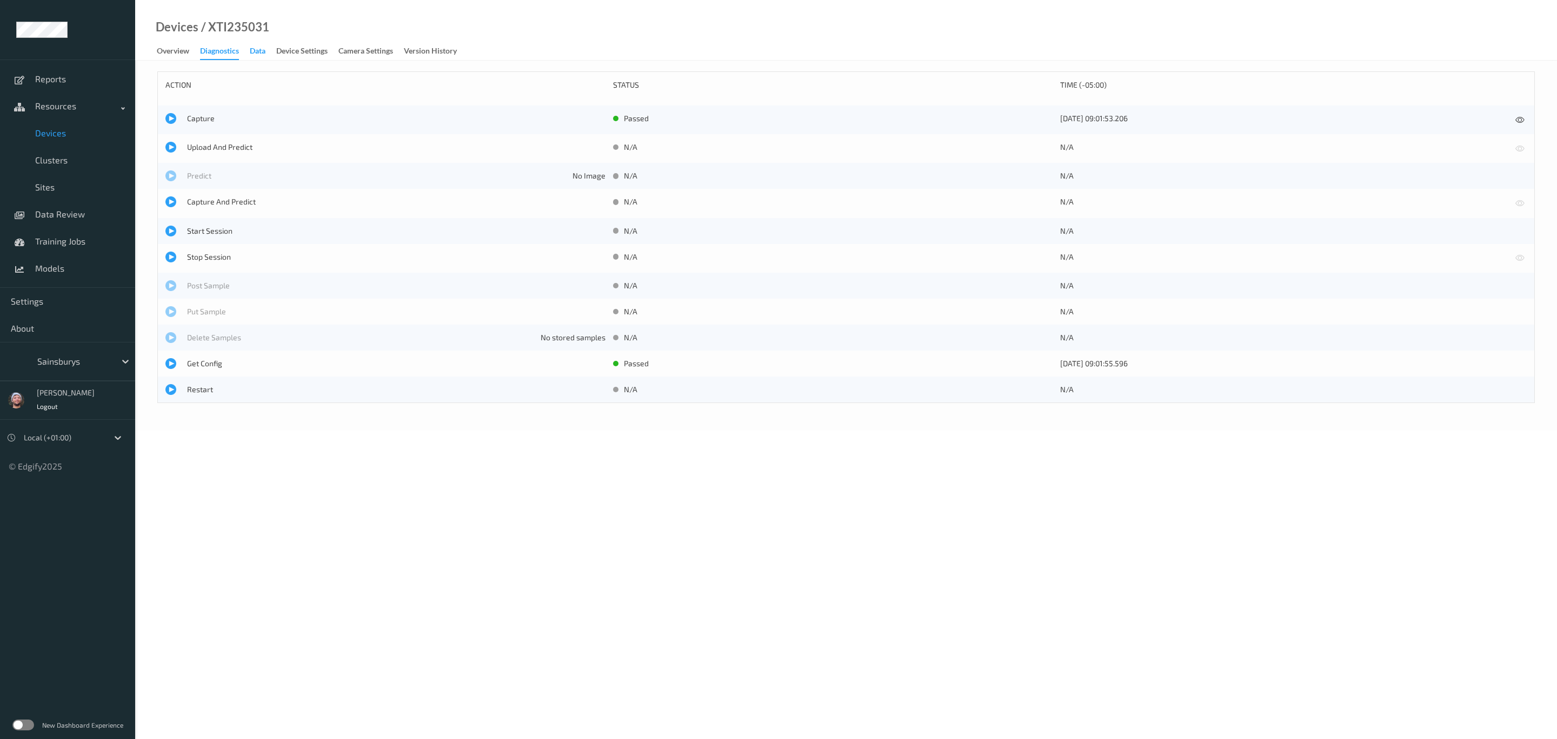
click at [261, 49] on div "Data" at bounding box center [258, 52] width 16 height 14
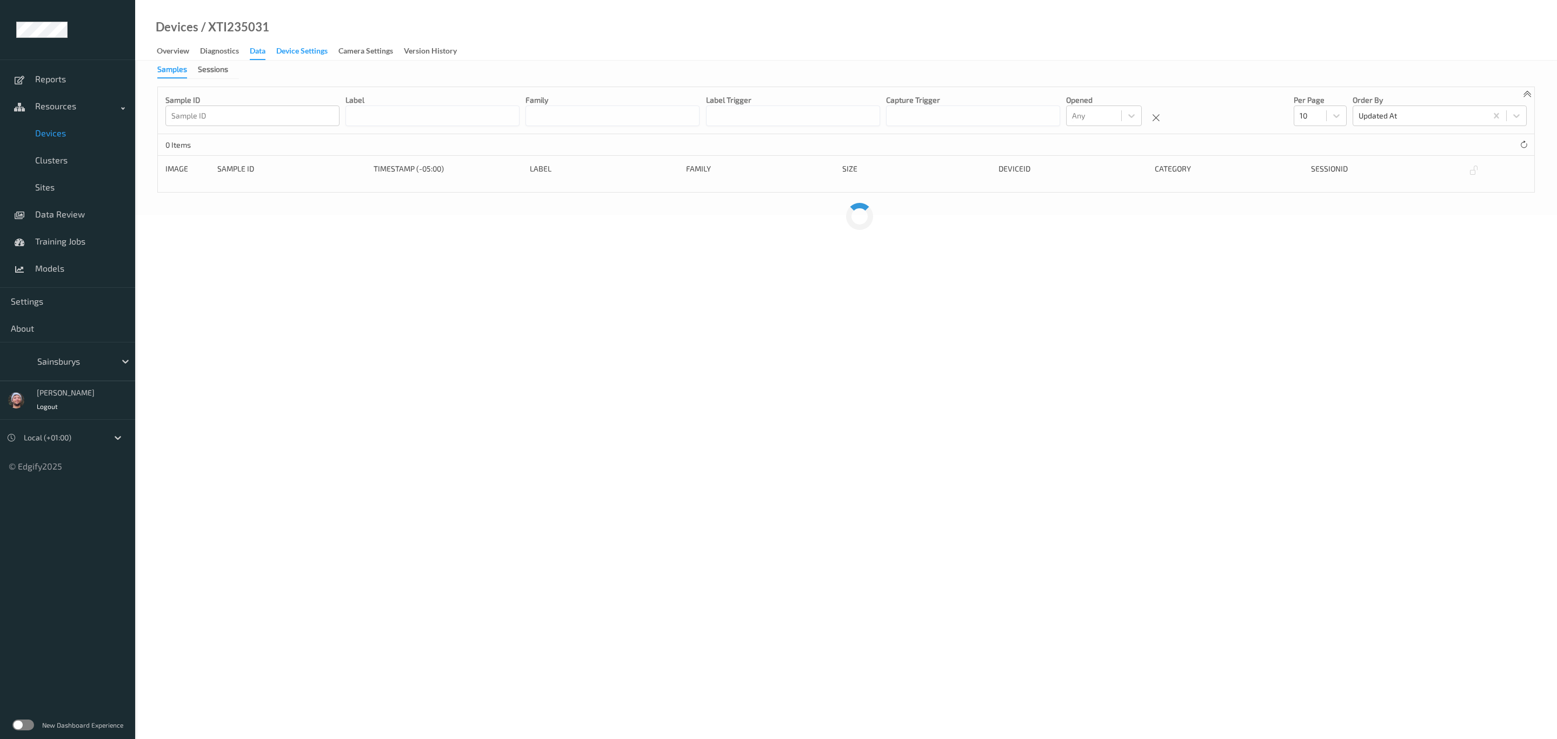
click at [310, 49] on div "Device Settings" at bounding box center [301, 52] width 51 height 14
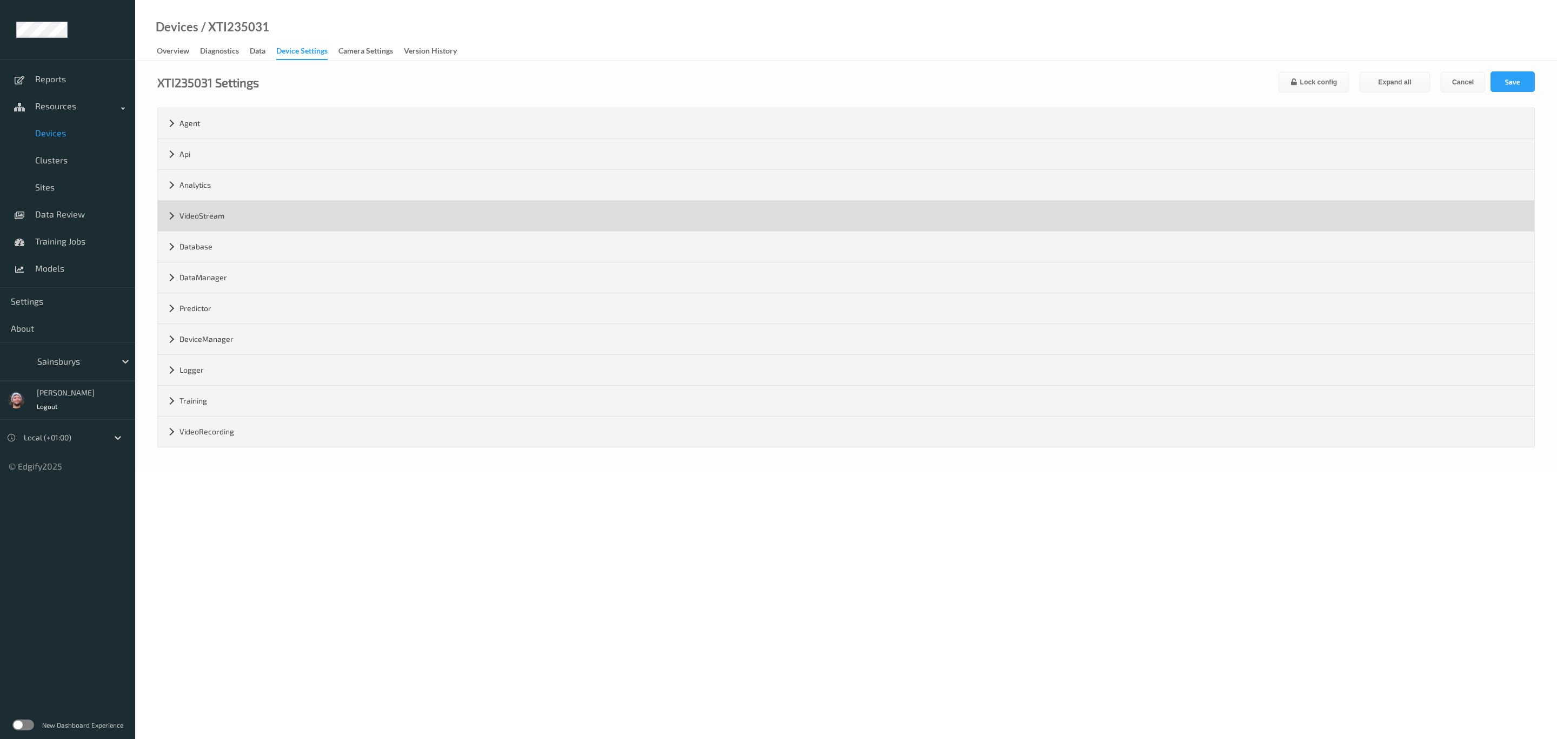
click at [217, 229] on div "VideoStream" at bounding box center [846, 216] width 1376 height 30
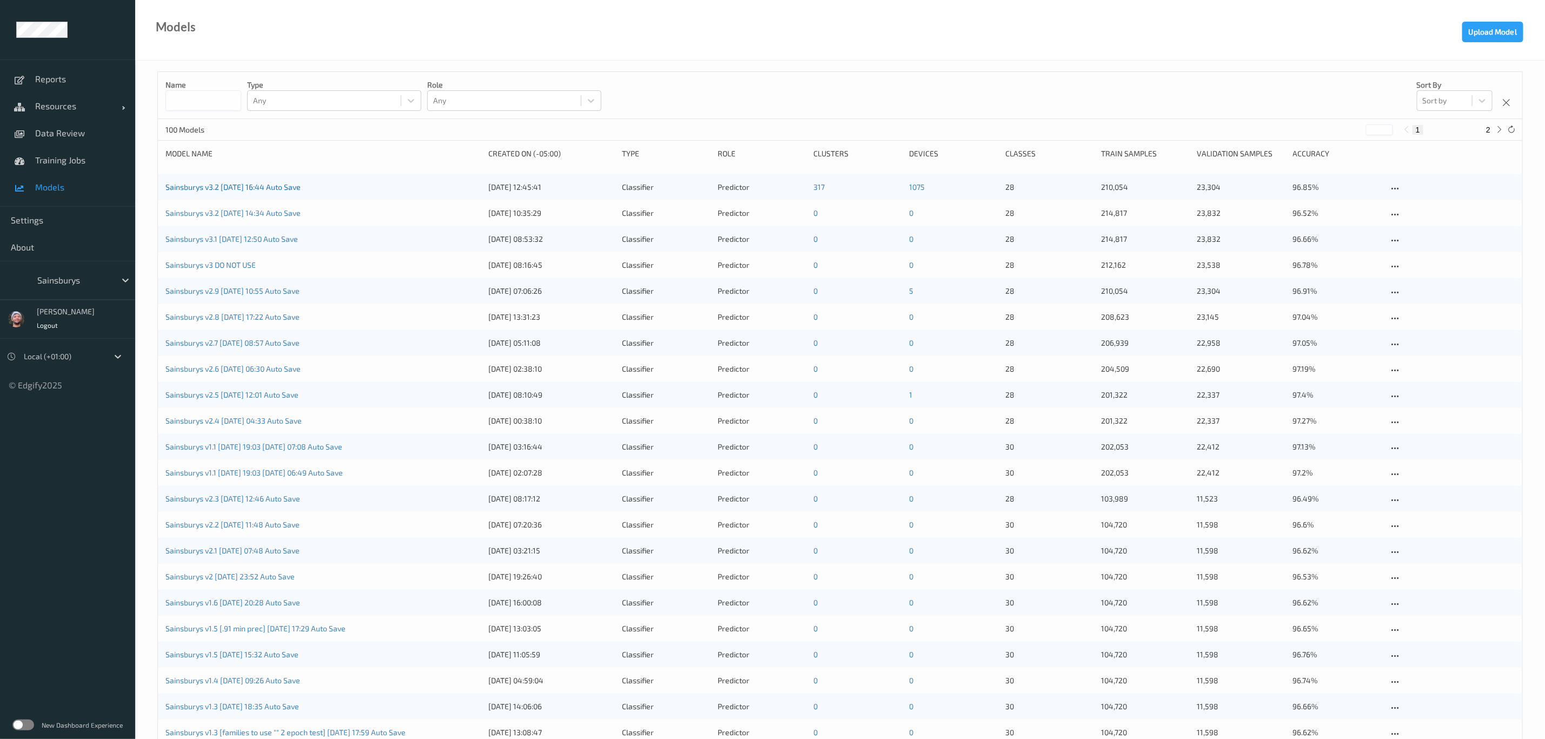
click at [201, 185] on link "Sainsburys v3.2 [DATE] 16:44 Auto Save" at bounding box center [232, 186] width 135 height 9
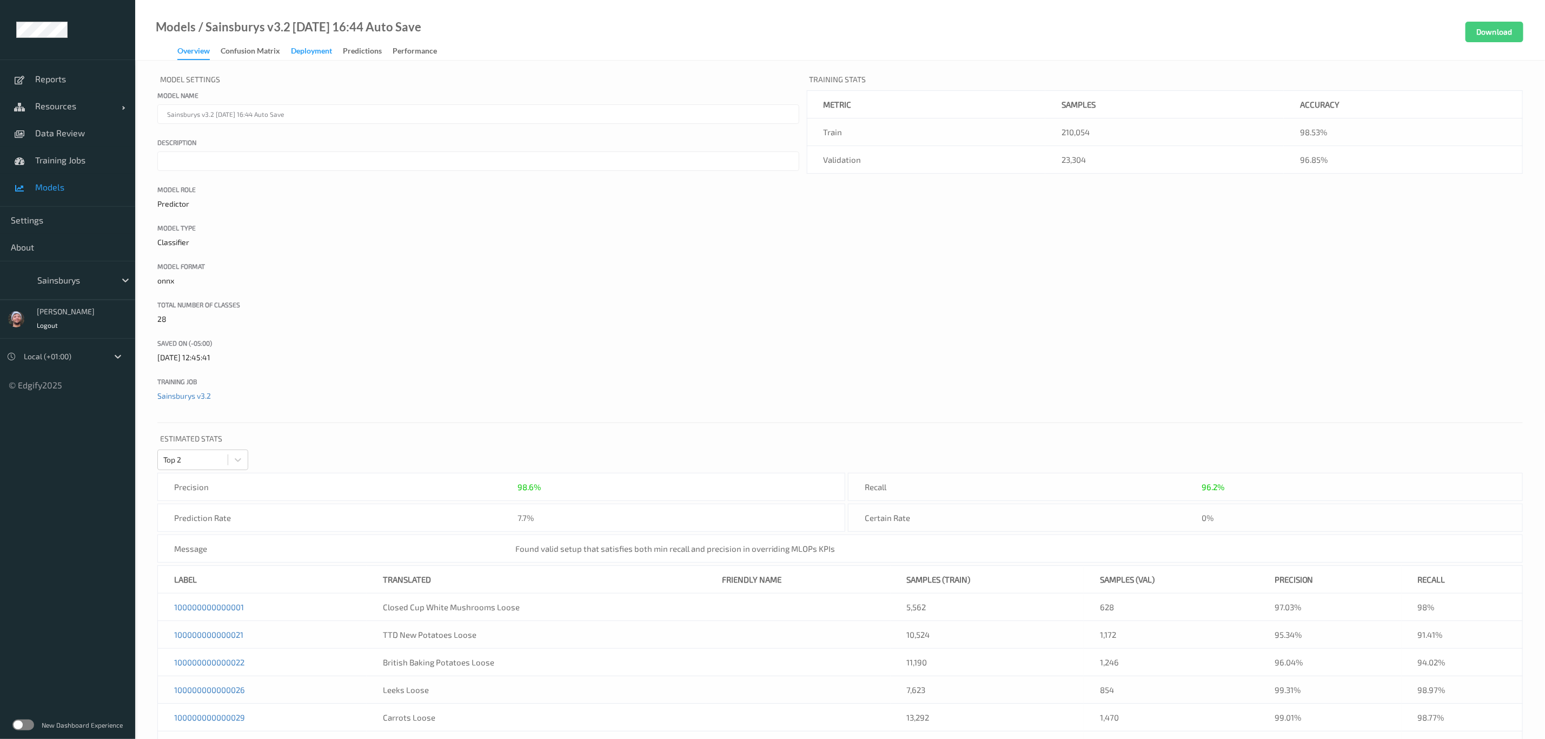
click at [294, 58] on div "Deployment" at bounding box center [311, 52] width 41 height 14
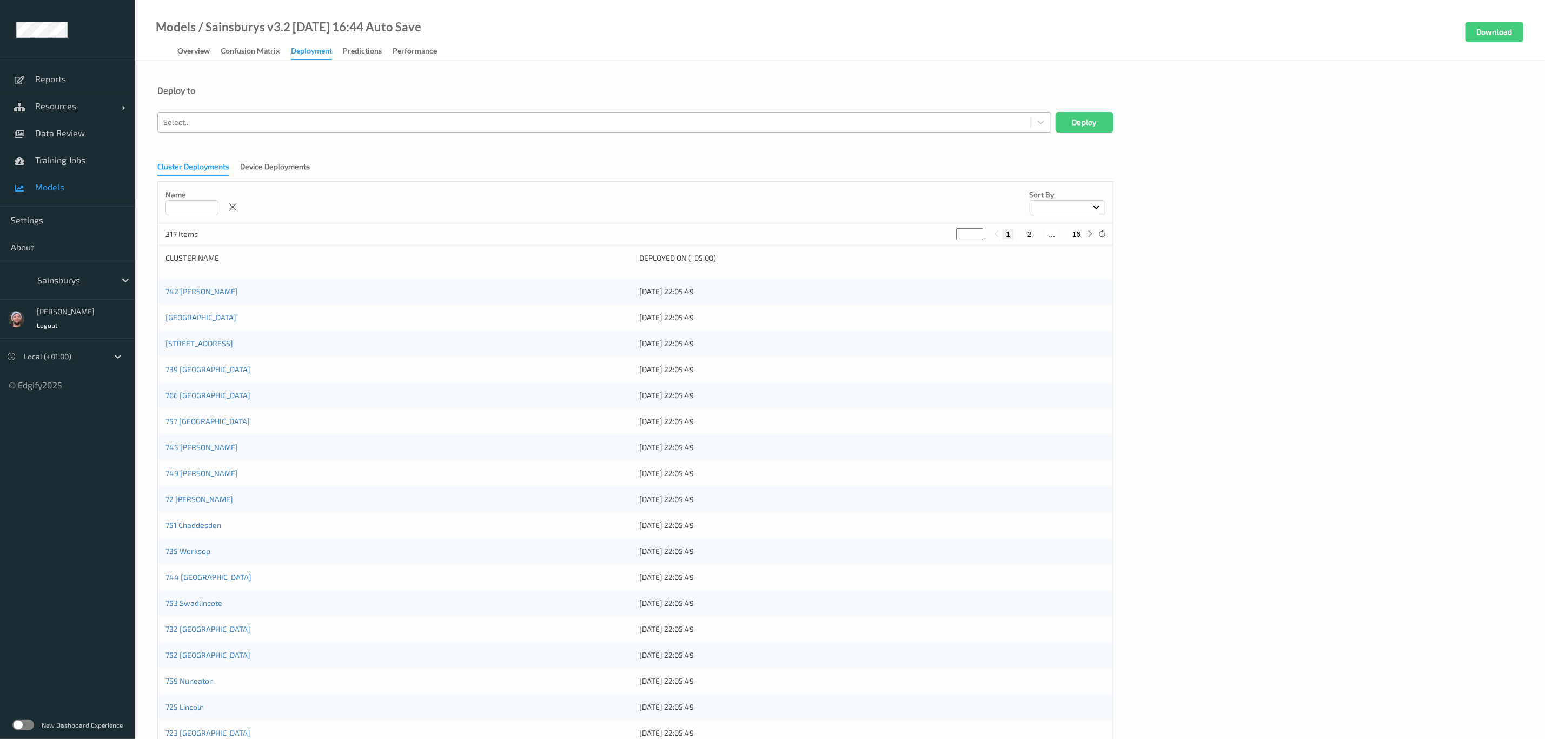
click at [301, 124] on div at bounding box center [594, 122] width 862 height 13
paste input "XTI077831"
type input "XTI077831"
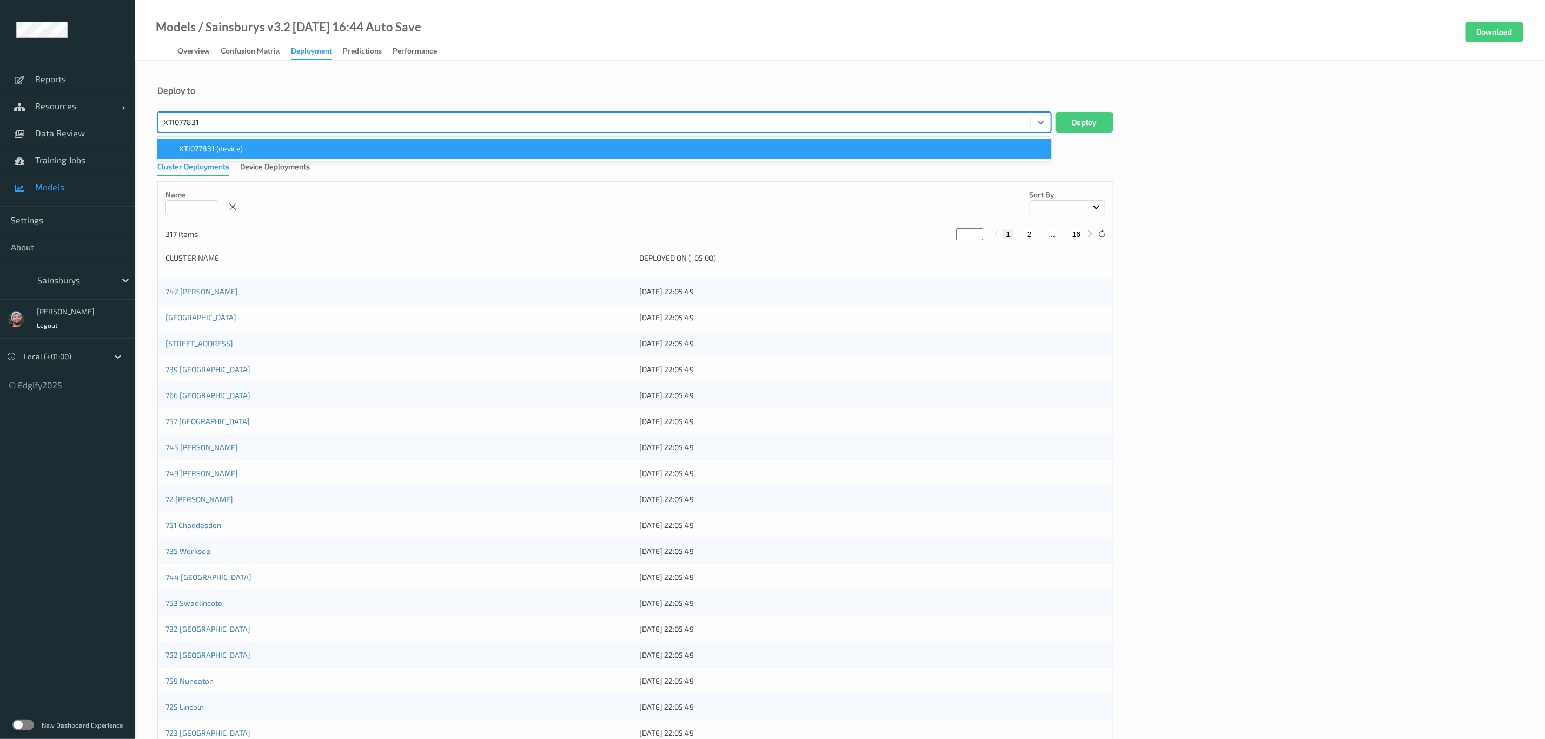
click at [276, 143] on div "XTI077831 (device)" at bounding box center [604, 148] width 894 height 19
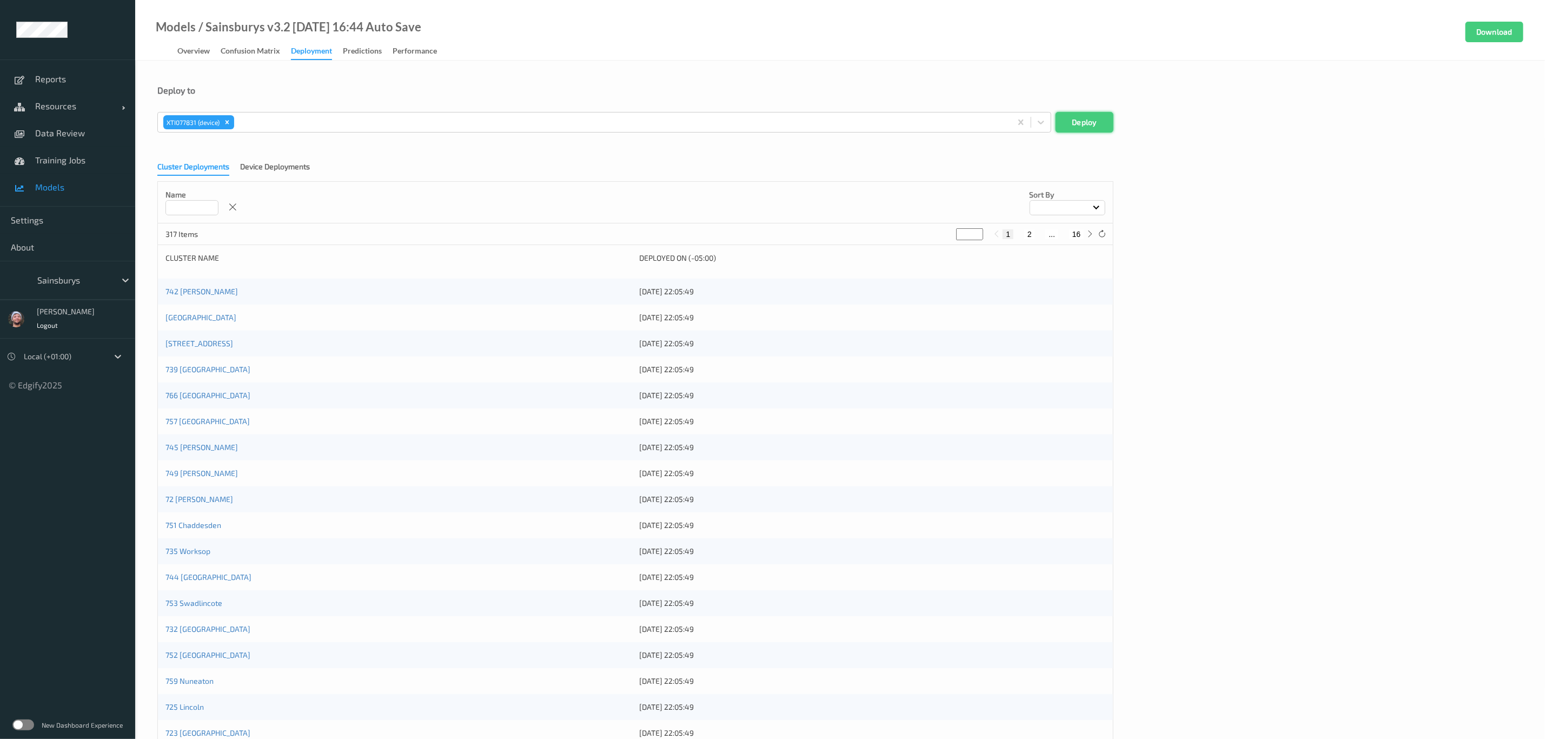
click at [1081, 114] on button "Deploy" at bounding box center [1084, 122] width 58 height 21
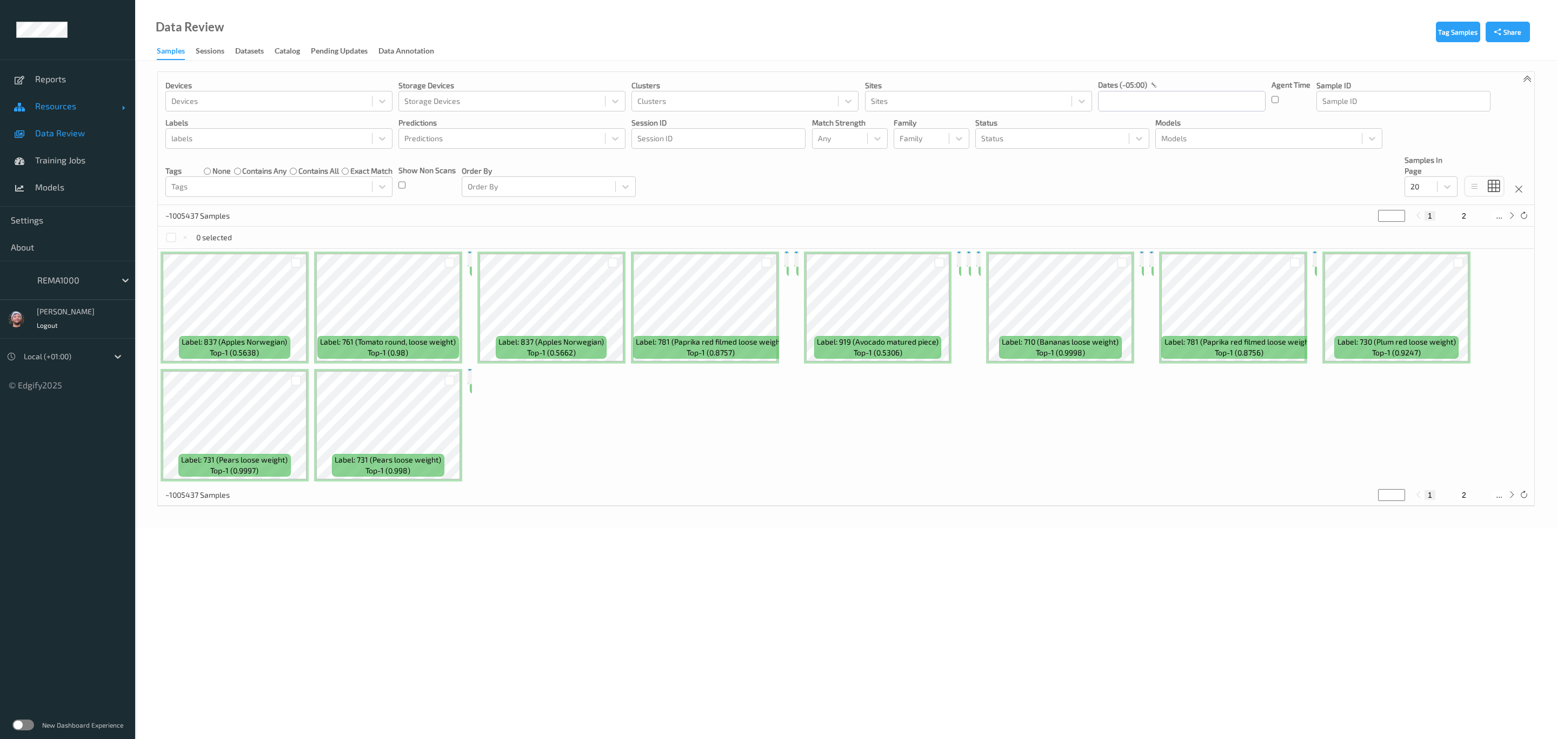
click at [74, 105] on span "Resources" at bounding box center [78, 106] width 87 height 11
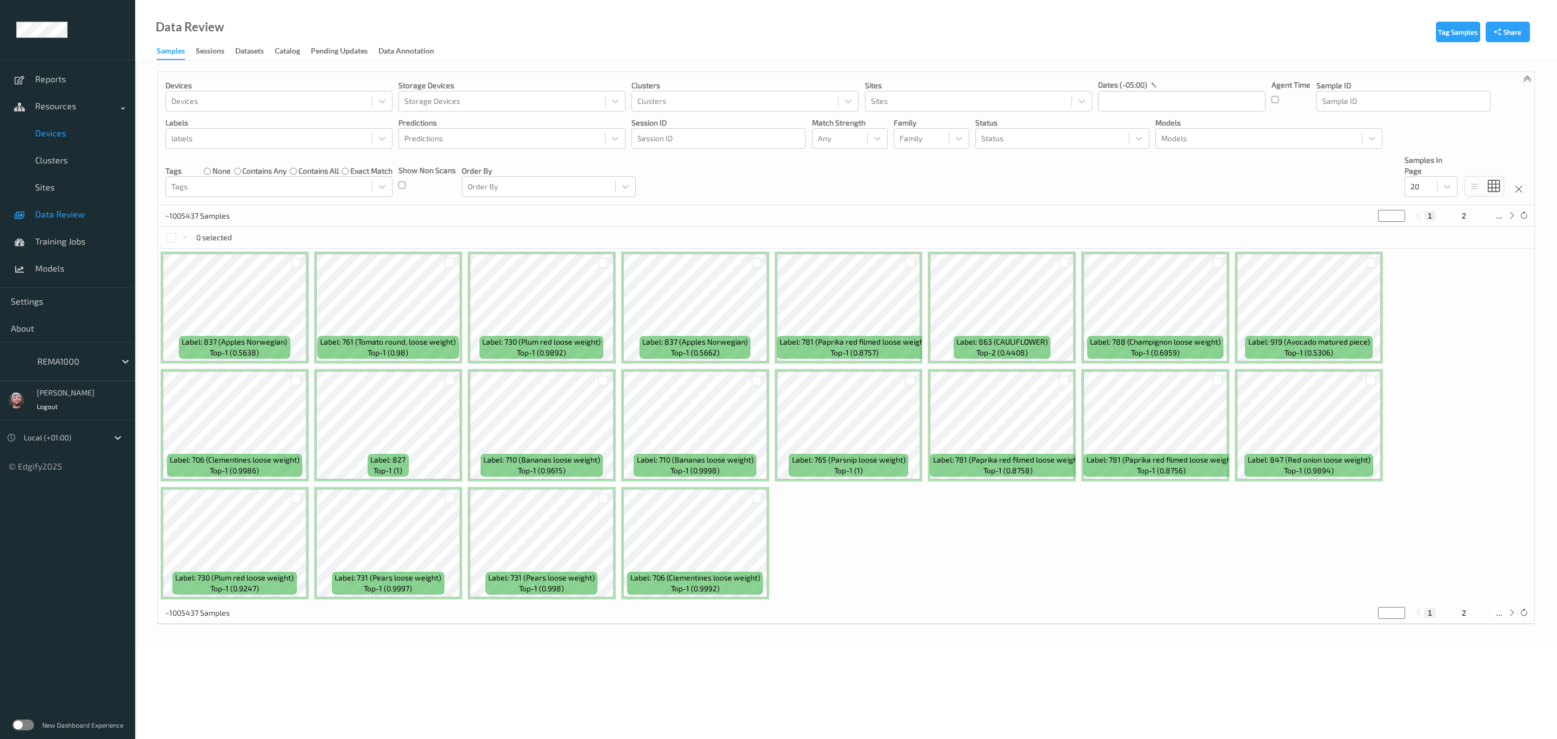
click at [65, 135] on span "Devices" at bounding box center [79, 133] width 89 height 11
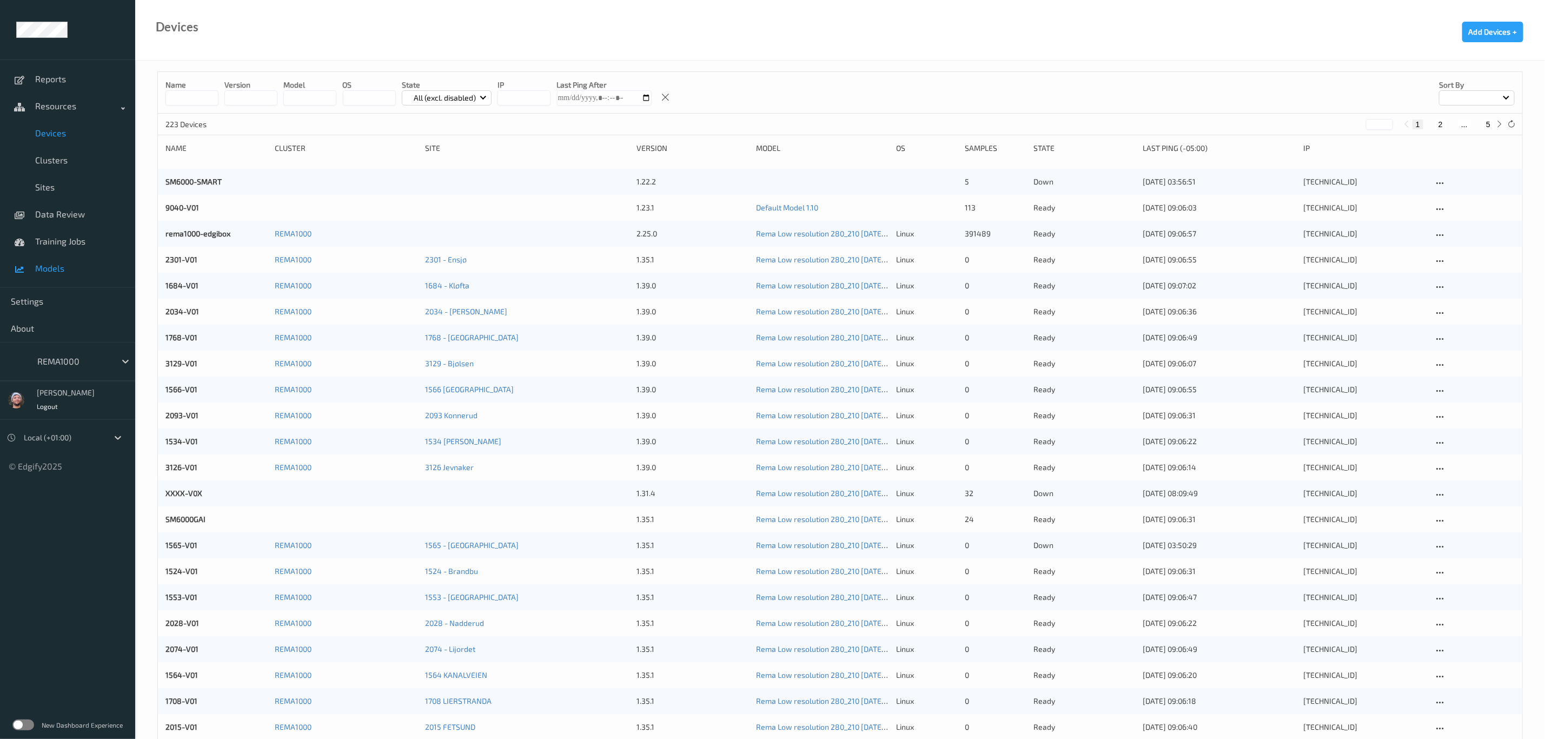
click at [62, 272] on span "Models" at bounding box center [79, 268] width 89 height 11
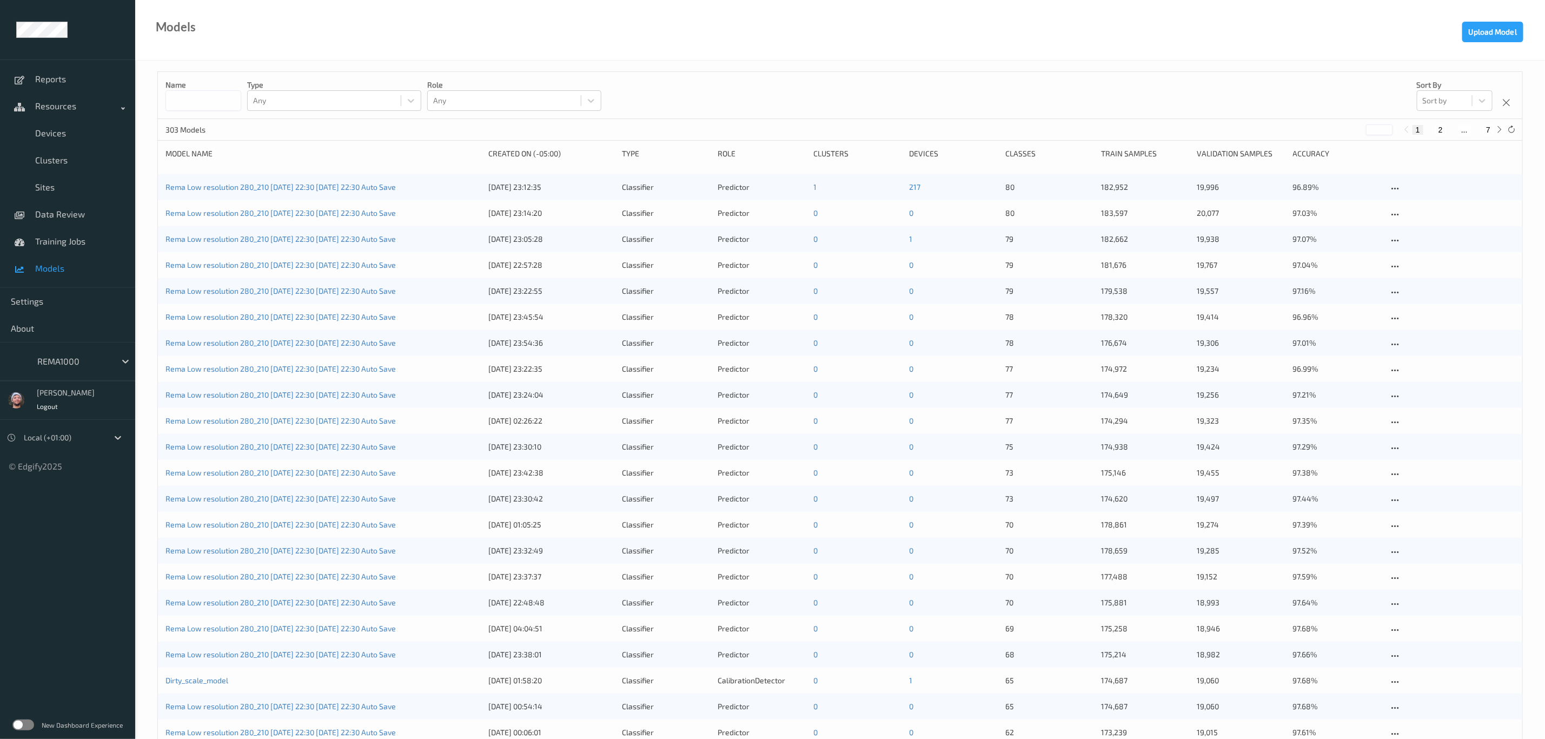
click at [890, 99] on div "Name Type Any Role Any Sort by Sort by" at bounding box center [840, 95] width 1364 height 47
click at [67, 134] on span "Devices" at bounding box center [79, 133] width 89 height 11
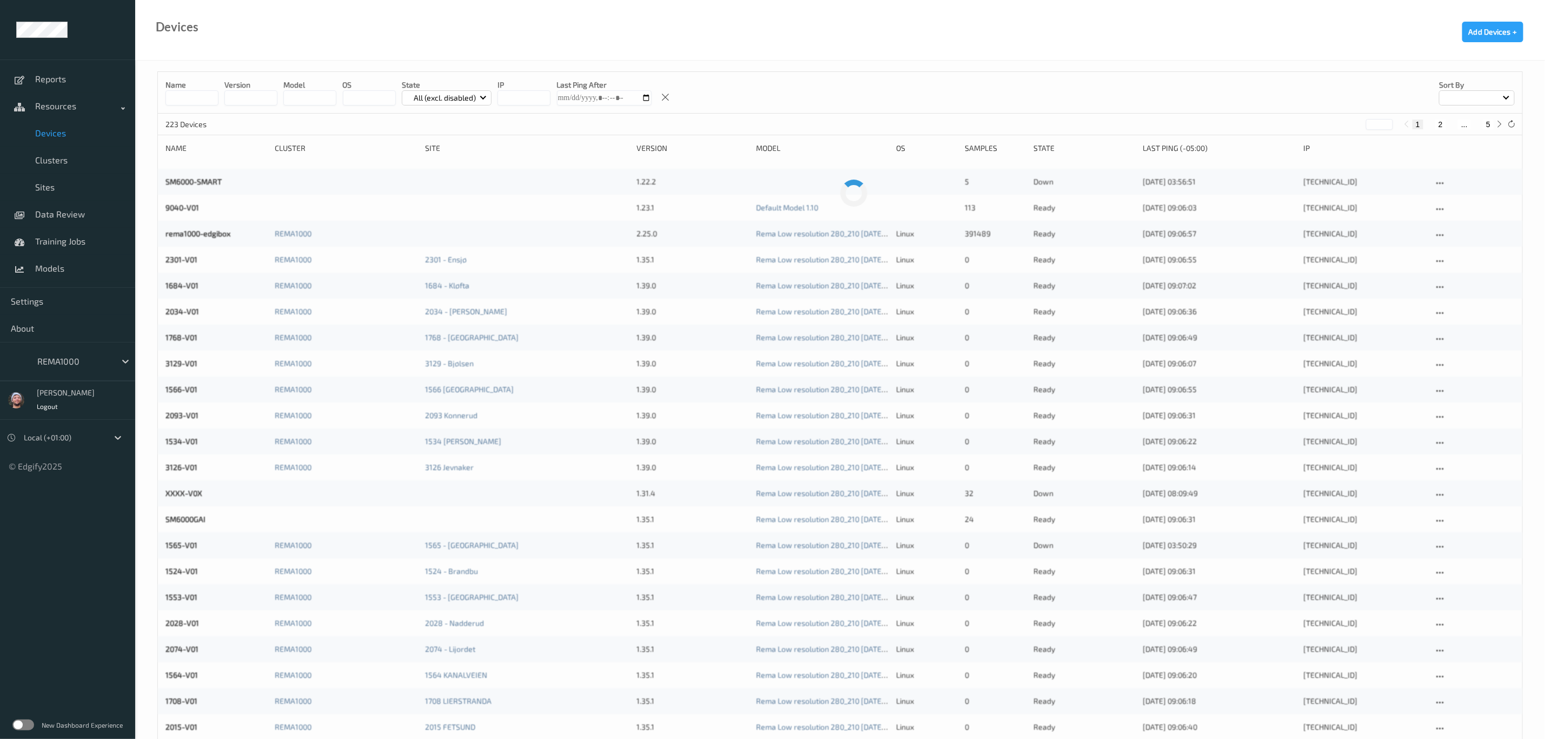
click at [67, 134] on span "Devices" at bounding box center [79, 133] width 89 height 11
click at [1481, 120] on div "1 2 ... 5" at bounding box center [1452, 124] width 81 height 10
click at [1486, 122] on button "5" at bounding box center [1487, 124] width 11 height 10
type input "*"
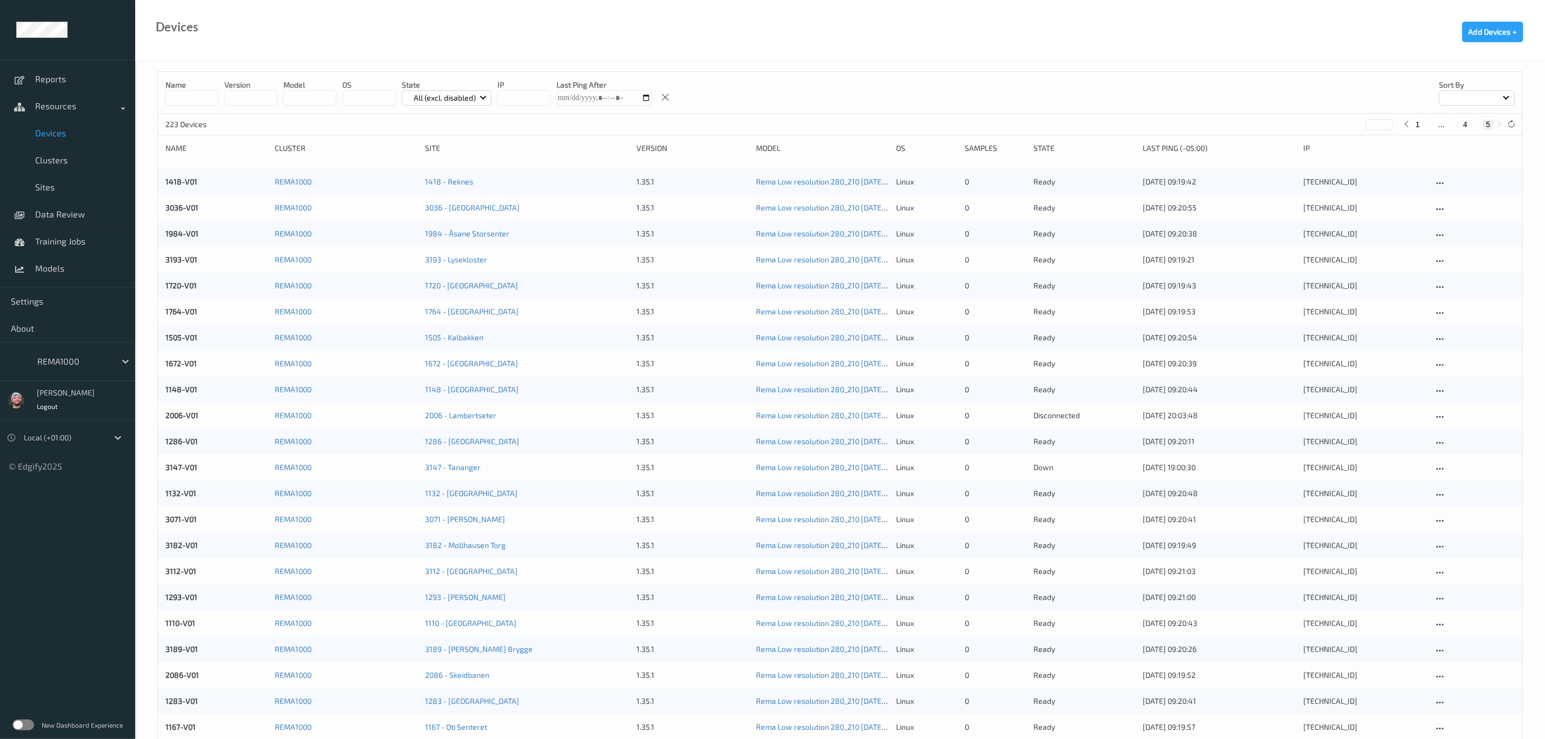
click at [88, 355] on div at bounding box center [73, 361] width 73 height 13
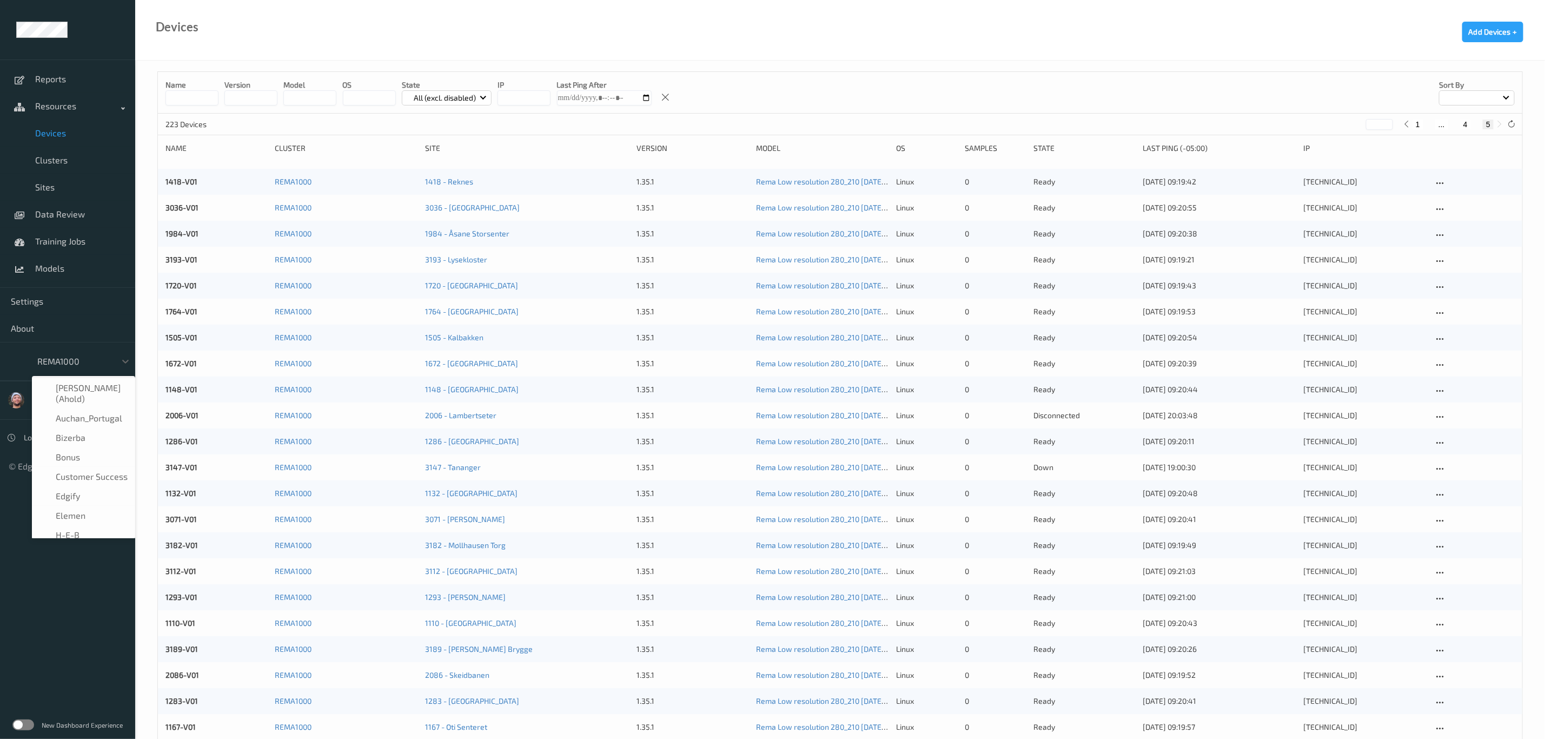
scroll to position [110, 0]
type input "h-"
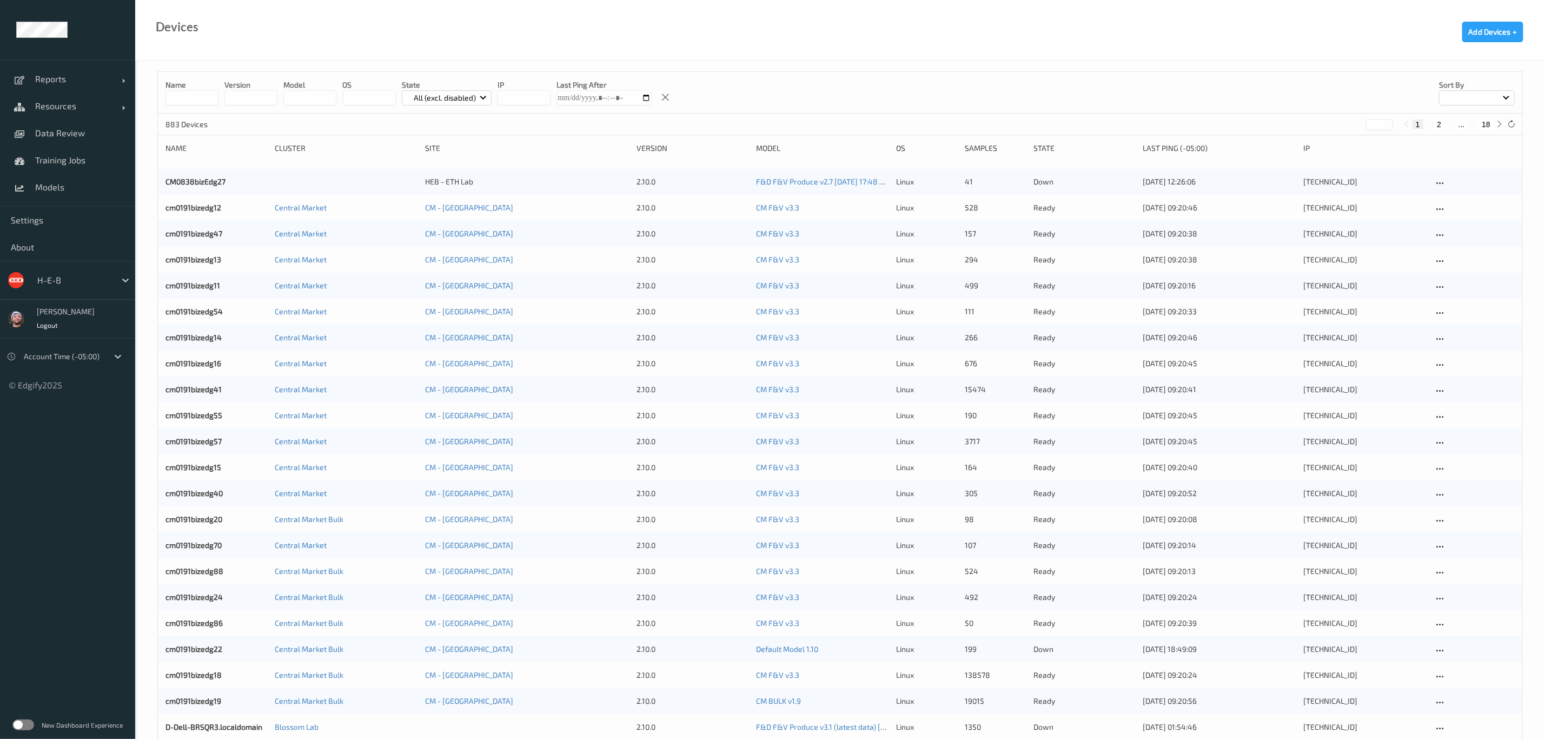
click at [1486, 127] on button "18" at bounding box center [1485, 124] width 15 height 10
type input "**"
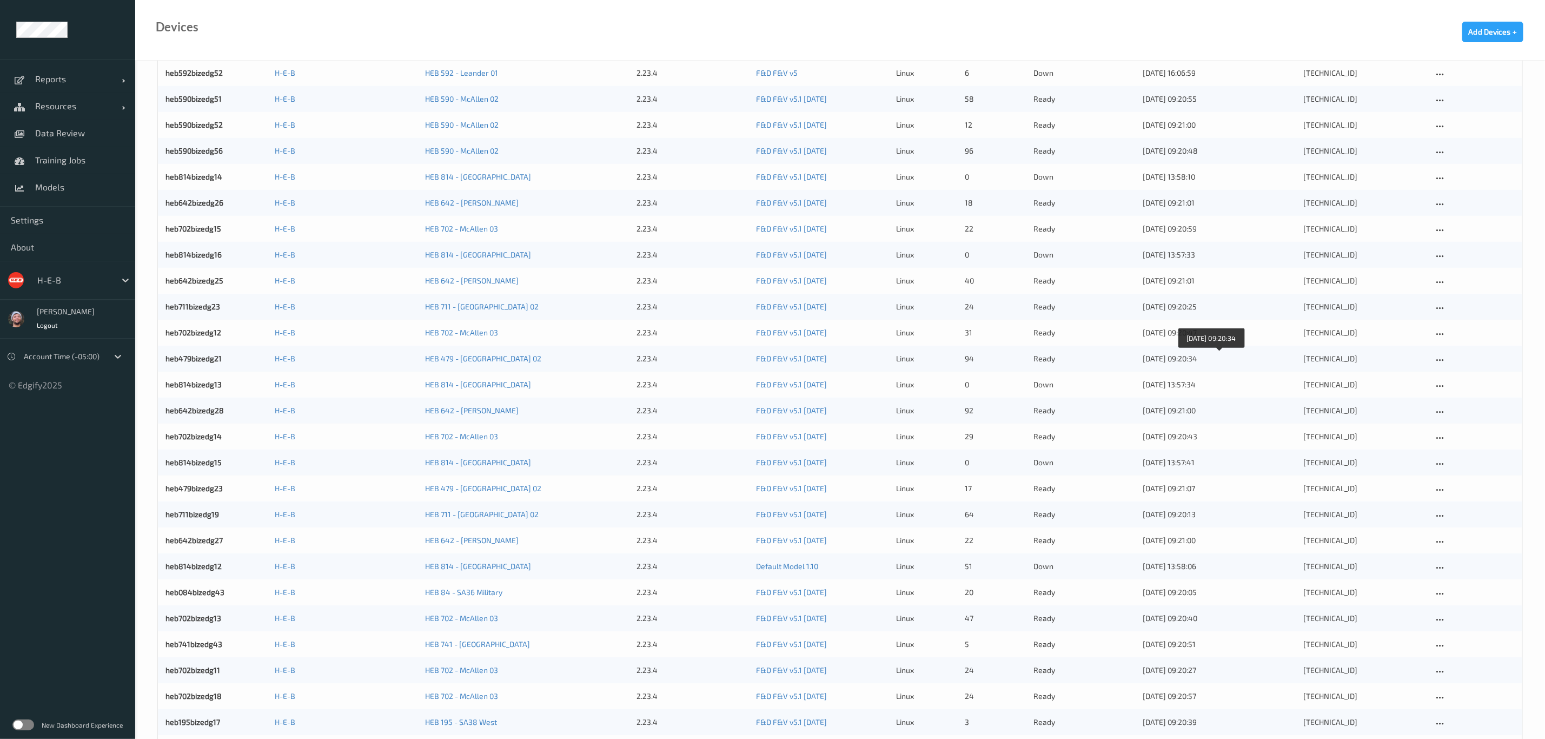
scroll to position [310, 0]
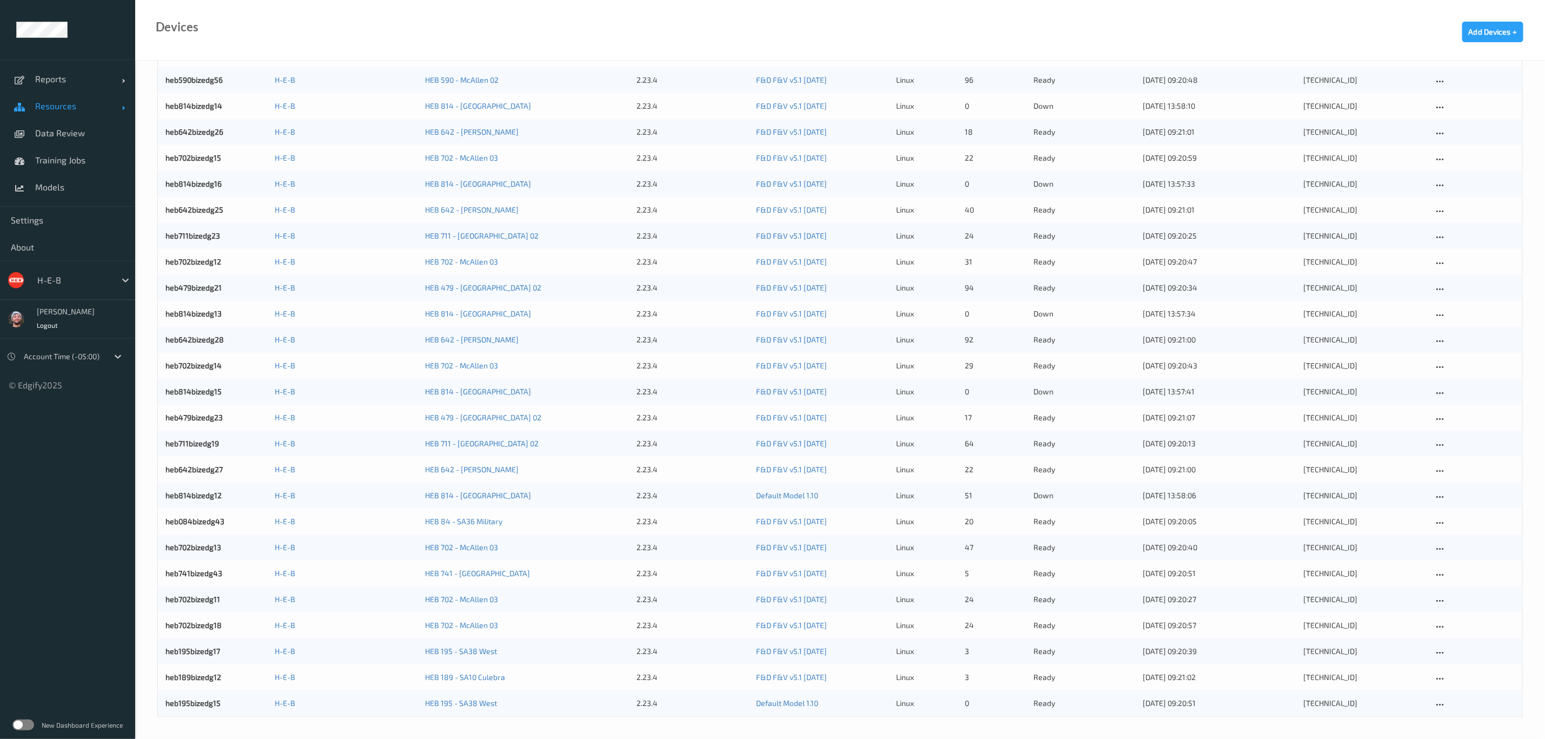
click at [42, 99] on link "Resources" at bounding box center [67, 105] width 135 height 27
click at [67, 261] on link "Models" at bounding box center [67, 268] width 135 height 27
